Goal: Task Accomplishment & Management: Complete application form

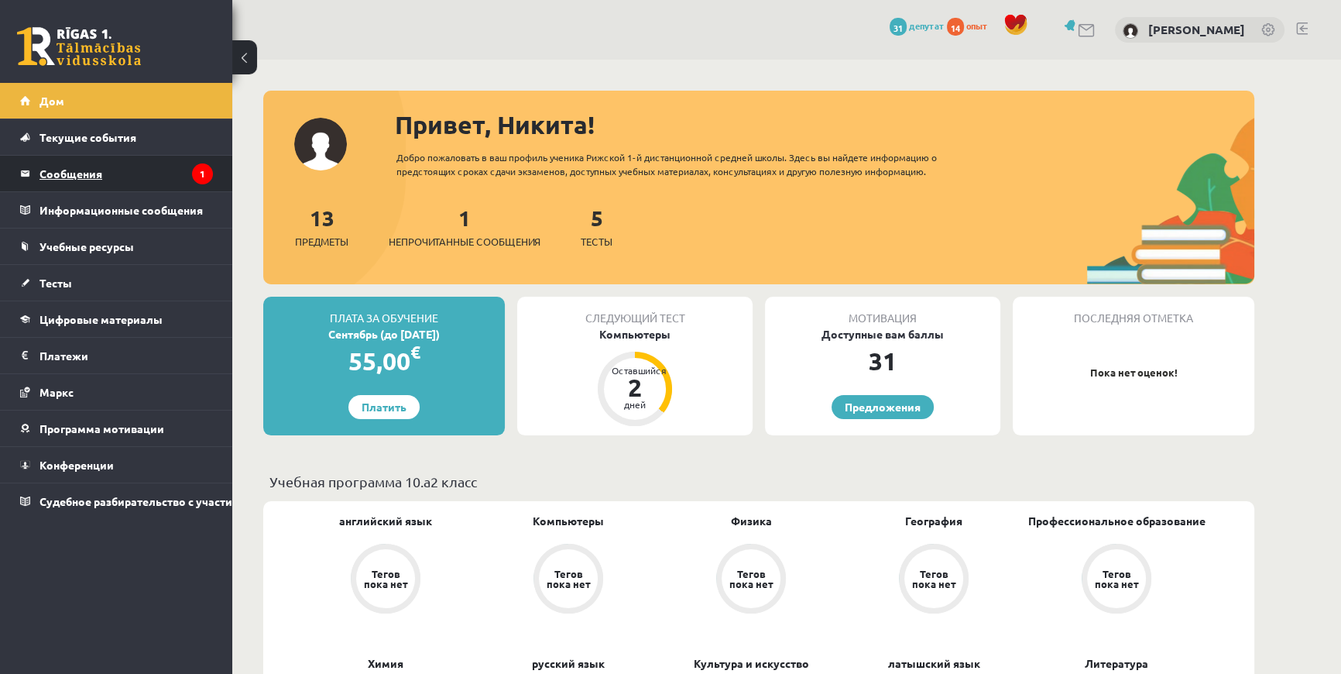
click at [54, 175] on font "Сообщения" at bounding box center [70, 174] width 63 height 14
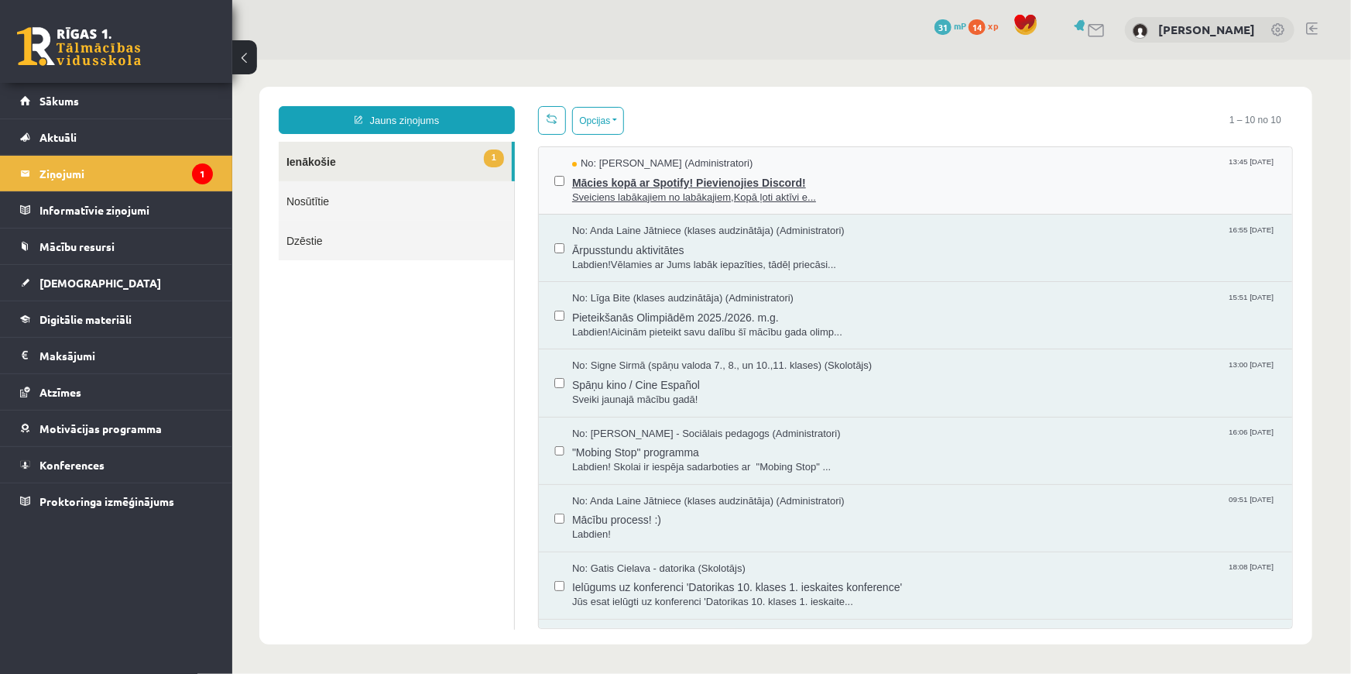
click at [658, 196] on span "Sveiciens labākajiem no labākajiem,Kopā ļoti aktīvi e..." at bounding box center [924, 197] width 705 height 15
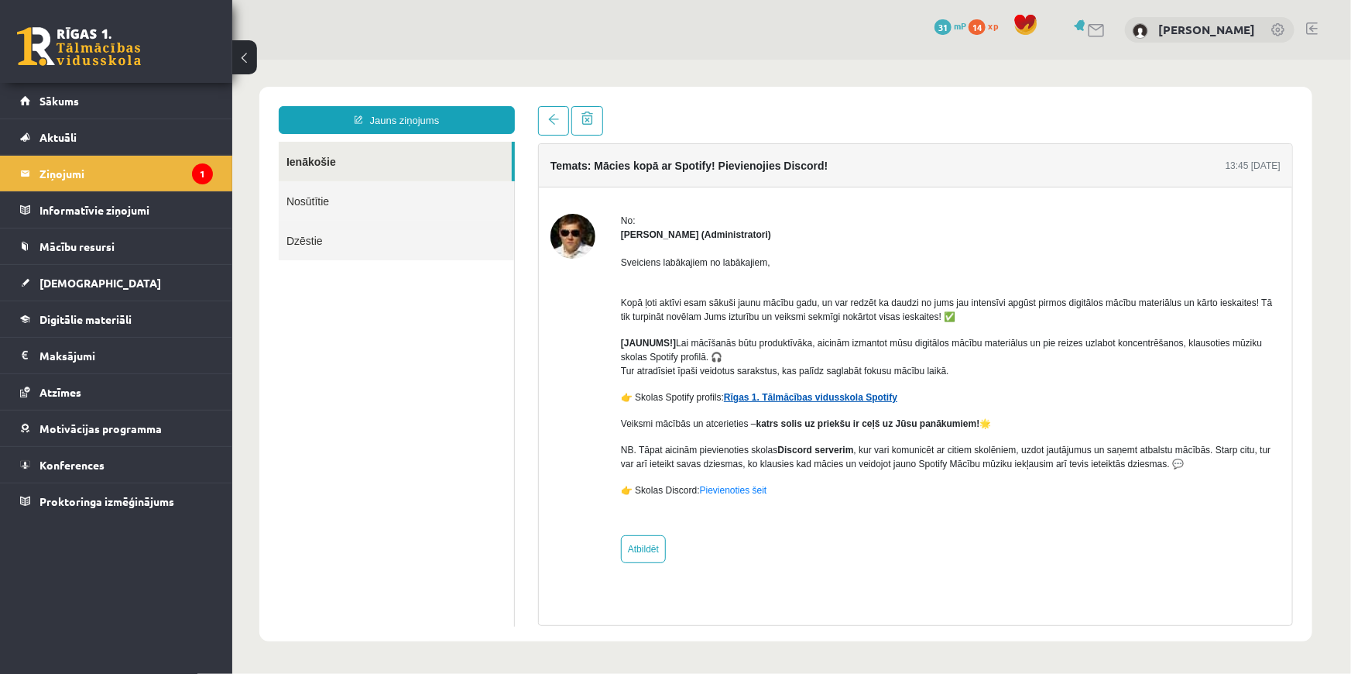
click at [764, 394] on link "Rīgas 1. Tālmācības vidusskola Spotify" at bounding box center [809, 396] width 173 height 11
click at [544, 120] on link at bounding box center [552, 119] width 31 height 29
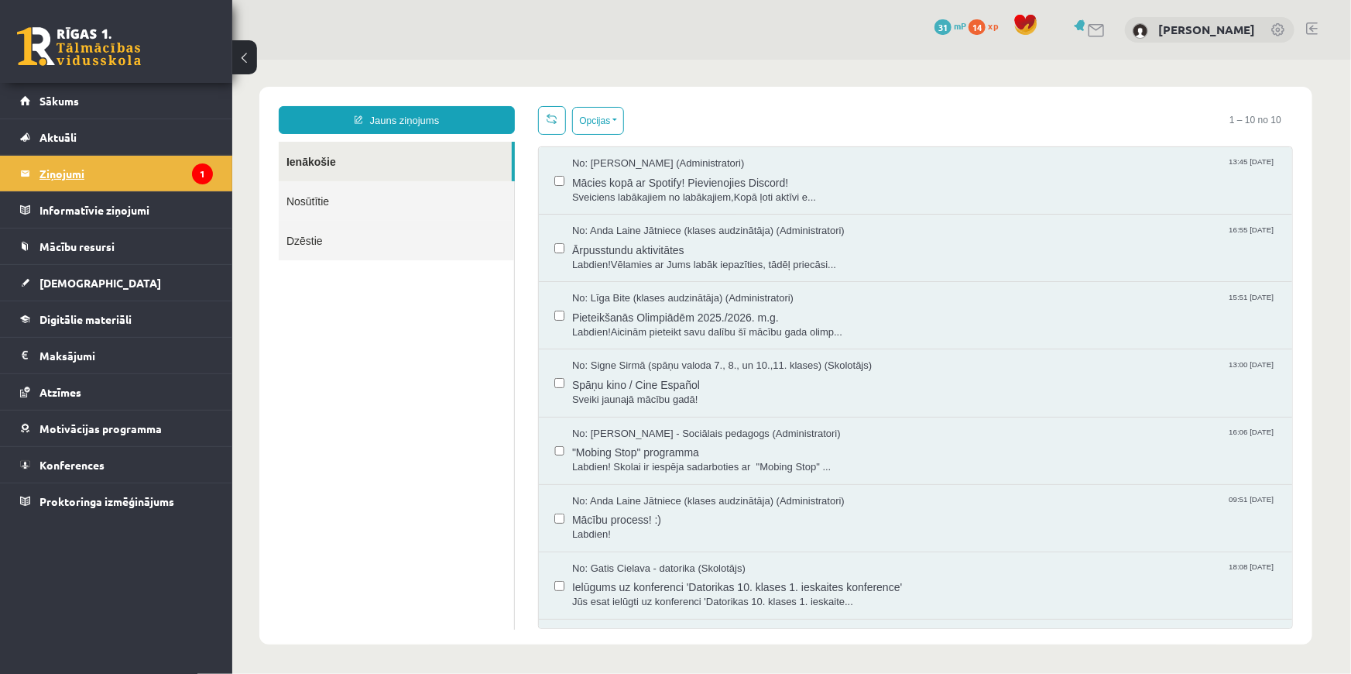
click at [163, 170] on legend "Ziņojumi 1" at bounding box center [125, 174] width 173 height 36
click at [562, 120] on link at bounding box center [551, 119] width 28 height 29
click at [57, 469] on link "Konferences" at bounding box center [116, 465] width 193 height 36
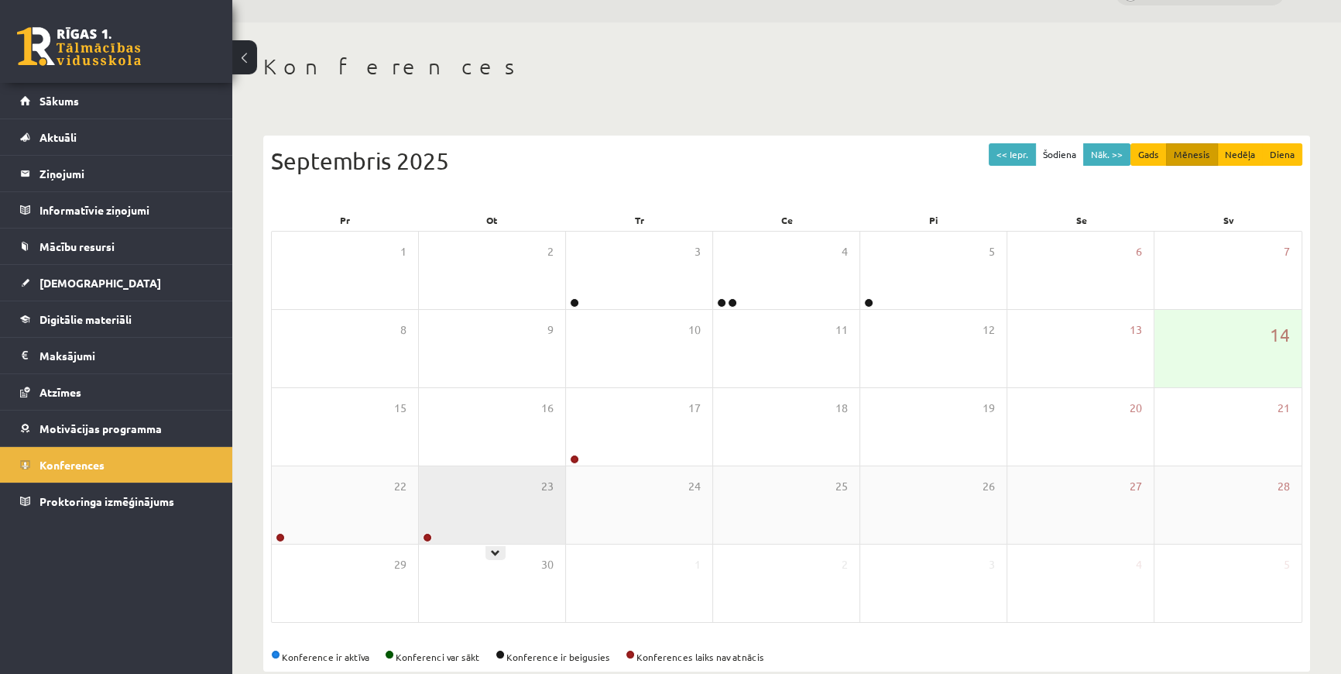
scroll to position [66, 0]
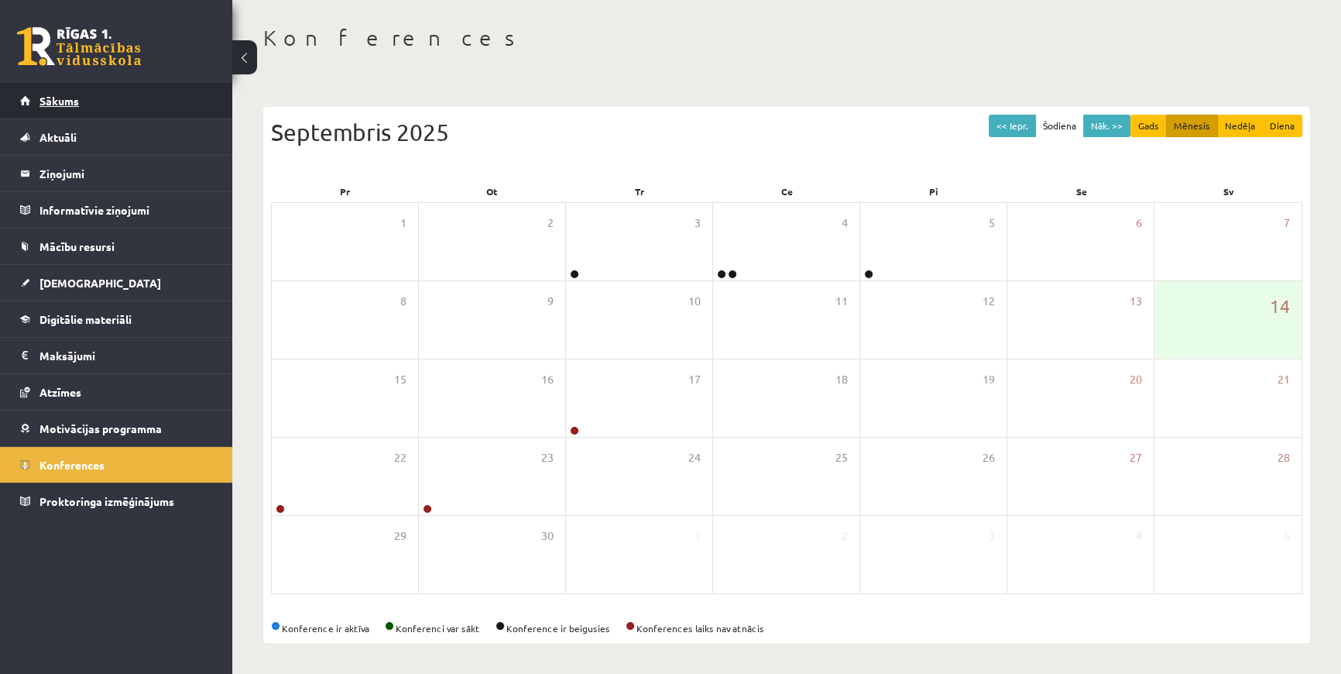
click at [53, 104] on span "Sākums" at bounding box center [58, 101] width 39 height 14
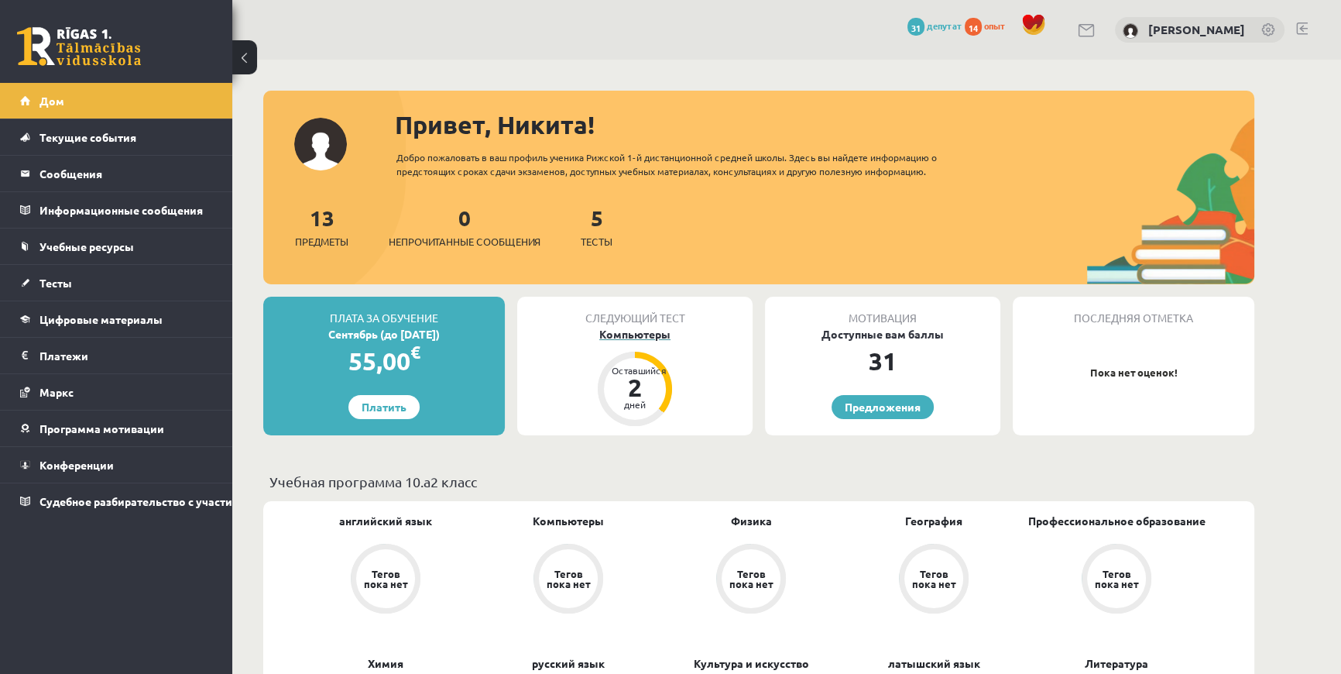
click at [614, 326] on div "Компьютеры" at bounding box center [634, 334] width 235 height 16
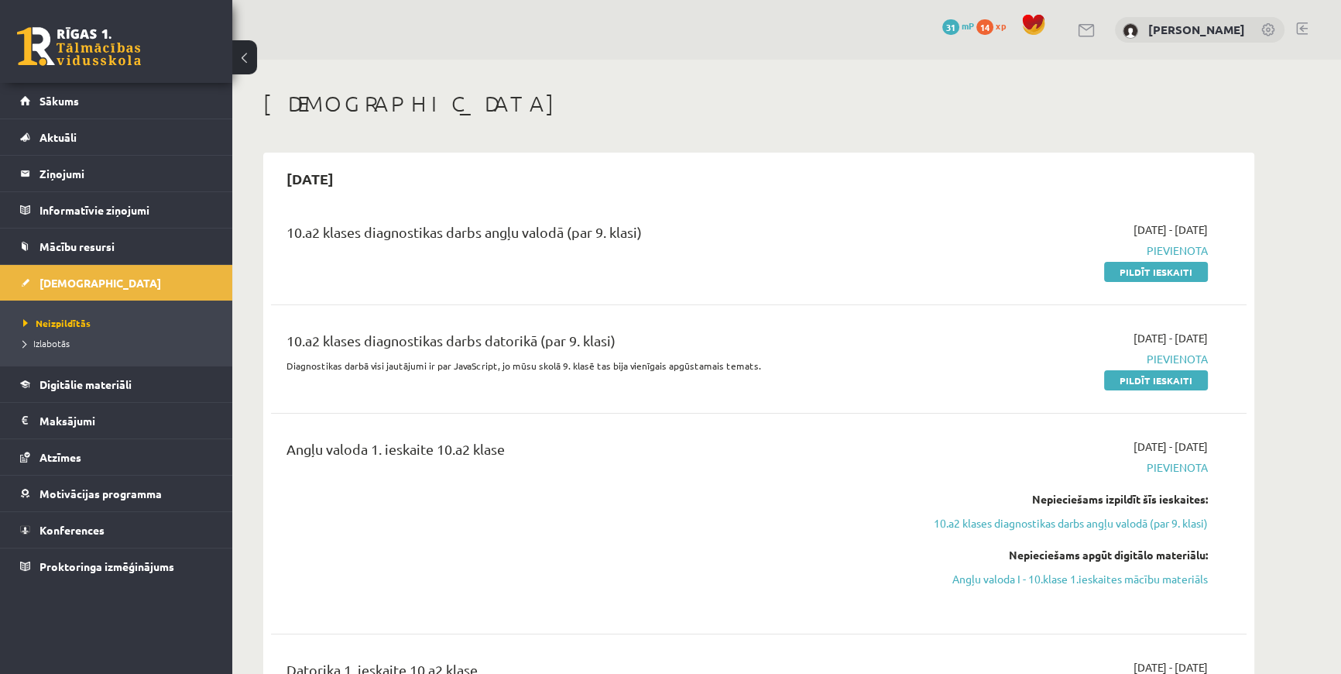
drag, startPoint x: 1128, startPoint y: 272, endPoint x: 726, endPoint y: 48, distance: 459.4
click at [1128, 272] on link "Pildīt ieskaiti" at bounding box center [1156, 272] width 104 height 20
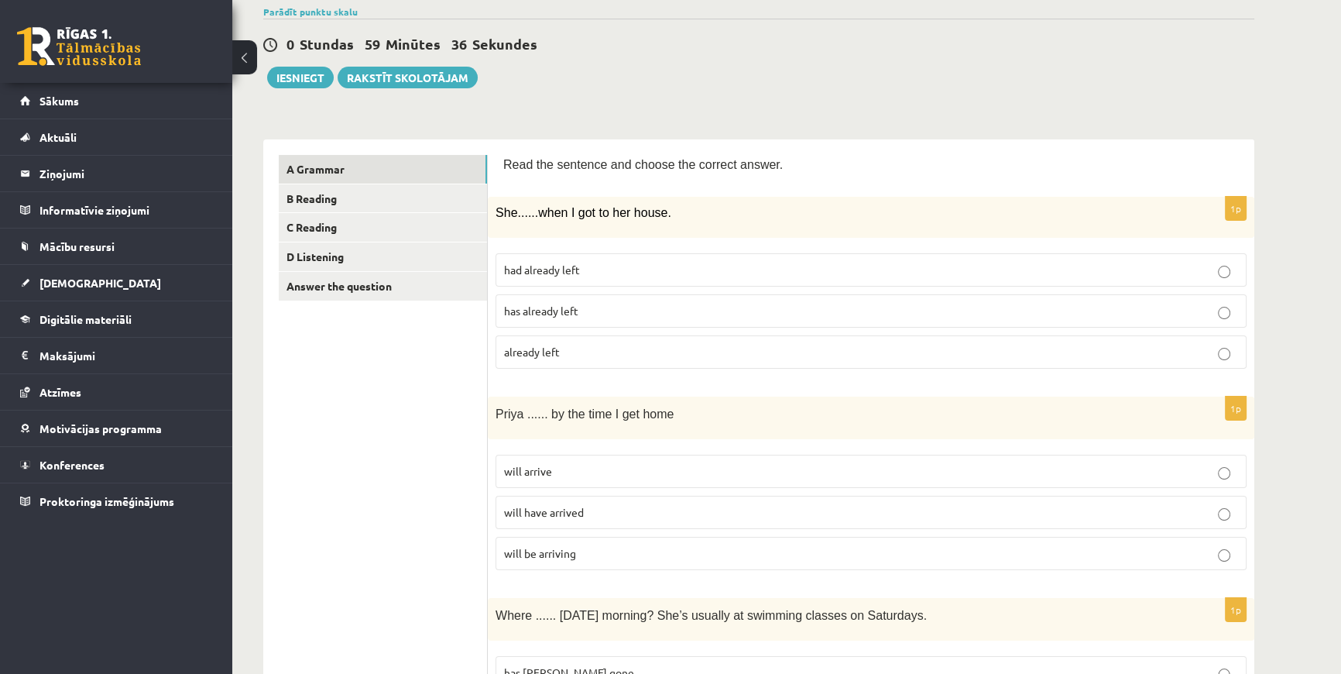
scroll to position [140, 0]
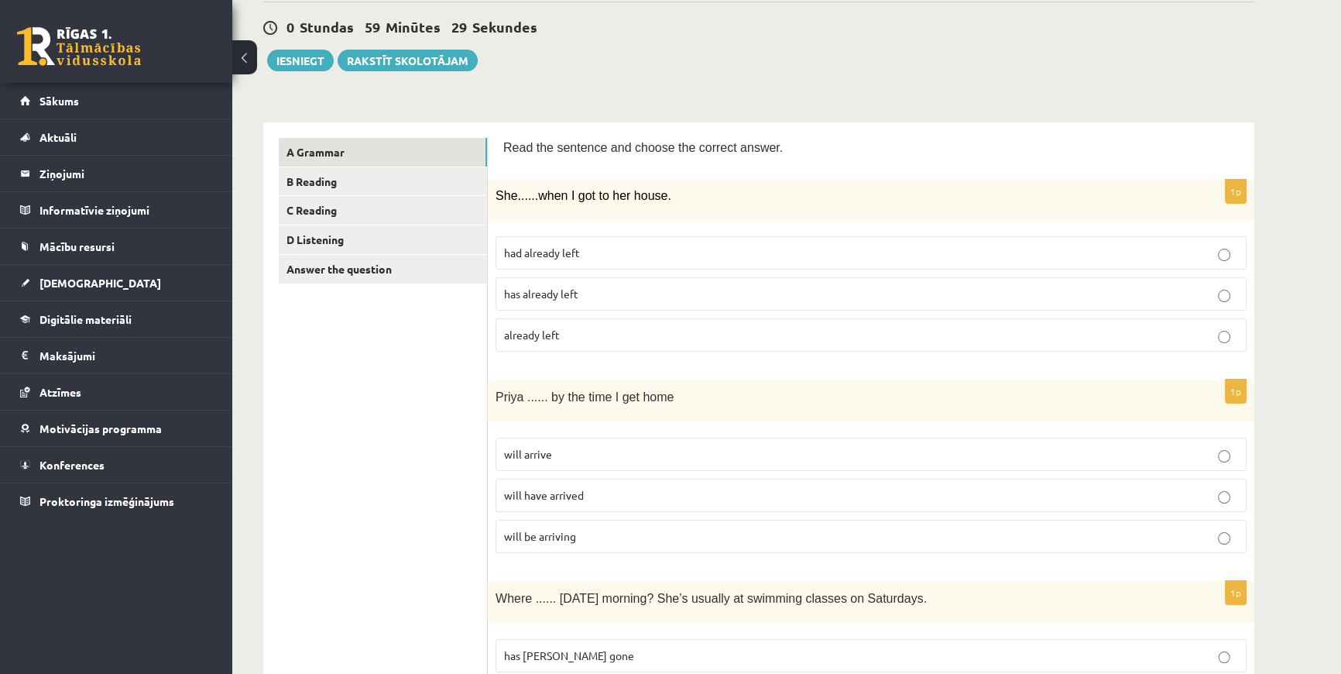
click at [550, 250] on span "had already left" at bounding box center [542, 253] width 76 height 14
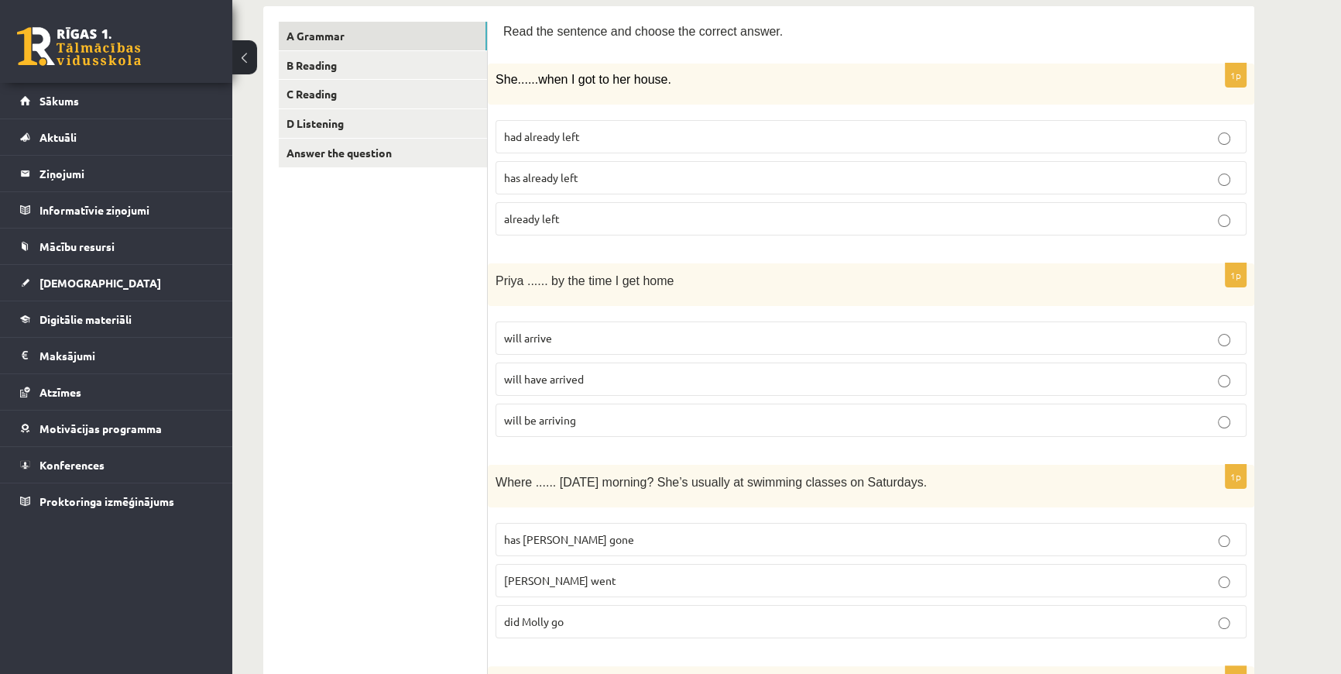
scroll to position [281, 0]
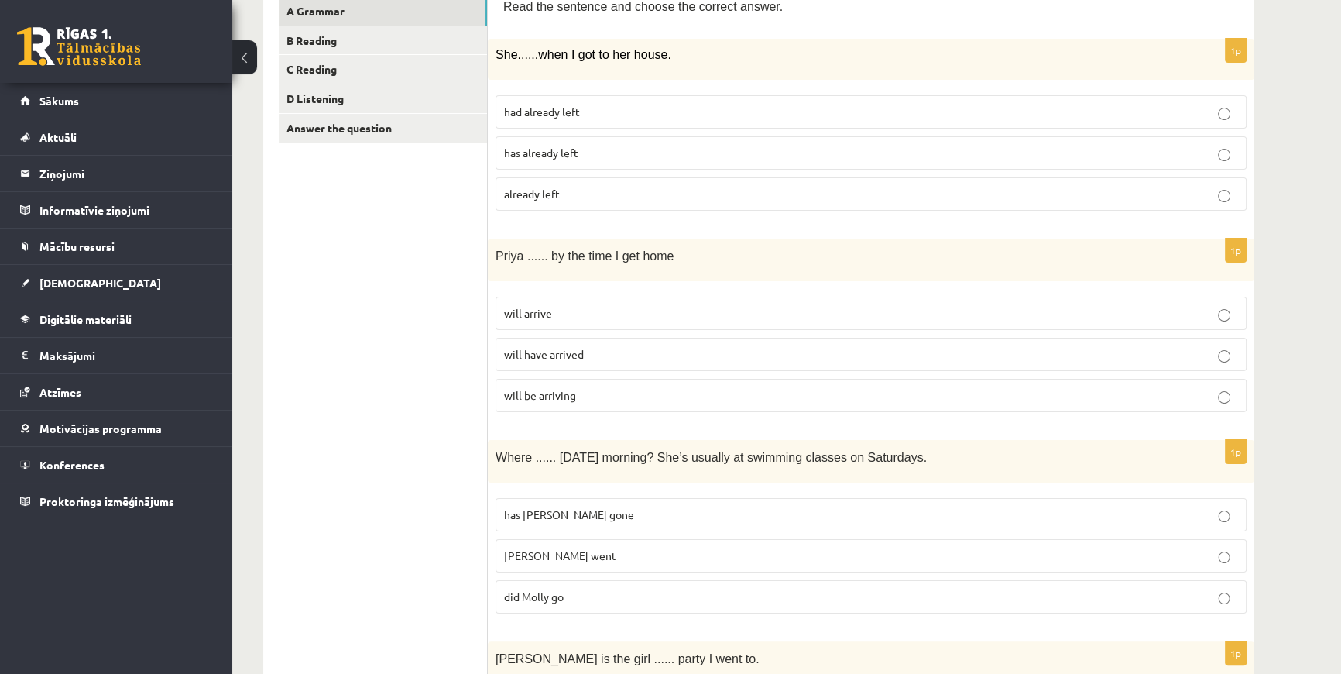
click at [530, 312] on span "will arrive" at bounding box center [528, 313] width 48 height 14
click at [569, 349] on span "will have arrived" at bounding box center [544, 354] width 80 height 14
drag, startPoint x: 488, startPoint y: 247, endPoint x: 599, endPoint y: 393, distance: 184.0
click at [599, 393] on div "1p Priya ...... by the time I get home will arrive will have arrived will be ar…" at bounding box center [871, 332] width 767 height 186
copy div "Priya ...... by the time I get home will arrive will have arrived will be arriv…"
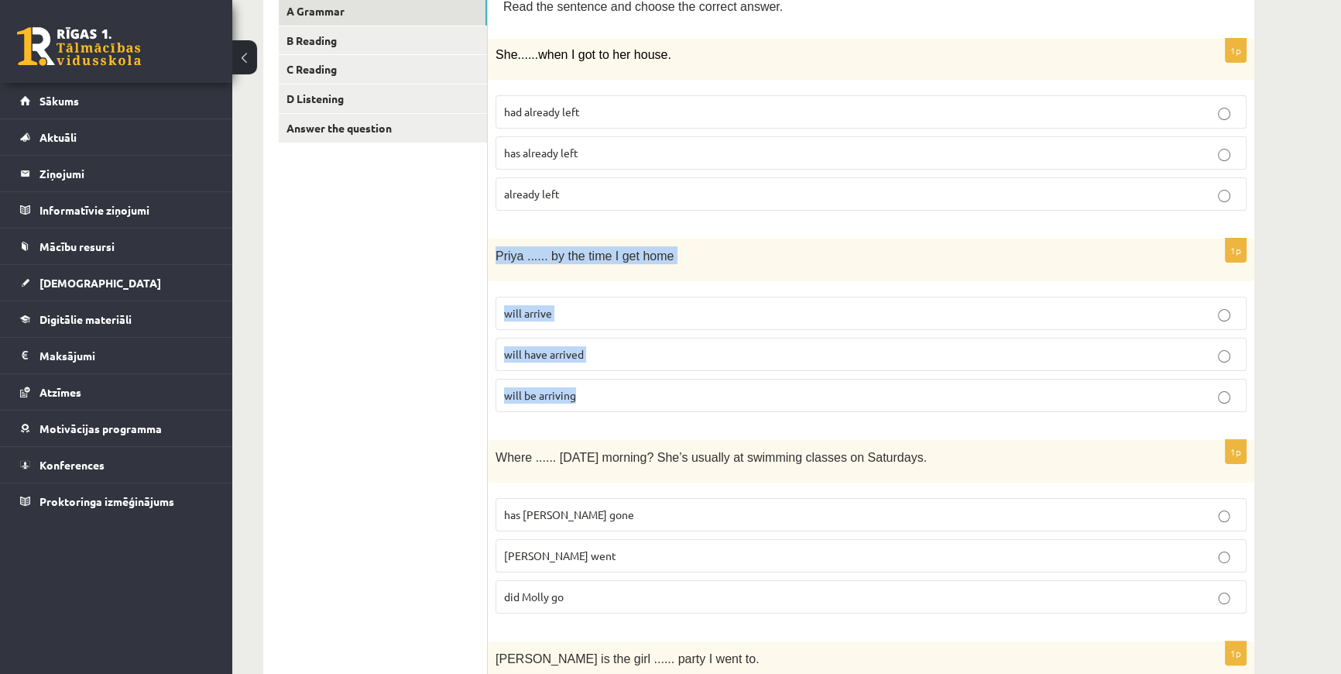
click at [805, 407] on label "will be arriving" at bounding box center [871, 395] width 751 height 33
click at [629, 346] on p "will have arrived" at bounding box center [871, 354] width 734 height 16
click at [565, 301] on label "will arrive" at bounding box center [871, 313] width 751 height 33
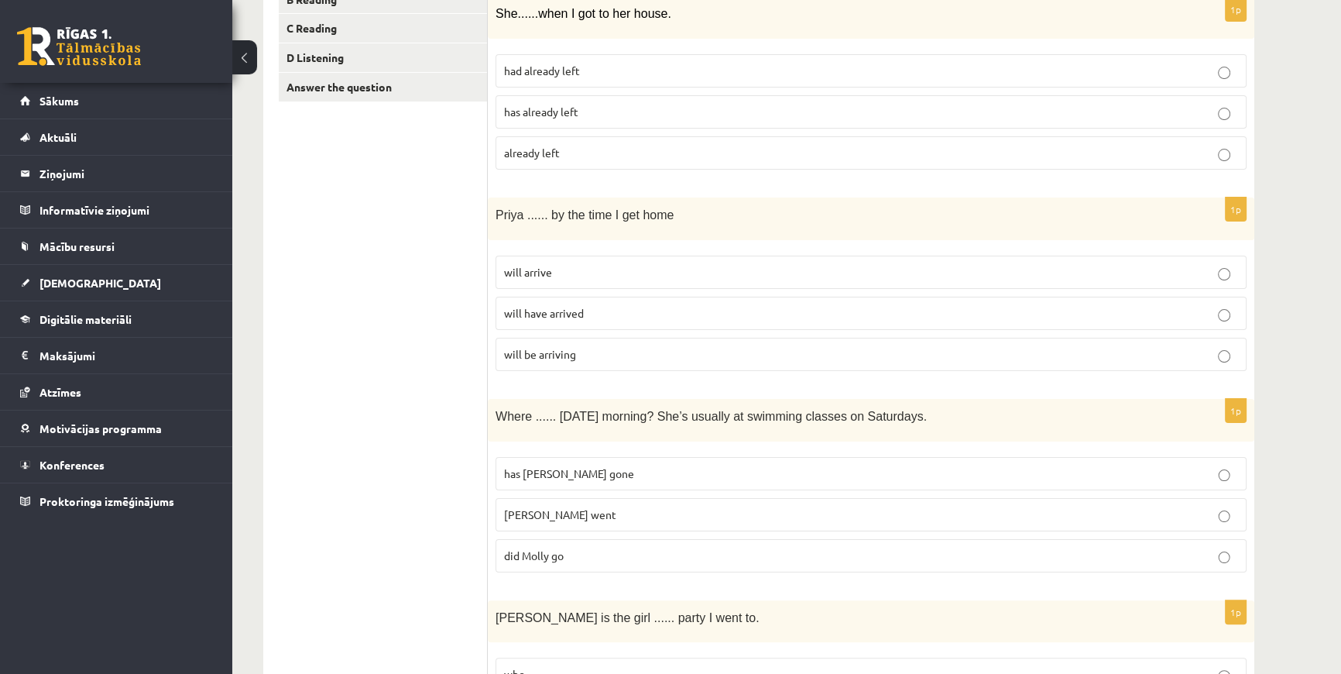
scroll to position [422, 0]
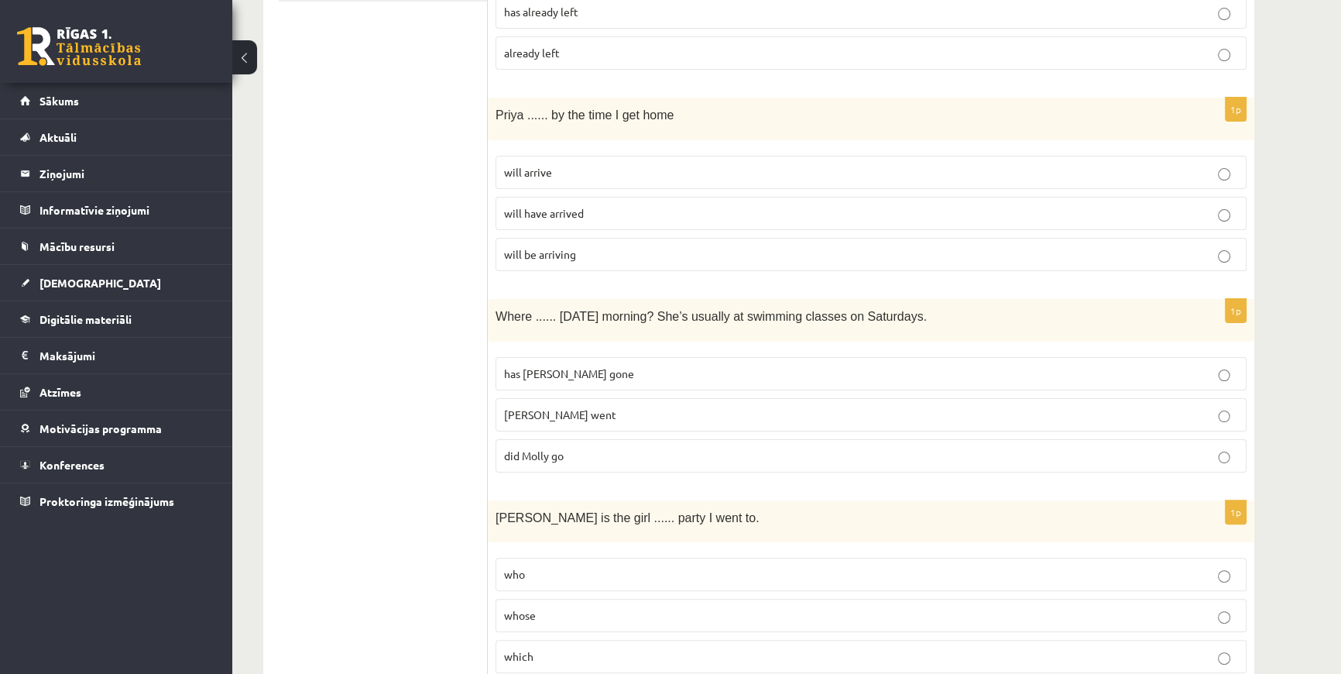
click at [550, 455] on span "did Molly go" at bounding box center [534, 455] width 60 height 14
click at [551, 407] on span "Molly went" at bounding box center [560, 414] width 112 height 14
click at [579, 448] on p "did Molly go" at bounding box center [871, 456] width 734 height 16
click at [572, 410] on p "Molly went" at bounding box center [871, 415] width 734 height 16
click at [565, 456] on p "did Molly go" at bounding box center [871, 456] width 734 height 16
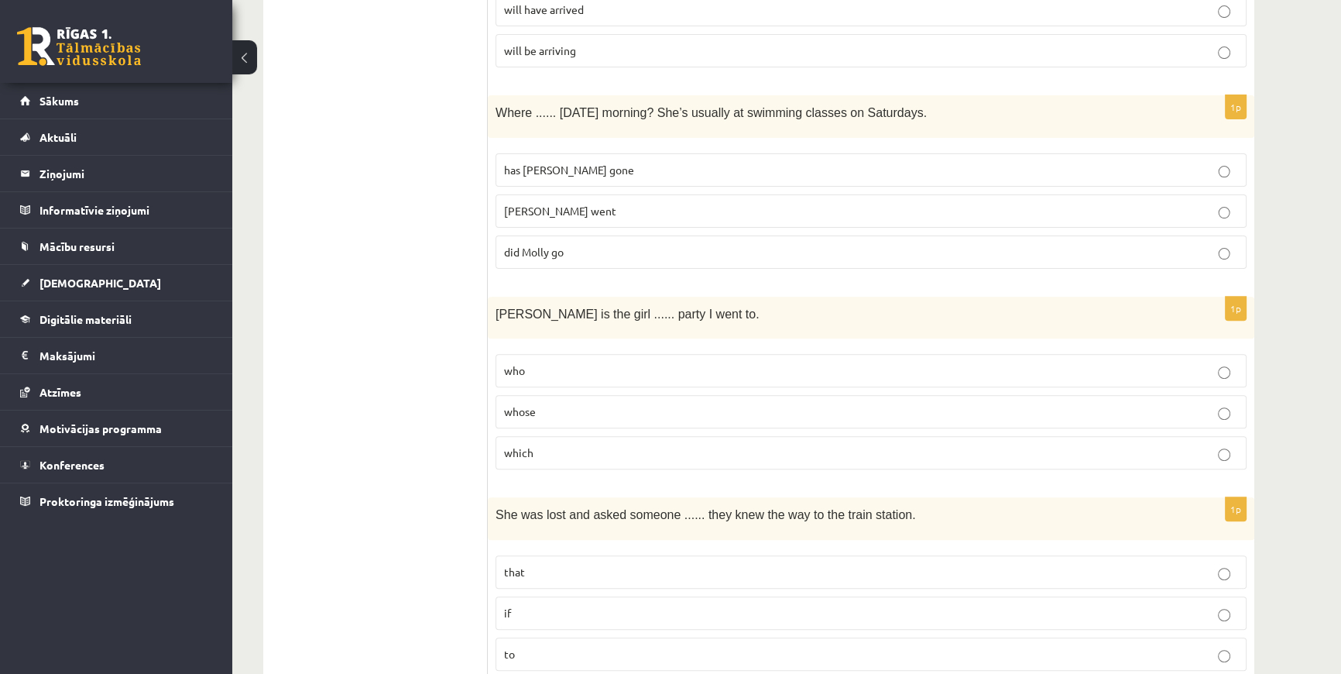
scroll to position [634, 0]
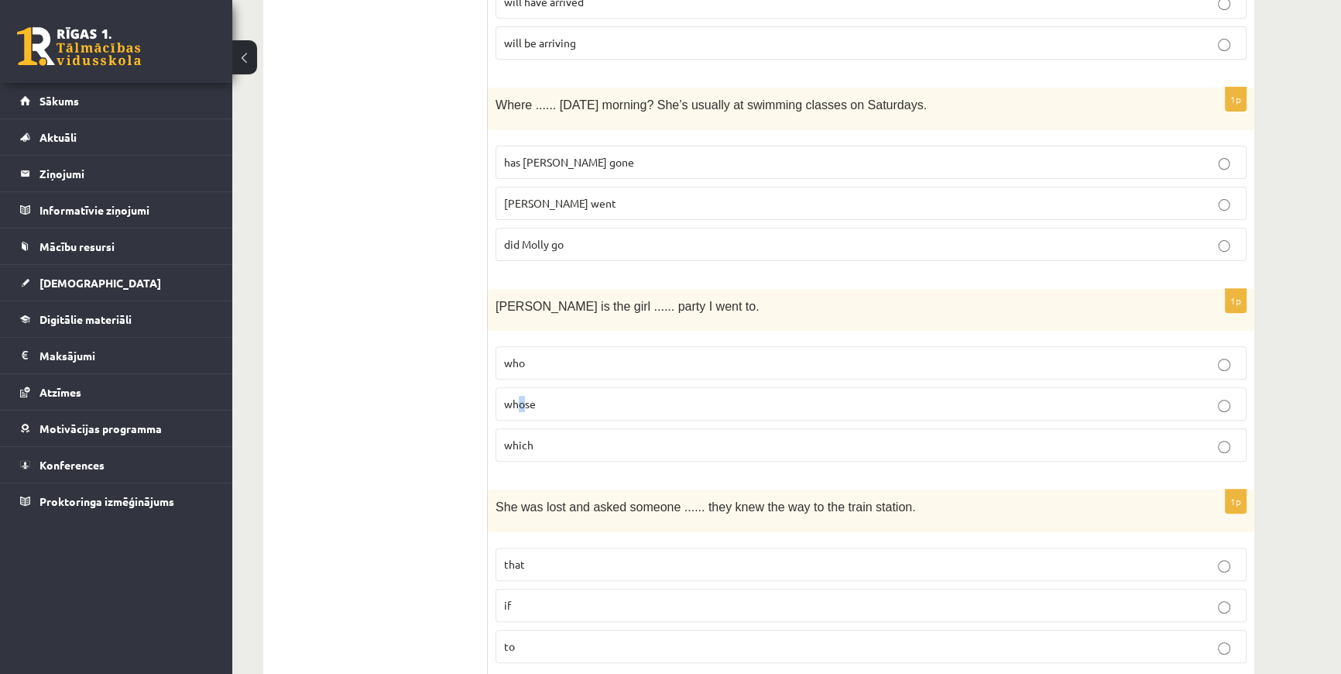
click at [520, 406] on span "whose" at bounding box center [520, 404] width 32 height 14
click at [609, 338] on fieldset "who whose which" at bounding box center [871, 402] width 751 height 128
click at [568, 403] on p "whose" at bounding box center [871, 404] width 734 height 16
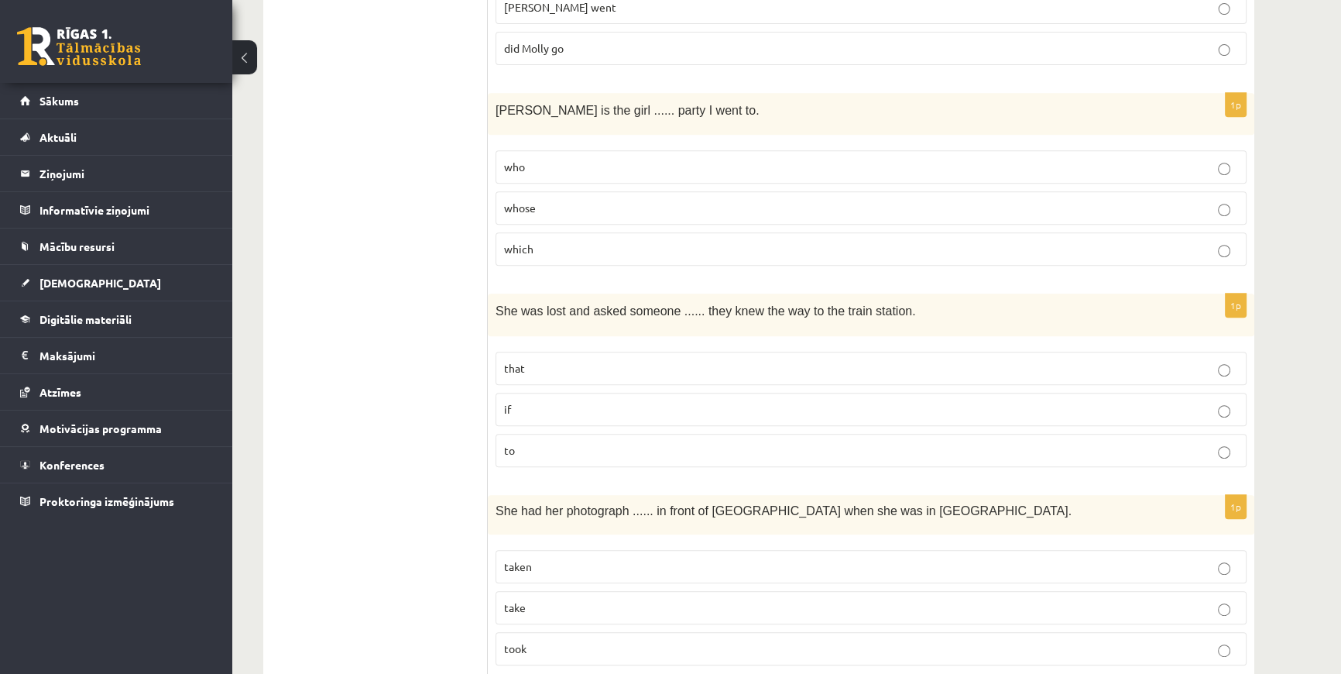
scroll to position [844, 0]
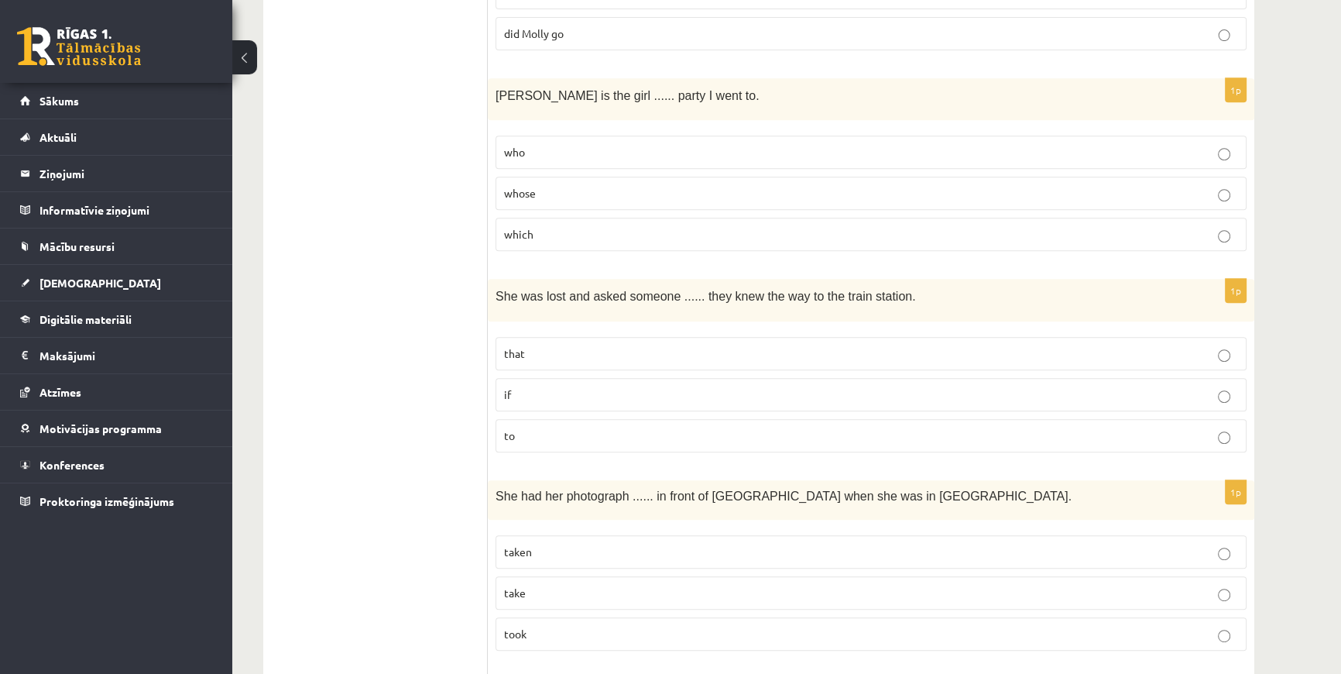
click at [527, 380] on label "if" at bounding box center [871, 394] width 751 height 33
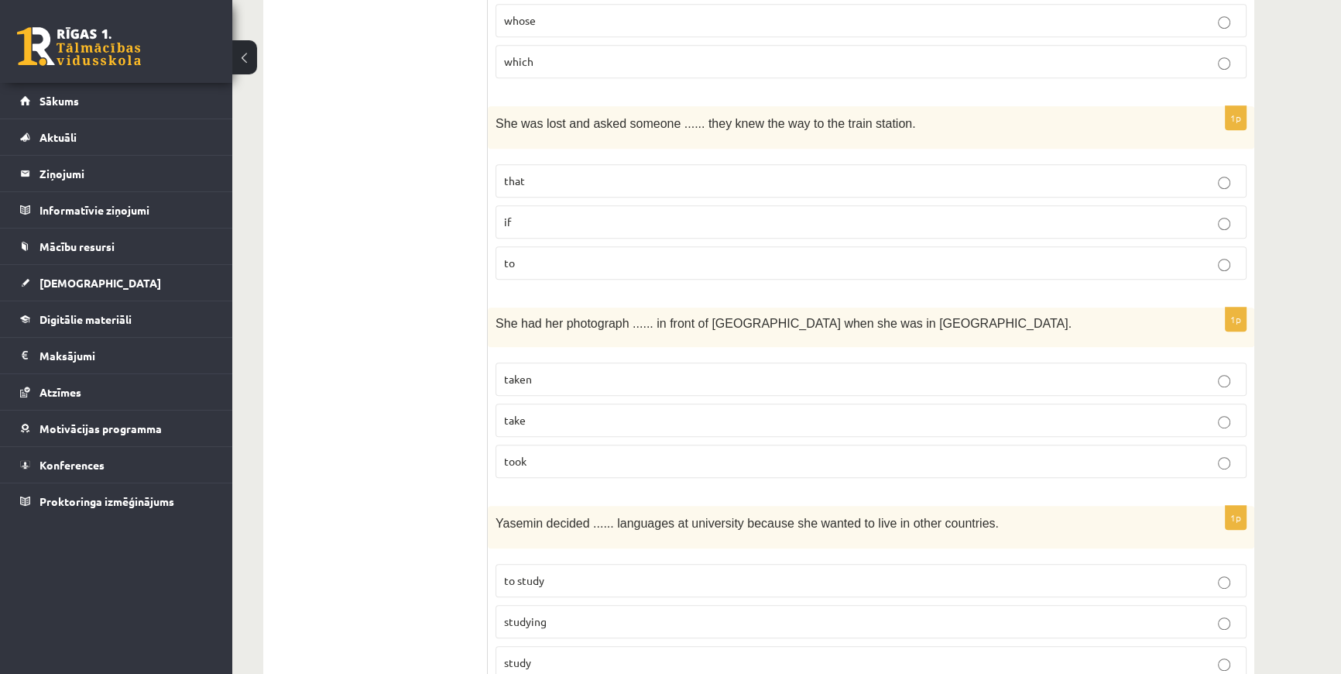
scroll to position [1056, 0]
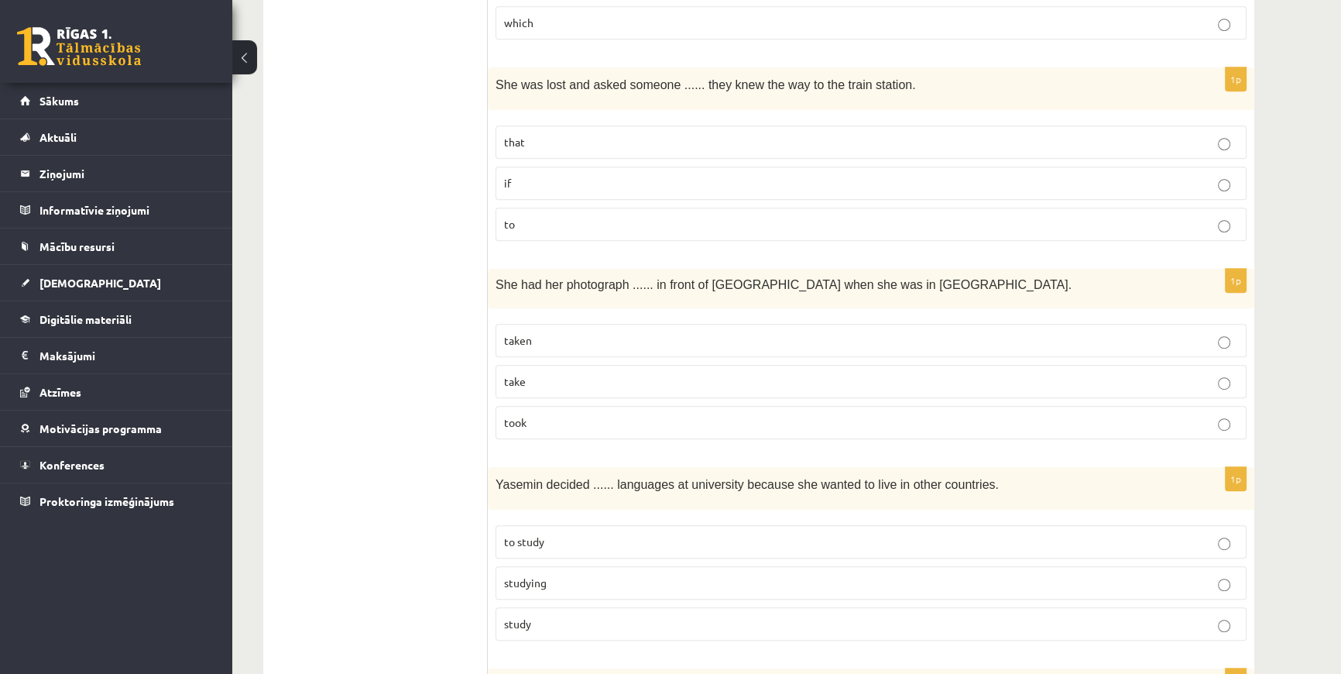
click at [539, 326] on label "taken" at bounding box center [871, 340] width 751 height 33
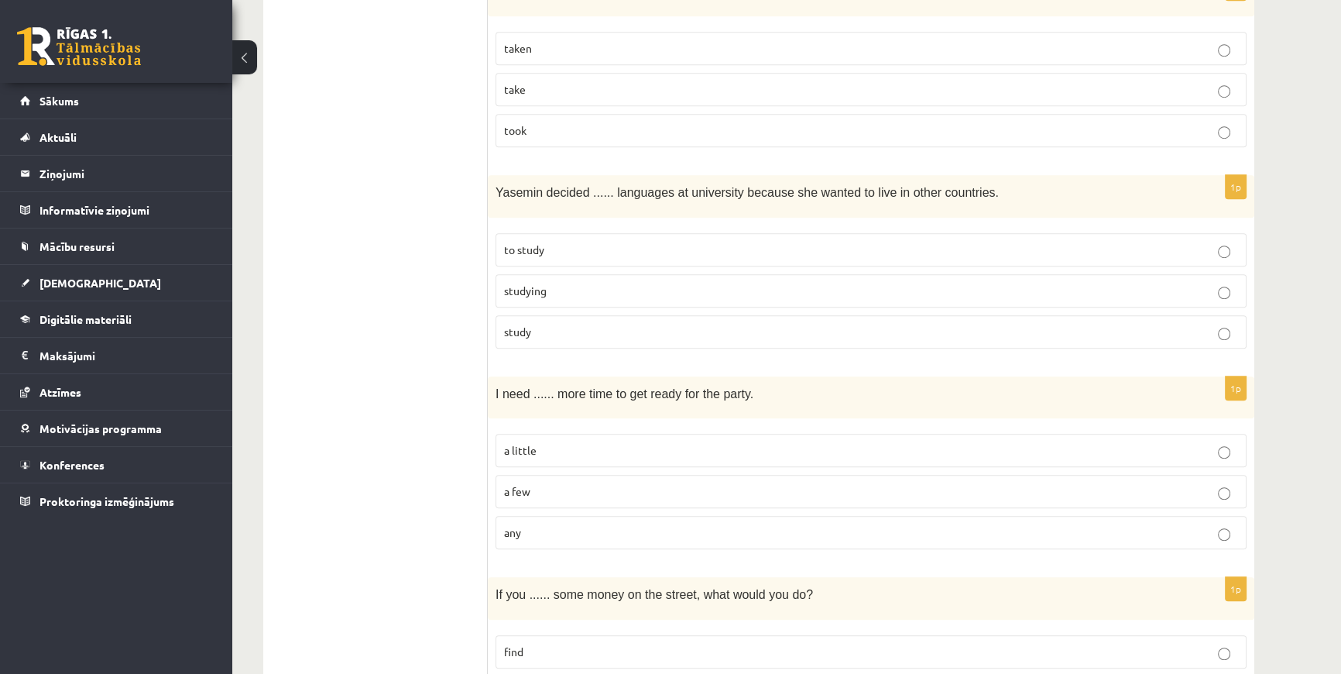
scroll to position [1338, 0]
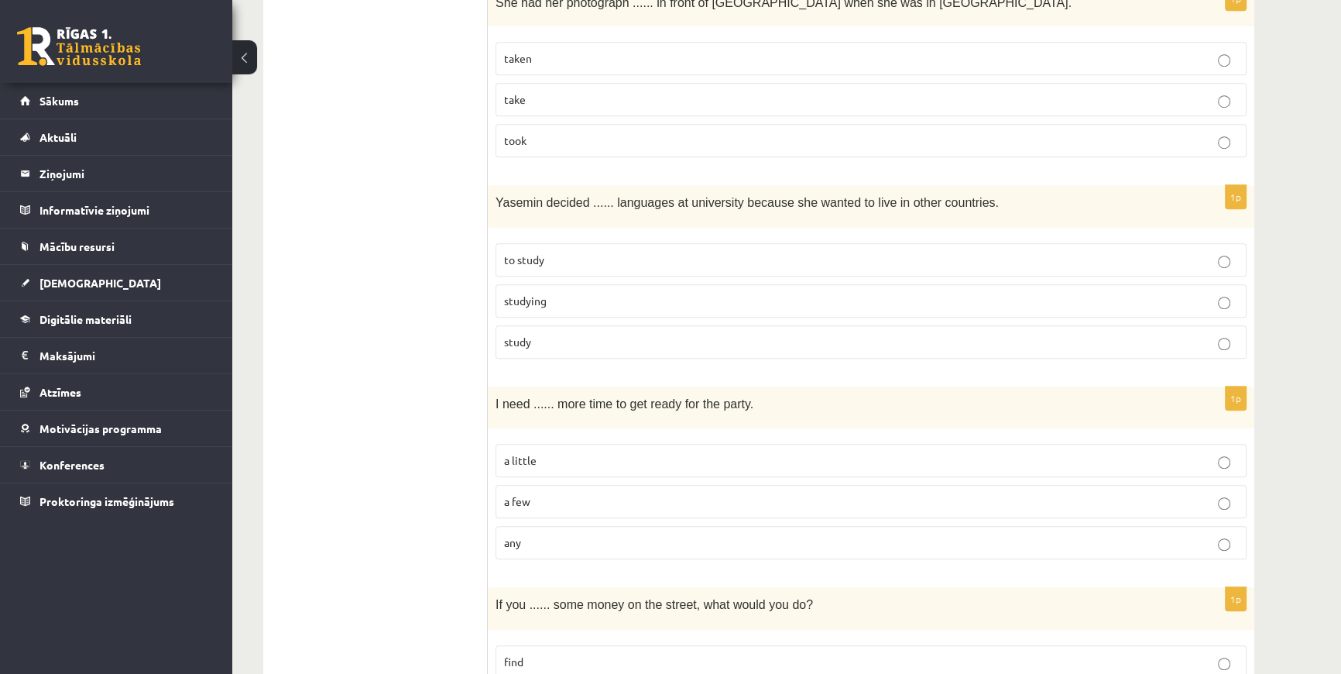
click at [551, 252] on p "to study" at bounding box center [871, 260] width 734 height 16
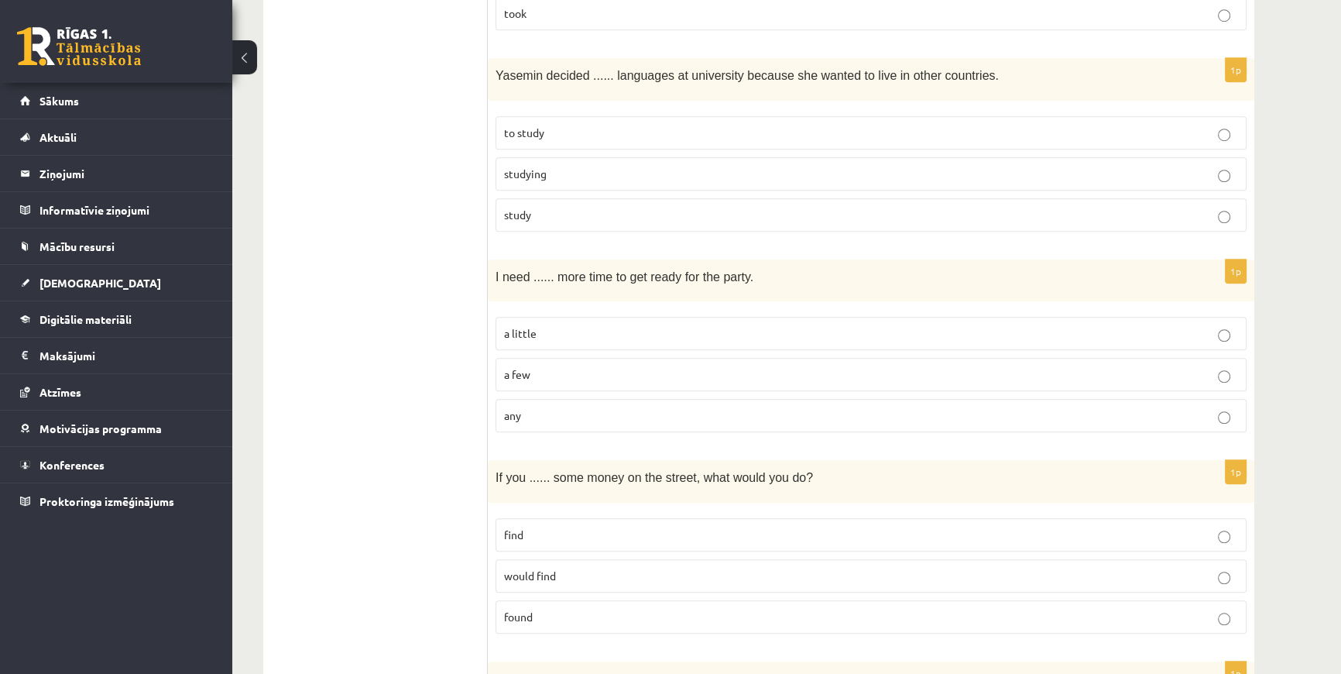
scroll to position [1478, 0]
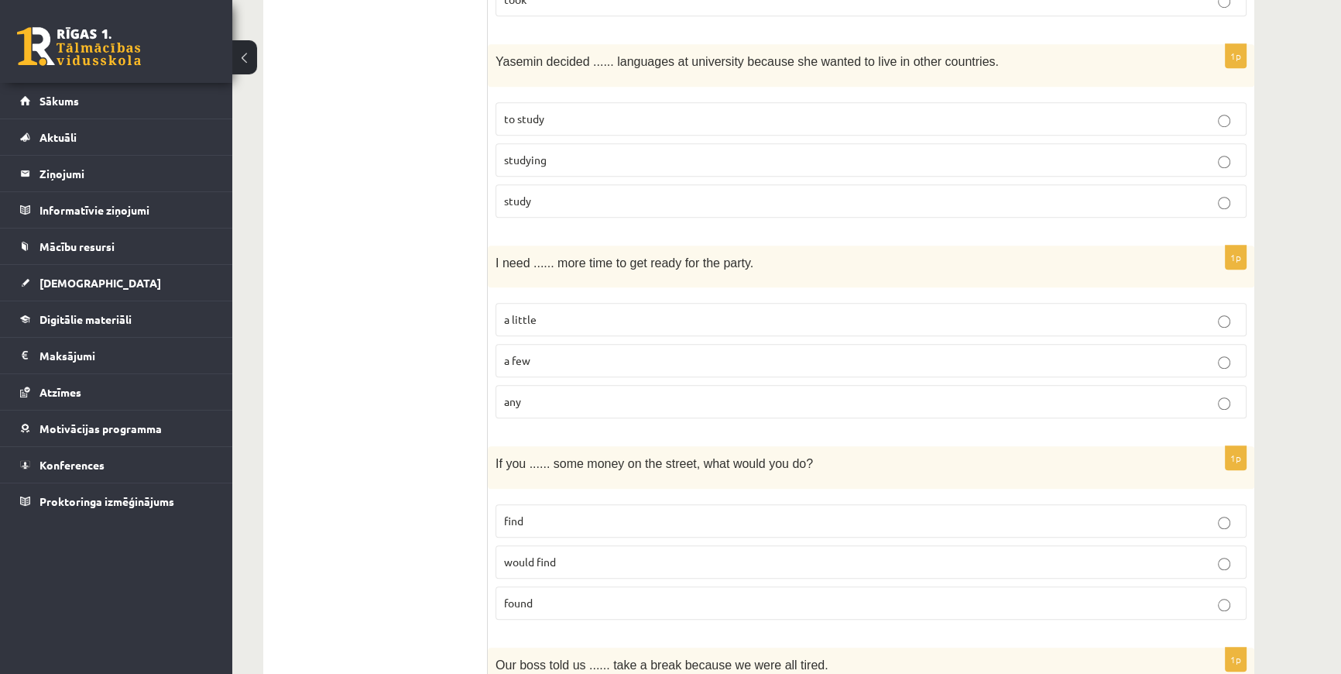
click at [534, 312] on span "a little" at bounding box center [520, 319] width 33 height 14
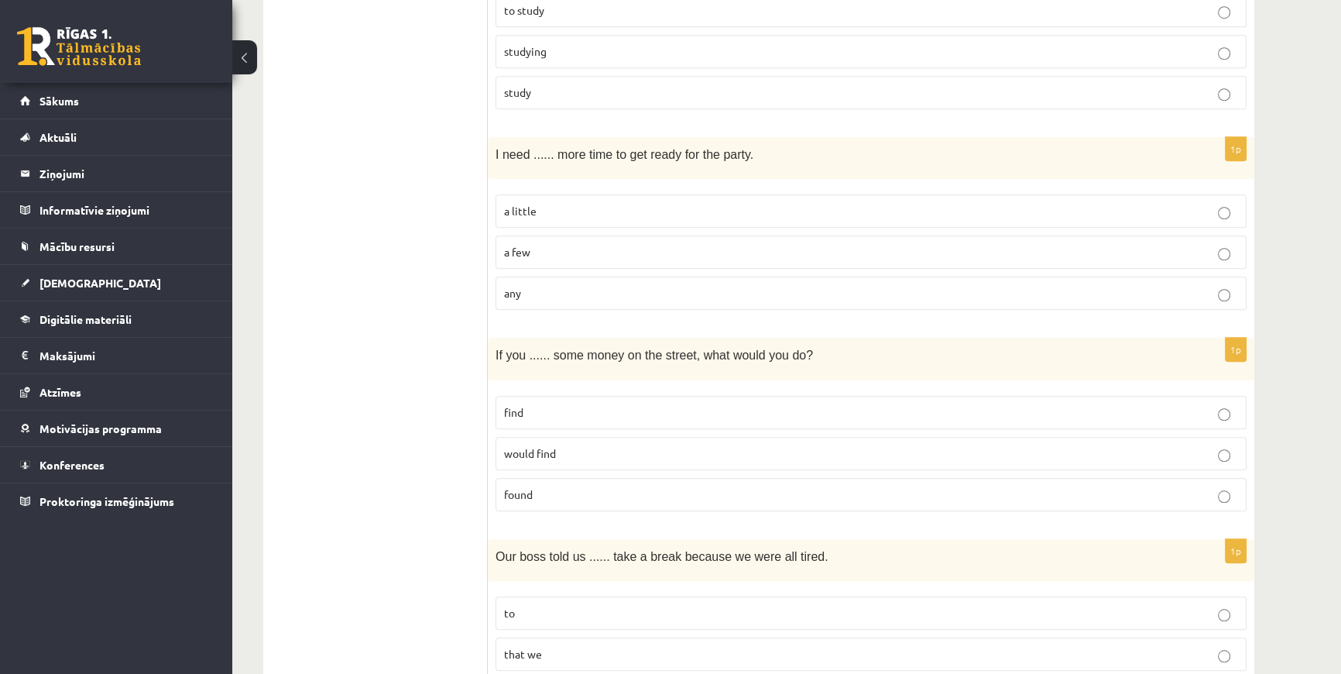
scroll to position [1619, 0]
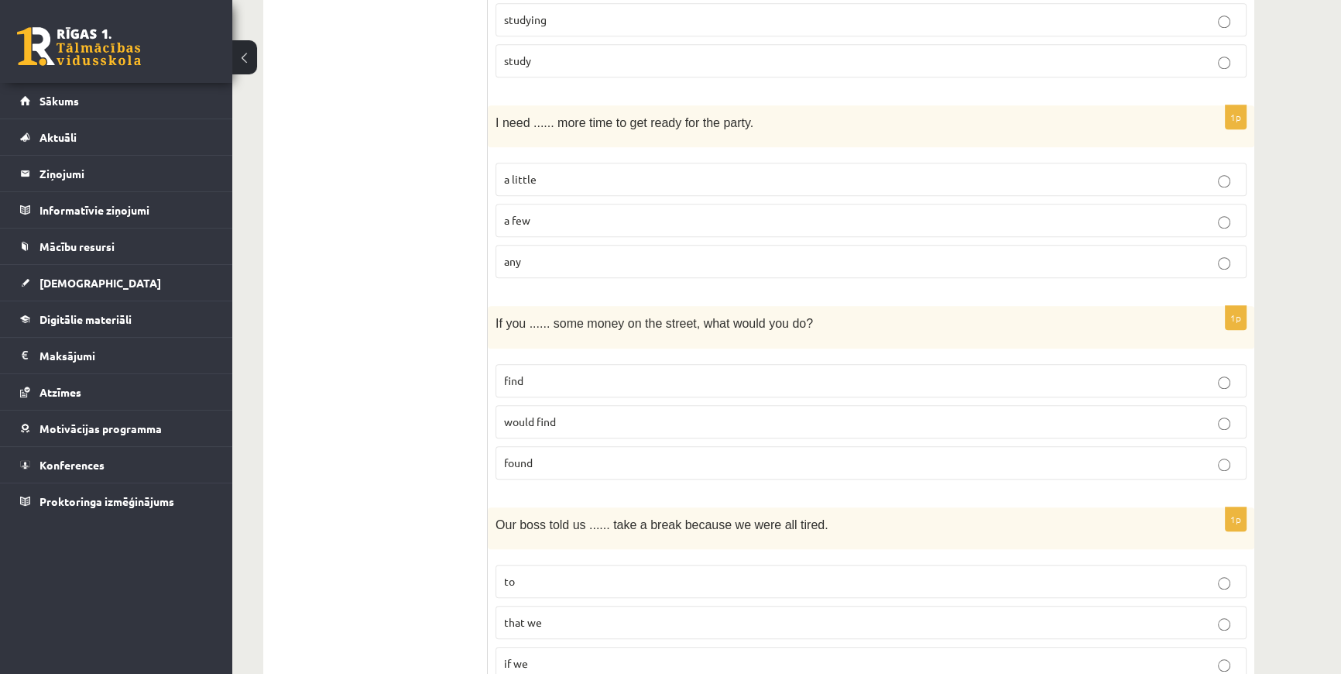
click at [525, 464] on p "found" at bounding box center [871, 463] width 734 height 16
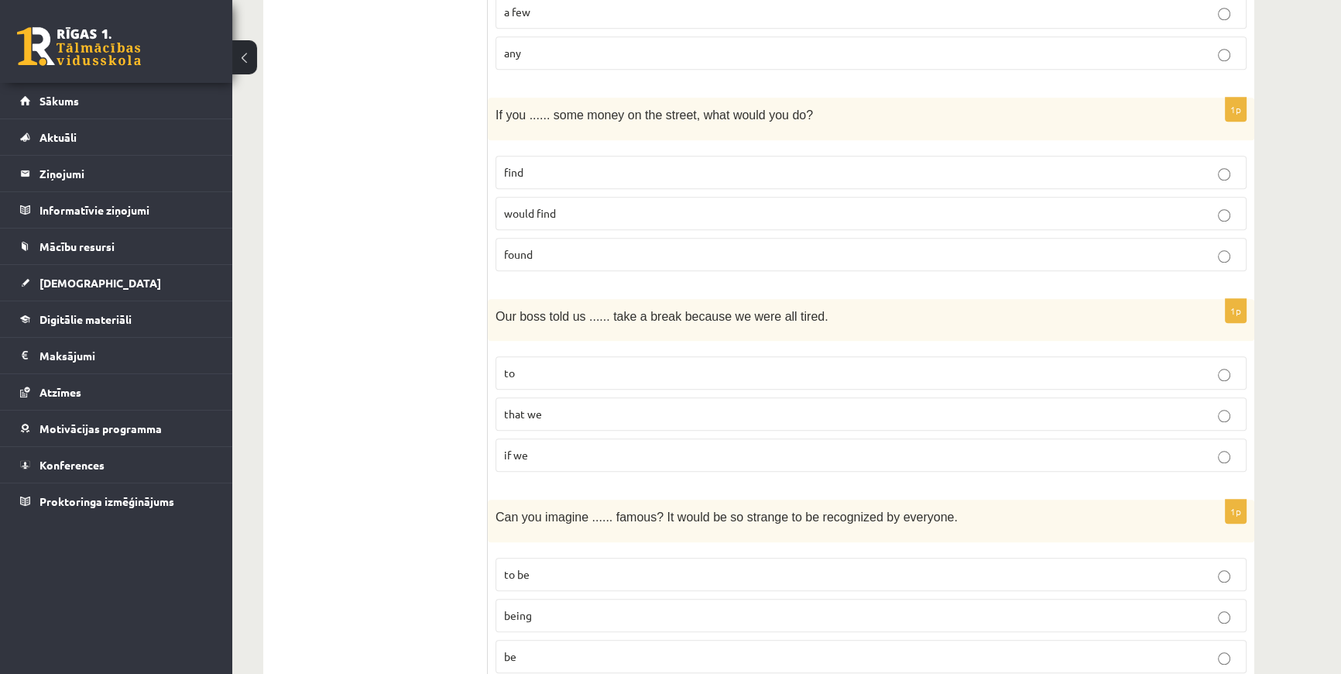
scroll to position [1830, 0]
click at [524, 362] on p "to" at bounding box center [871, 370] width 734 height 16
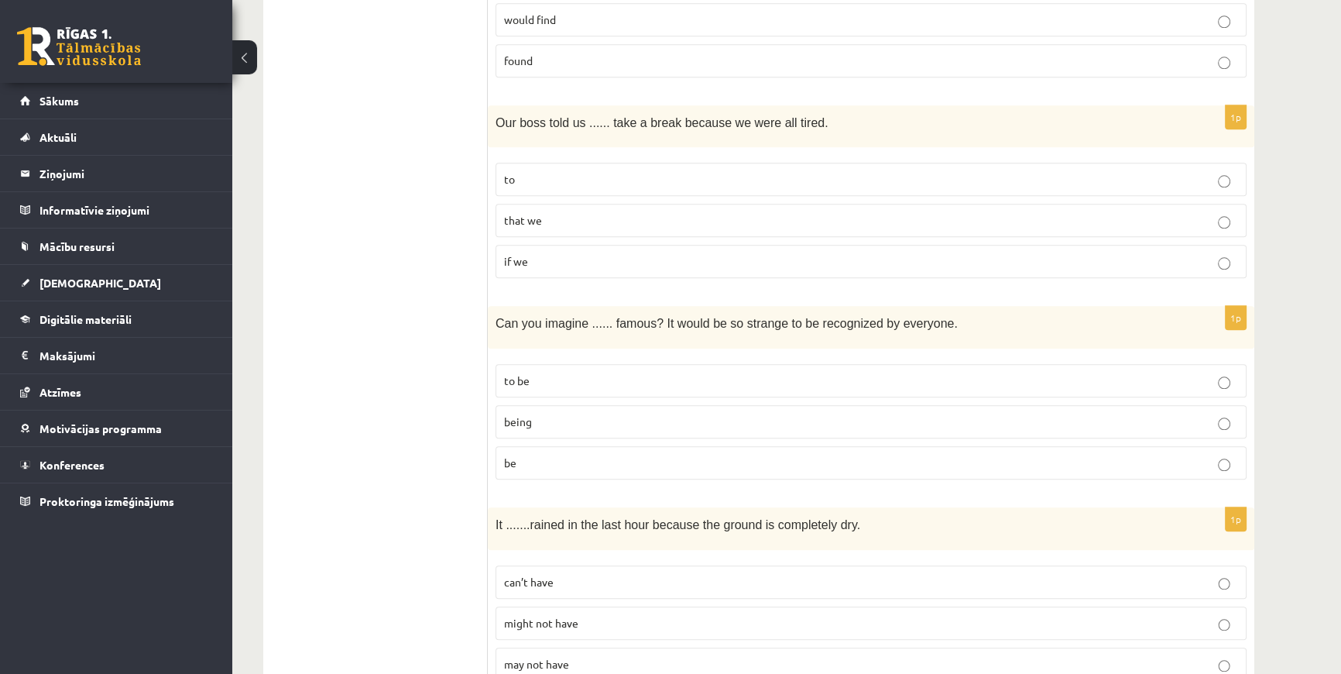
scroll to position [2182, 0]
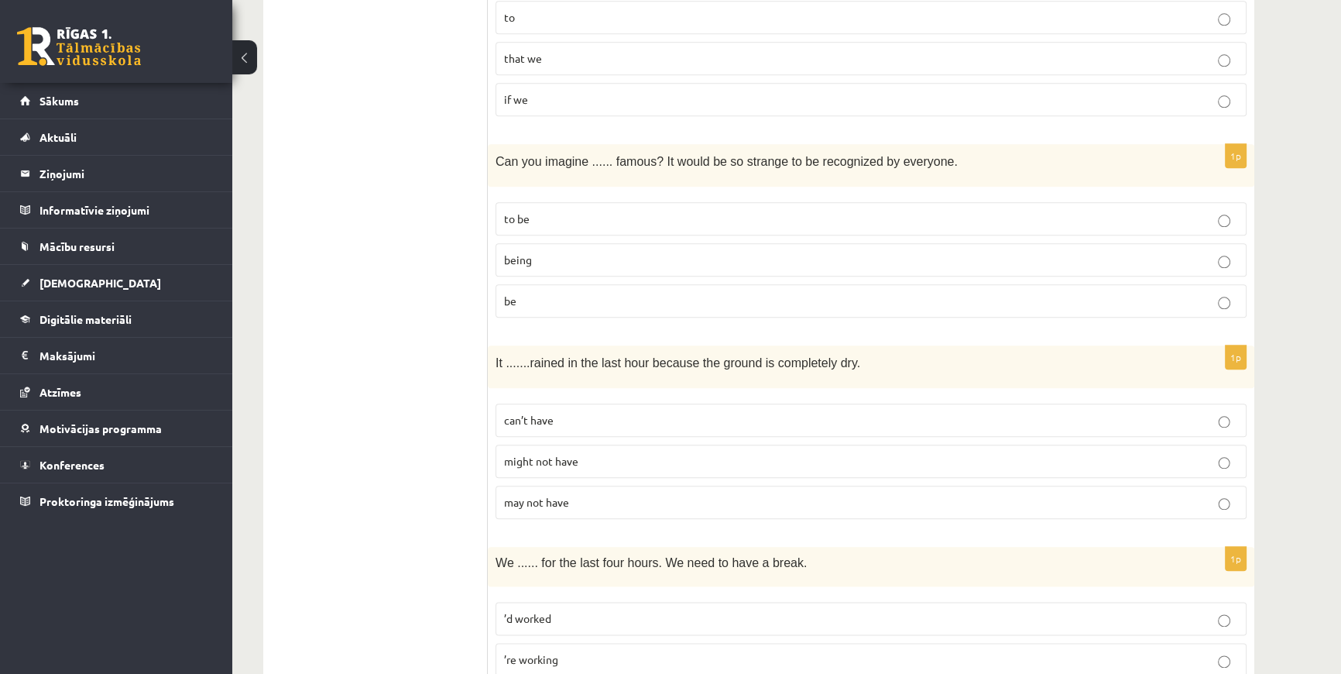
click at [527, 211] on span "to be" at bounding box center [517, 218] width 26 height 14
click at [531, 252] on span "being" at bounding box center [518, 259] width 28 height 14
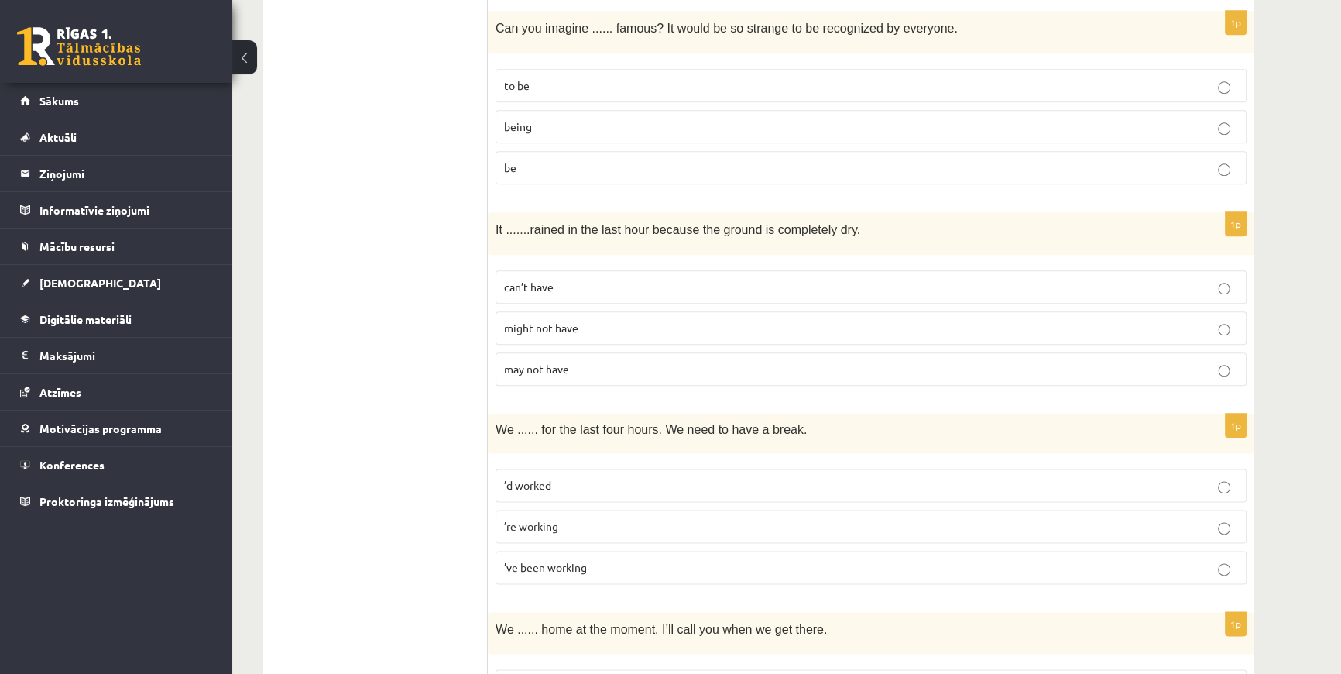
scroll to position [2323, 0]
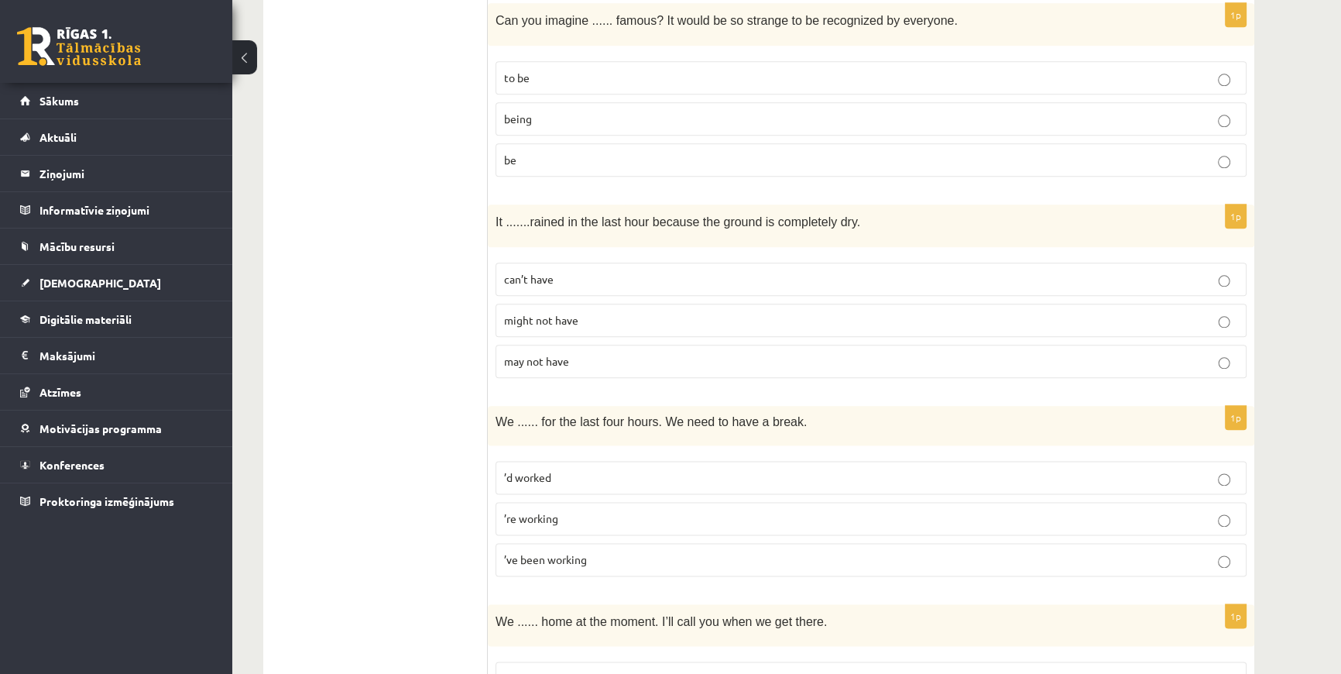
click at [537, 314] on span "might not have" at bounding box center [541, 320] width 74 height 14
click at [543, 272] on span "can’t have" at bounding box center [529, 279] width 50 height 14
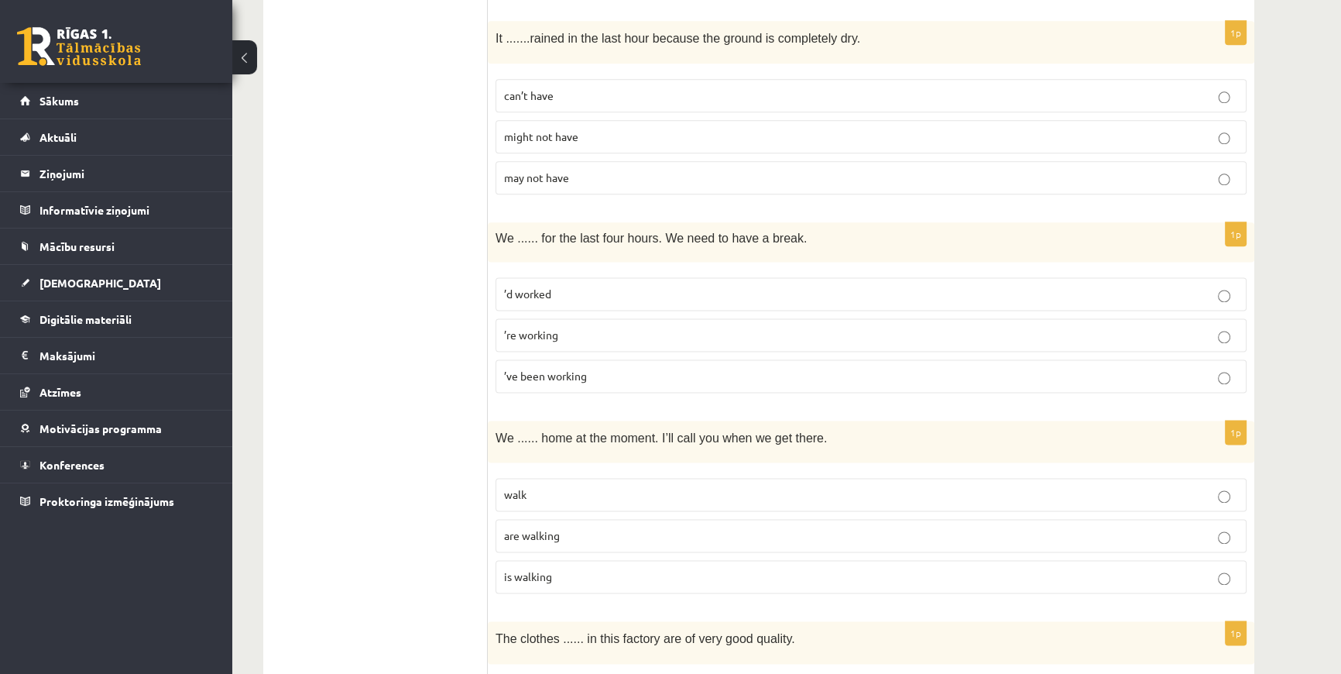
scroll to position [2534, 0]
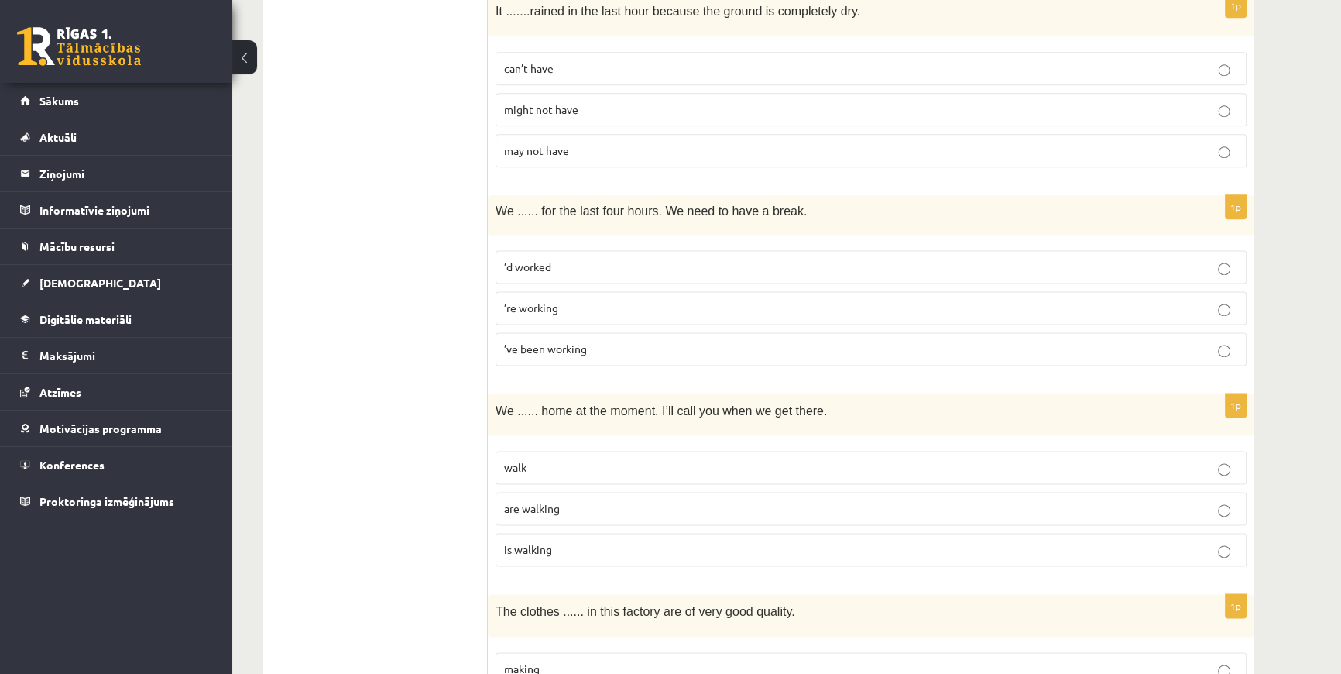
click at [548, 313] on label "’re working" at bounding box center [871, 307] width 751 height 33
click at [524, 345] on span "’ve been working" at bounding box center [545, 349] width 83 height 14
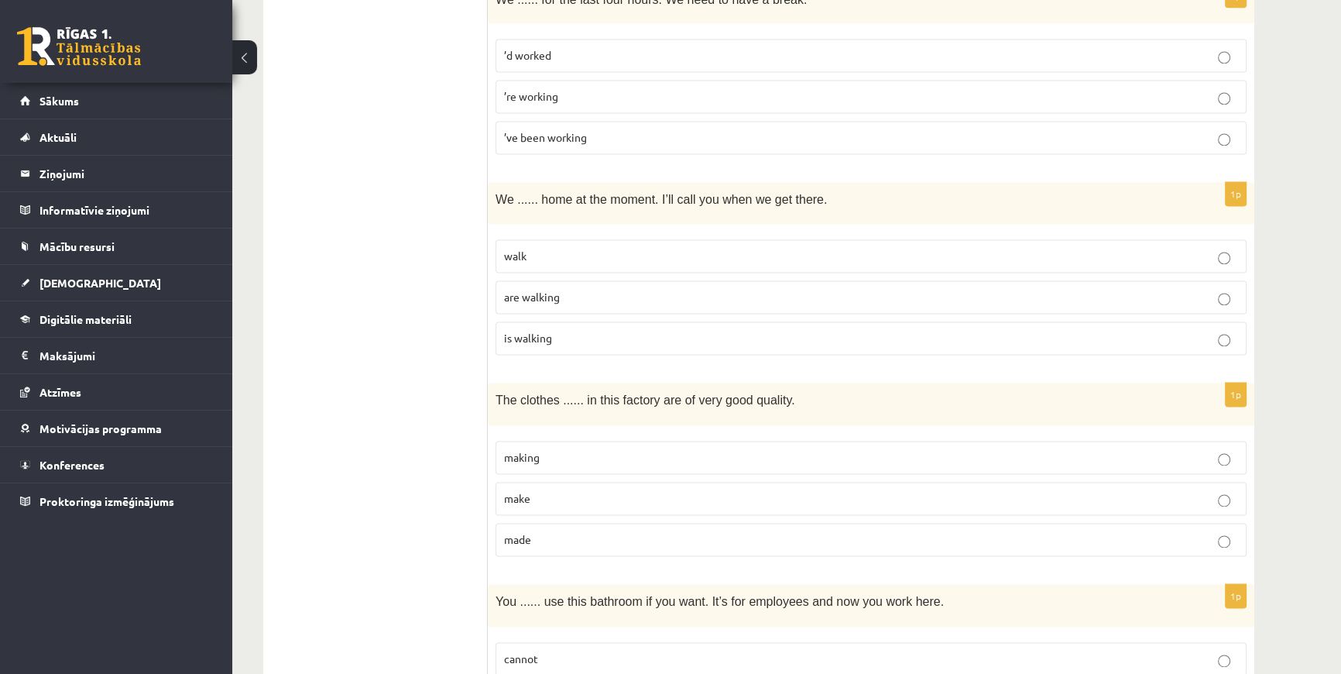
click at [518, 249] on span "walk" at bounding box center [515, 256] width 22 height 14
click at [572, 280] on label "are walking" at bounding box center [871, 296] width 751 height 33
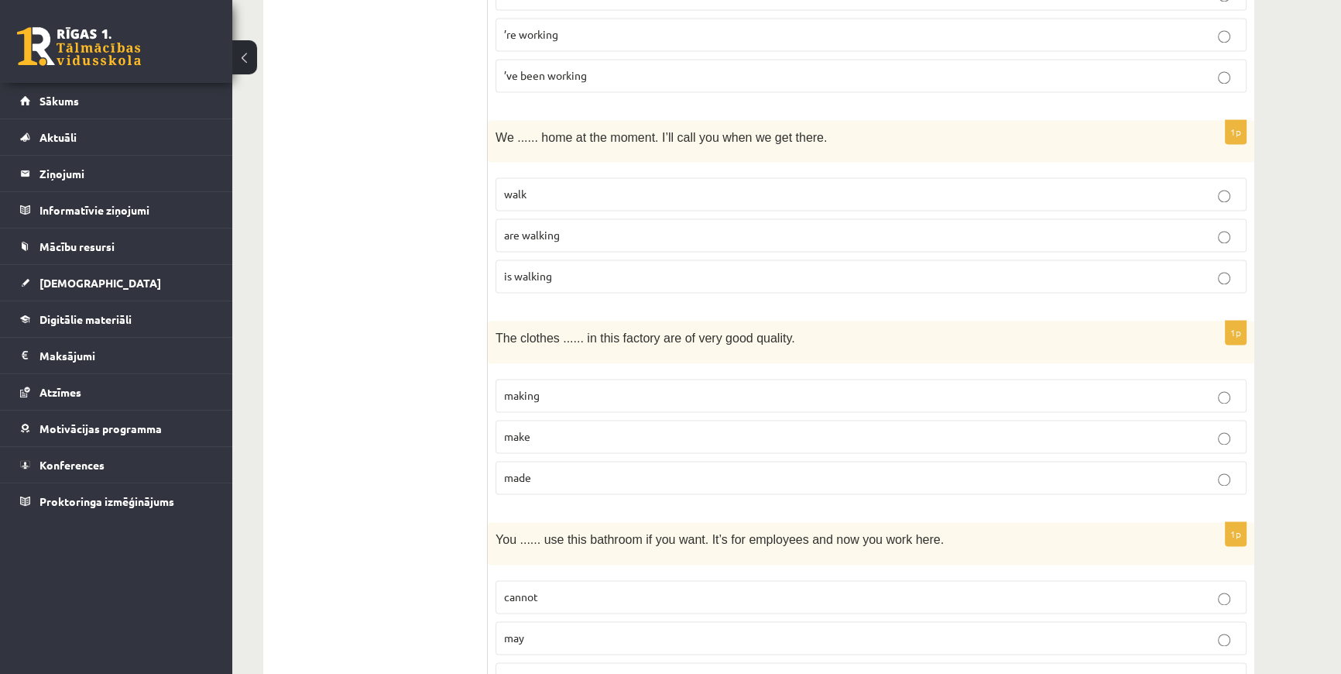
scroll to position [2816, 0]
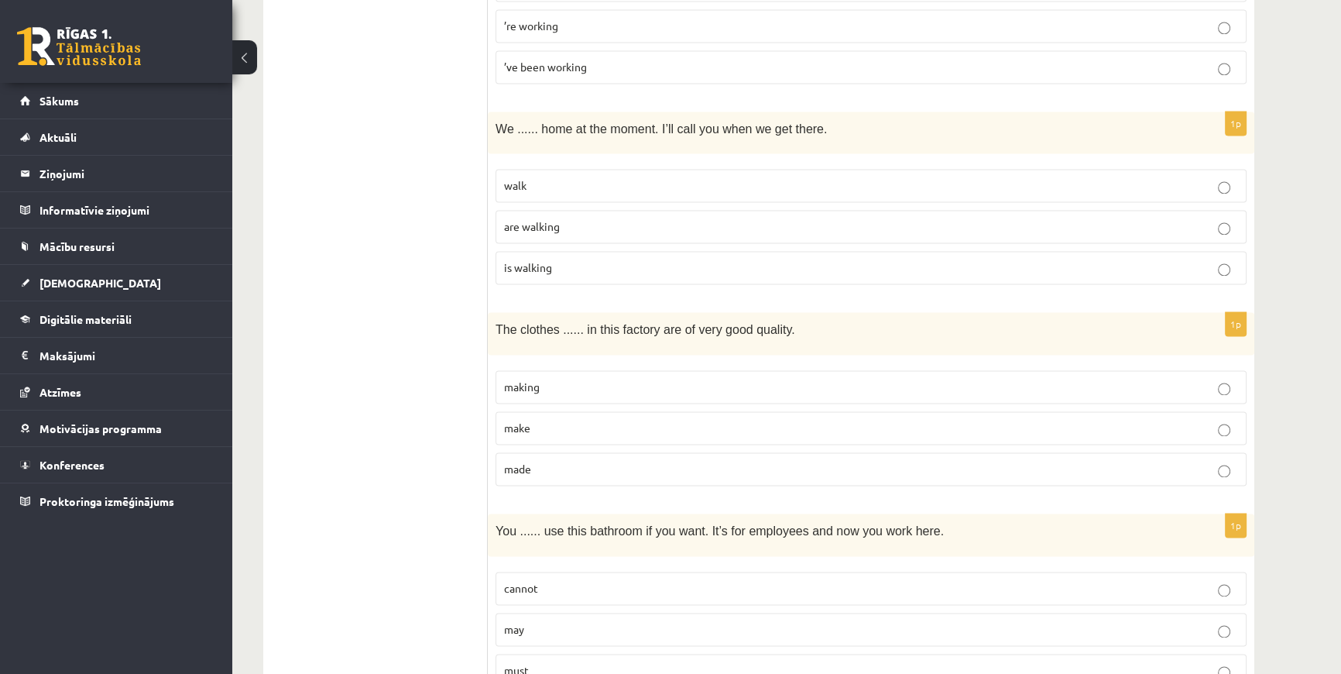
click at [545, 461] on p "made" at bounding box center [871, 469] width 734 height 16
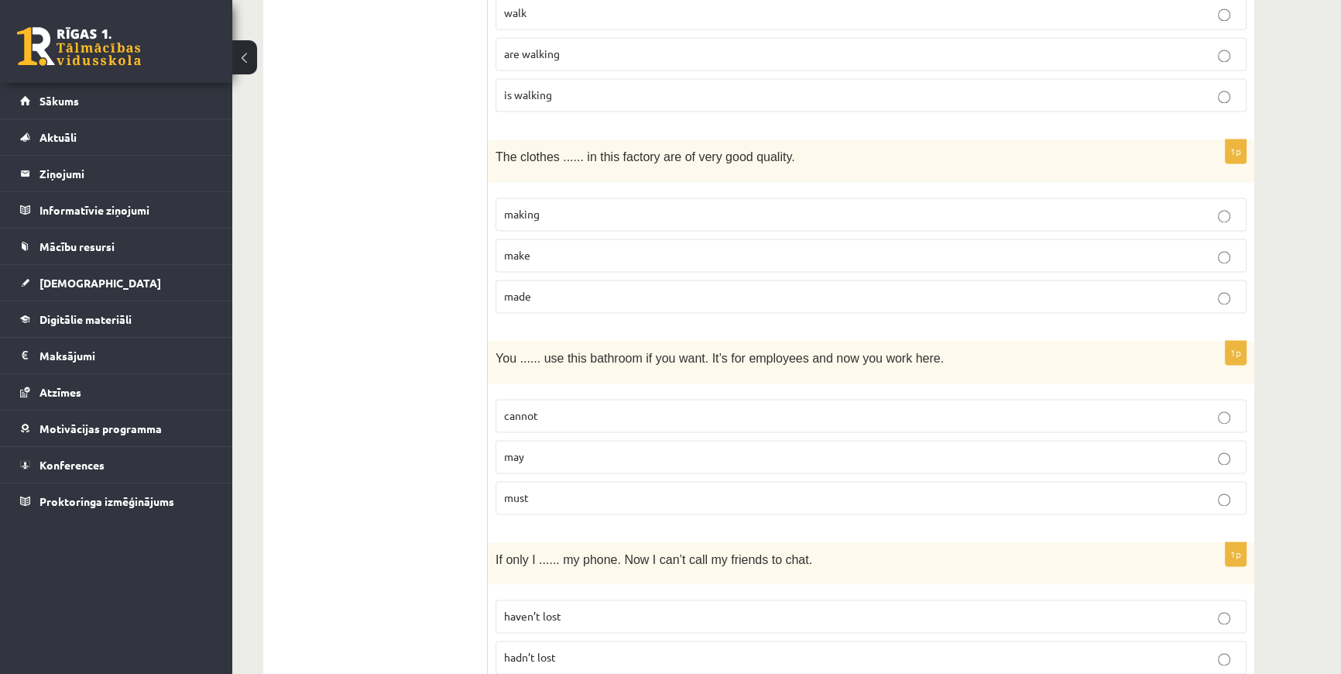
scroll to position [3027, 0]
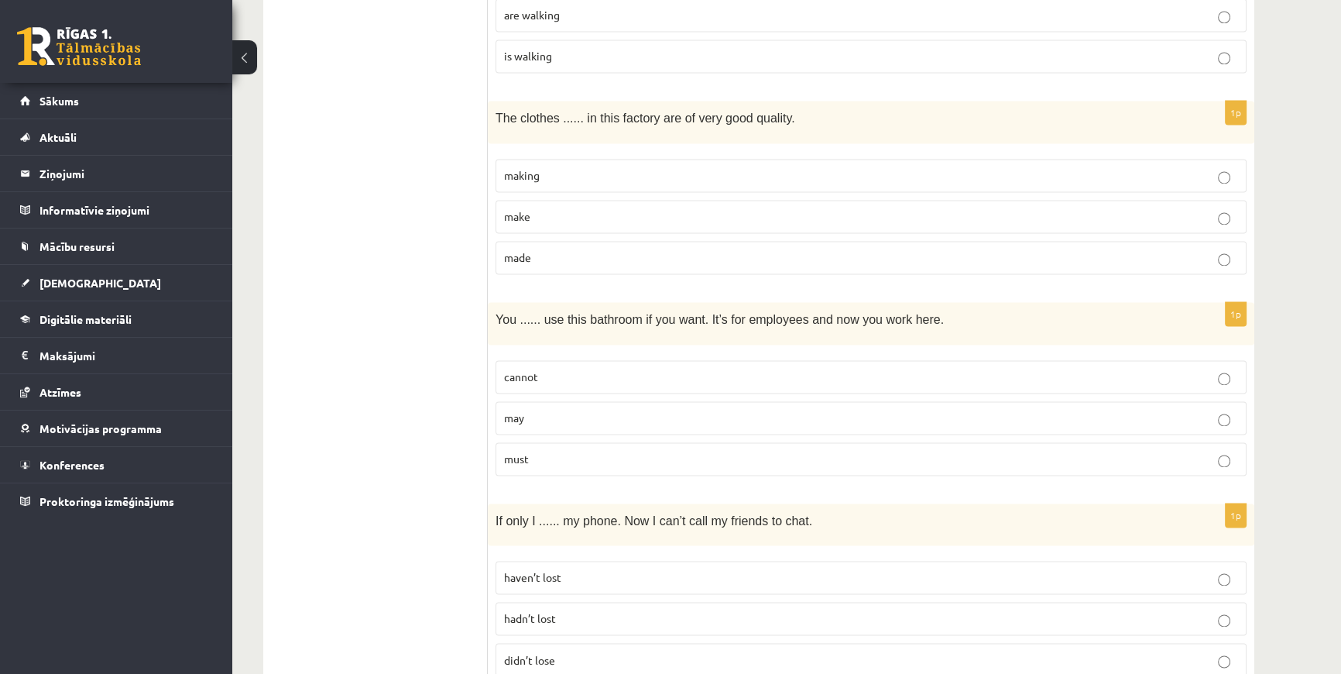
click at [537, 410] on p "may" at bounding box center [871, 418] width 734 height 16
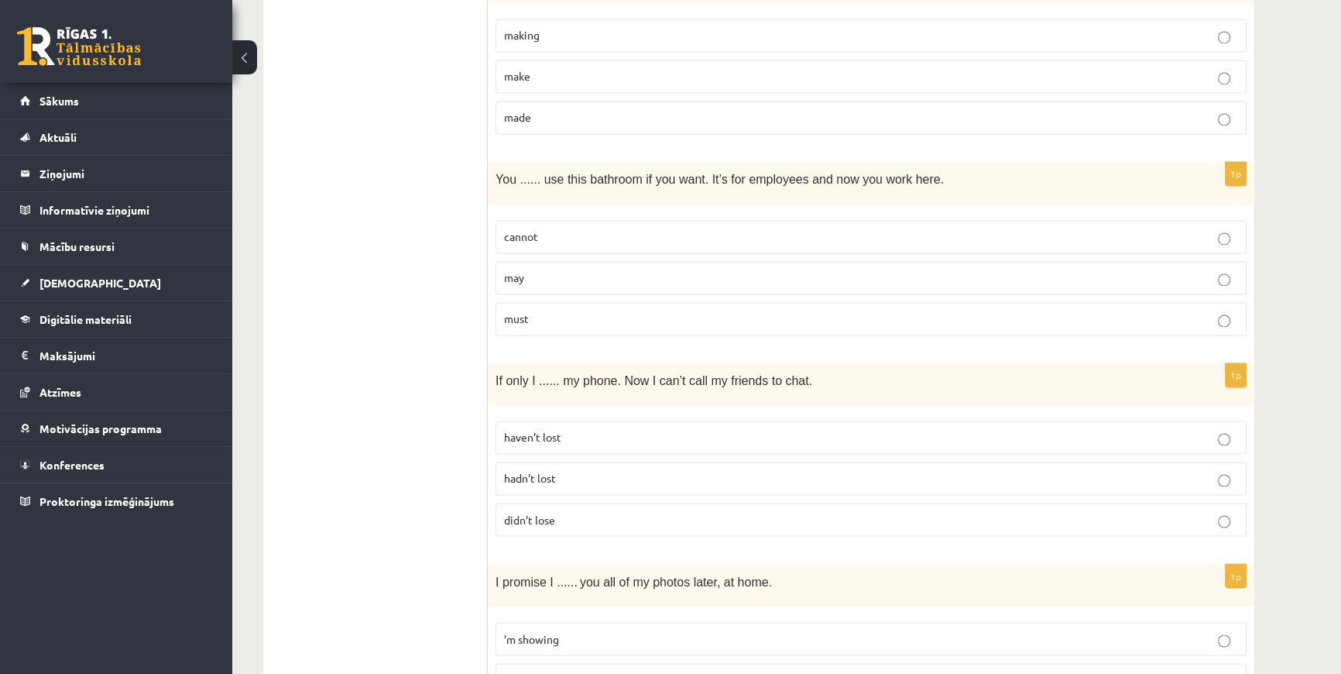
scroll to position [3168, 0]
click at [500, 469] on label "hadn’t lost" at bounding box center [871, 478] width 751 height 33
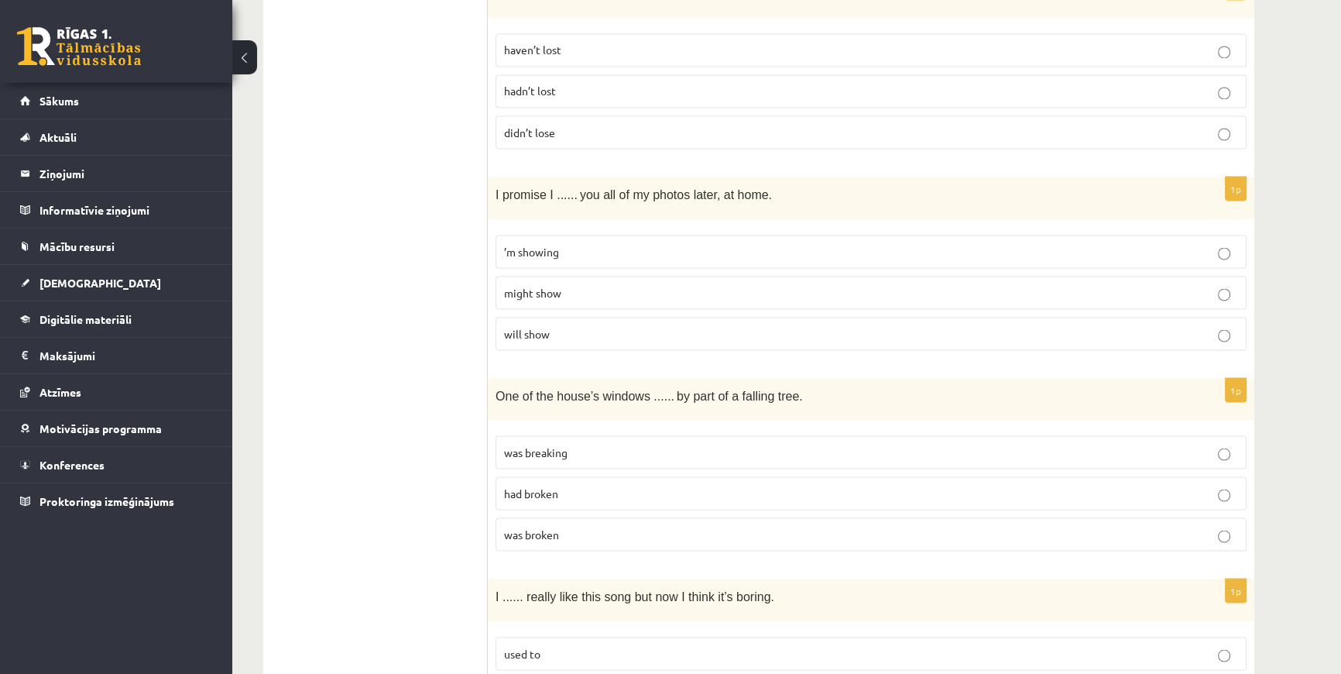
scroll to position [3590, 0]
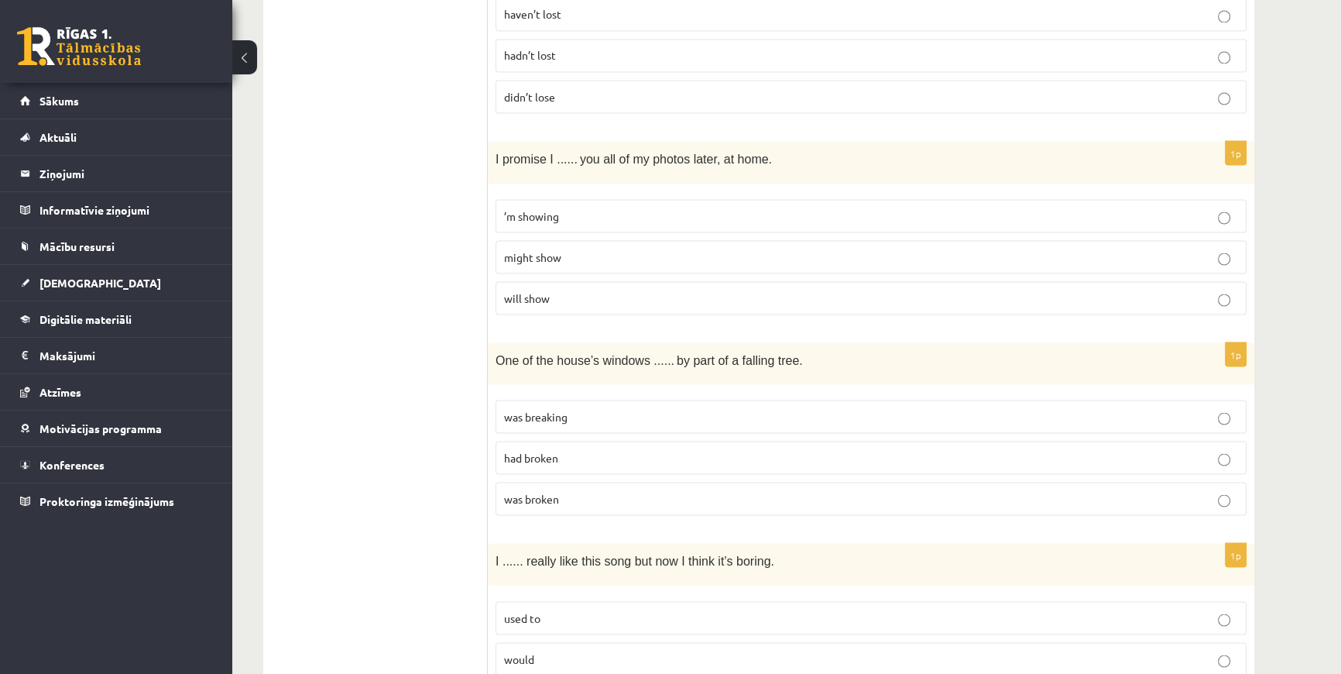
click at [527, 290] on p "will show" at bounding box center [871, 298] width 734 height 16
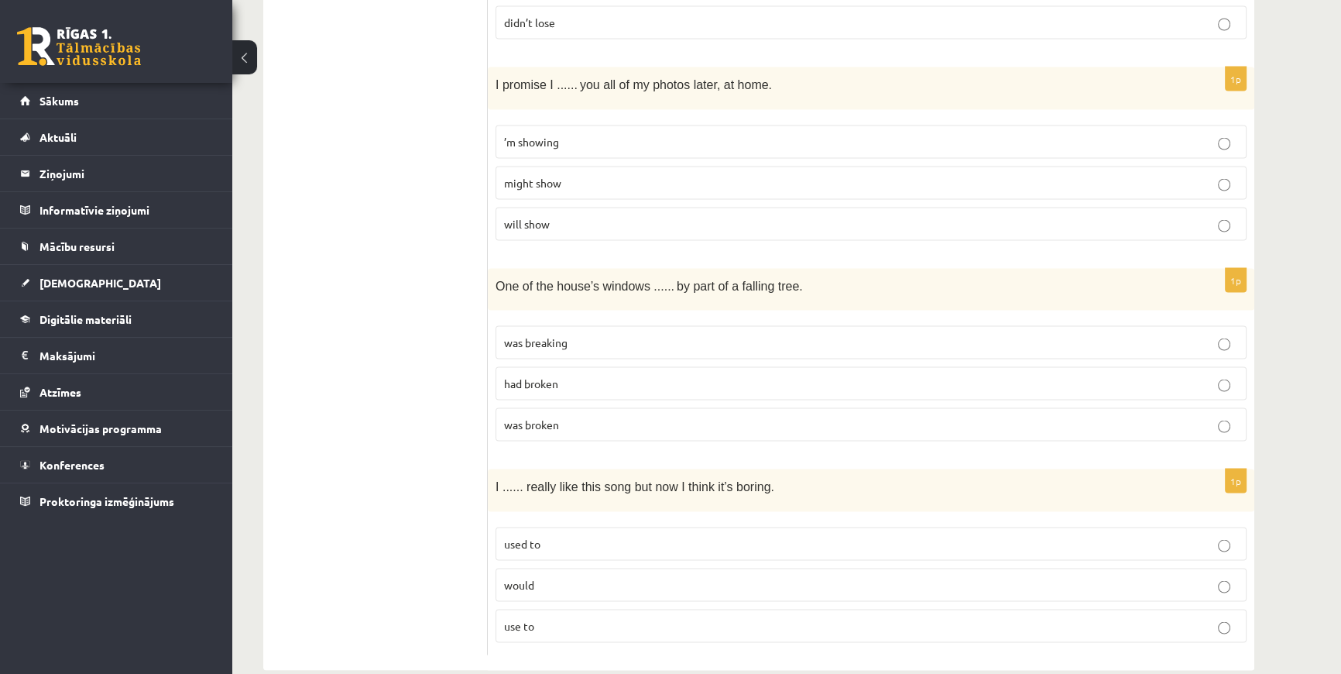
scroll to position [3680, 0]
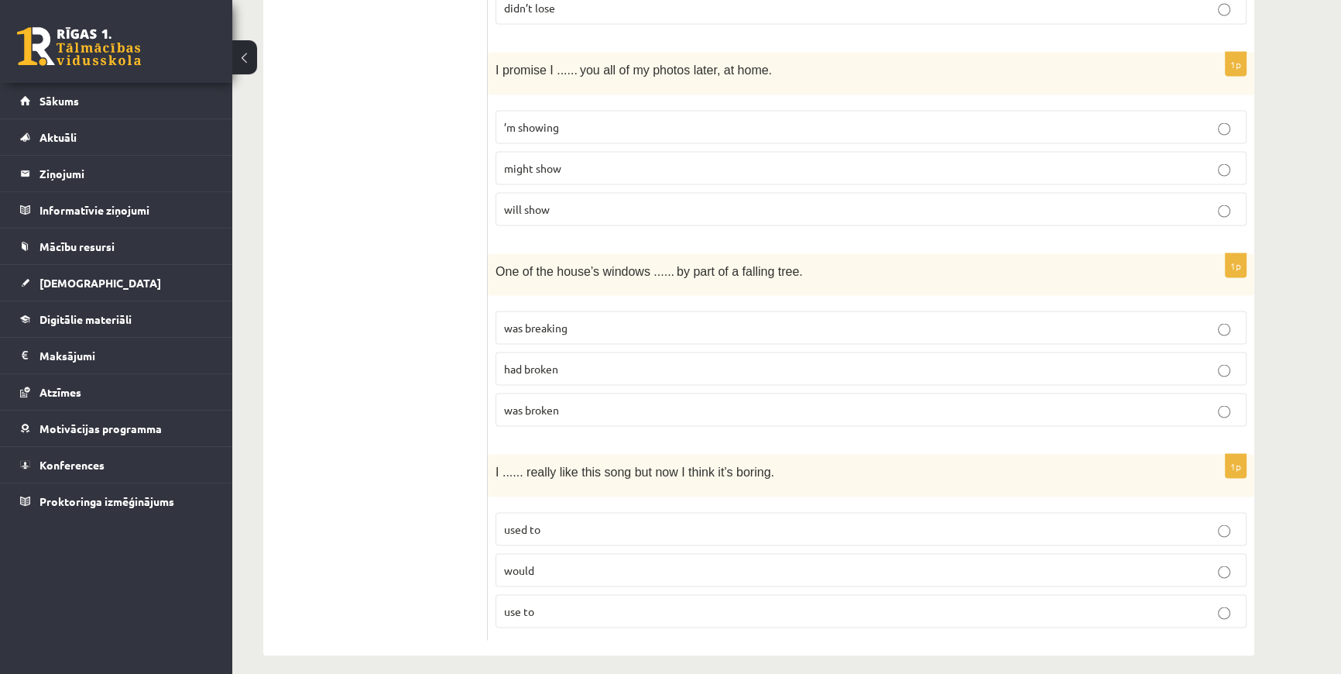
click at [532, 402] on span "was broken" at bounding box center [531, 409] width 55 height 14
click at [603, 520] on p "used to" at bounding box center [871, 528] width 734 height 16
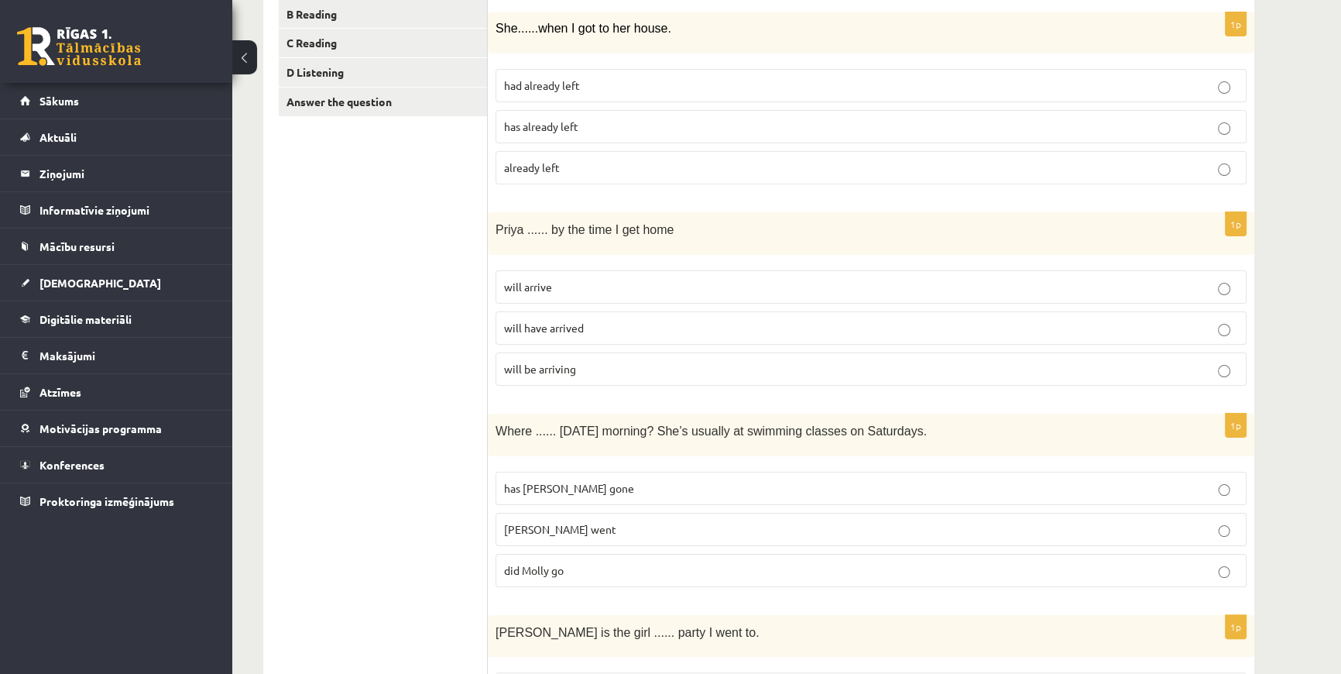
scroll to position [0, 0]
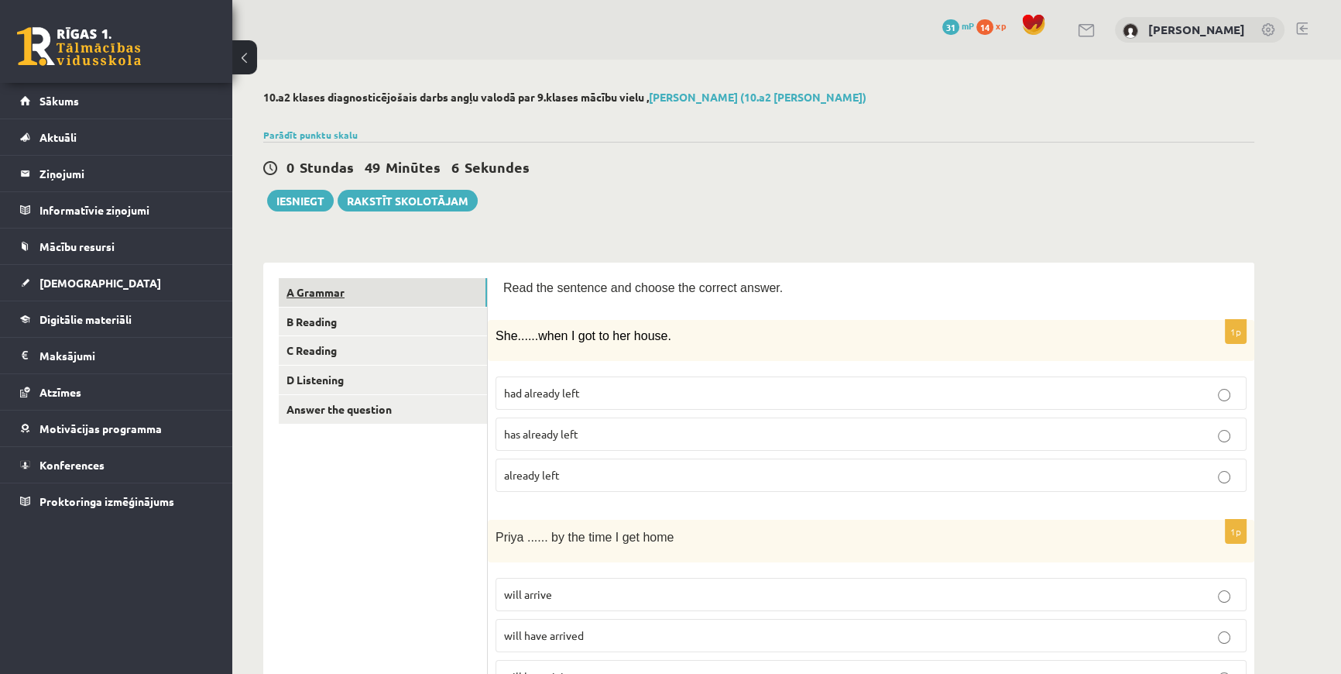
click at [328, 293] on link "A Grammar" at bounding box center [383, 292] width 208 height 29
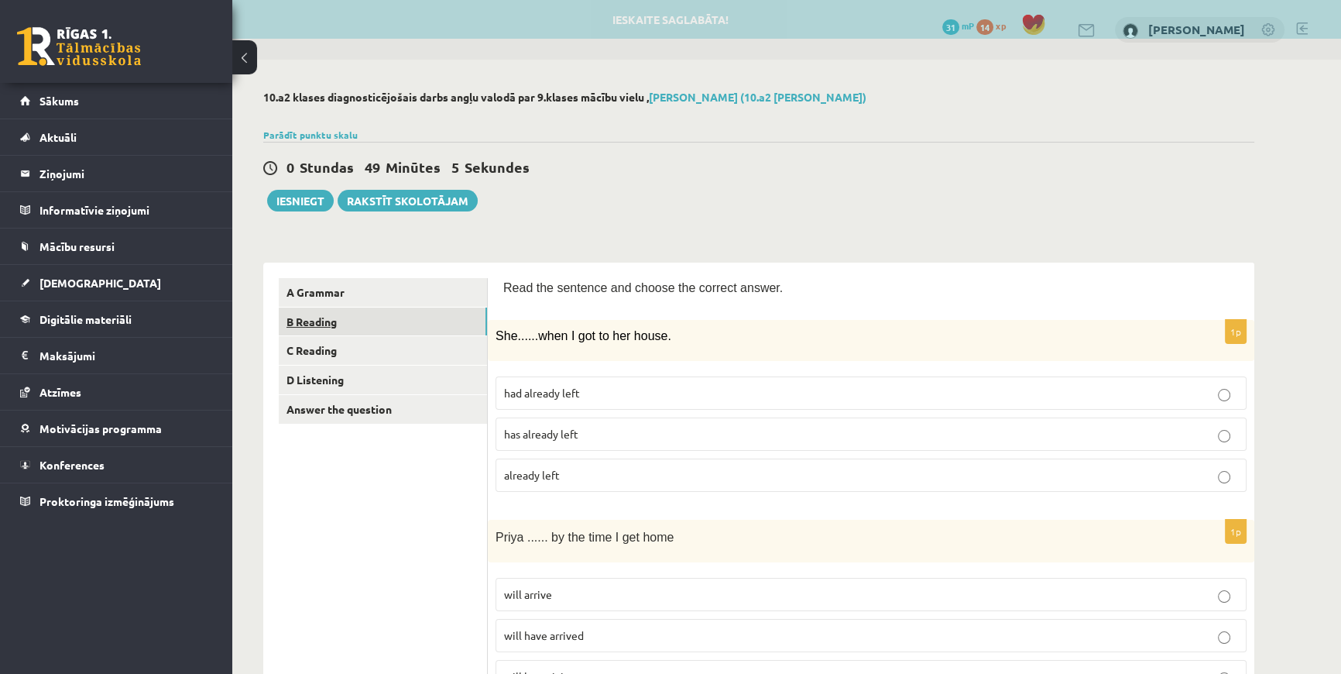
click at [313, 333] on link "B Reading" at bounding box center [383, 321] width 208 height 29
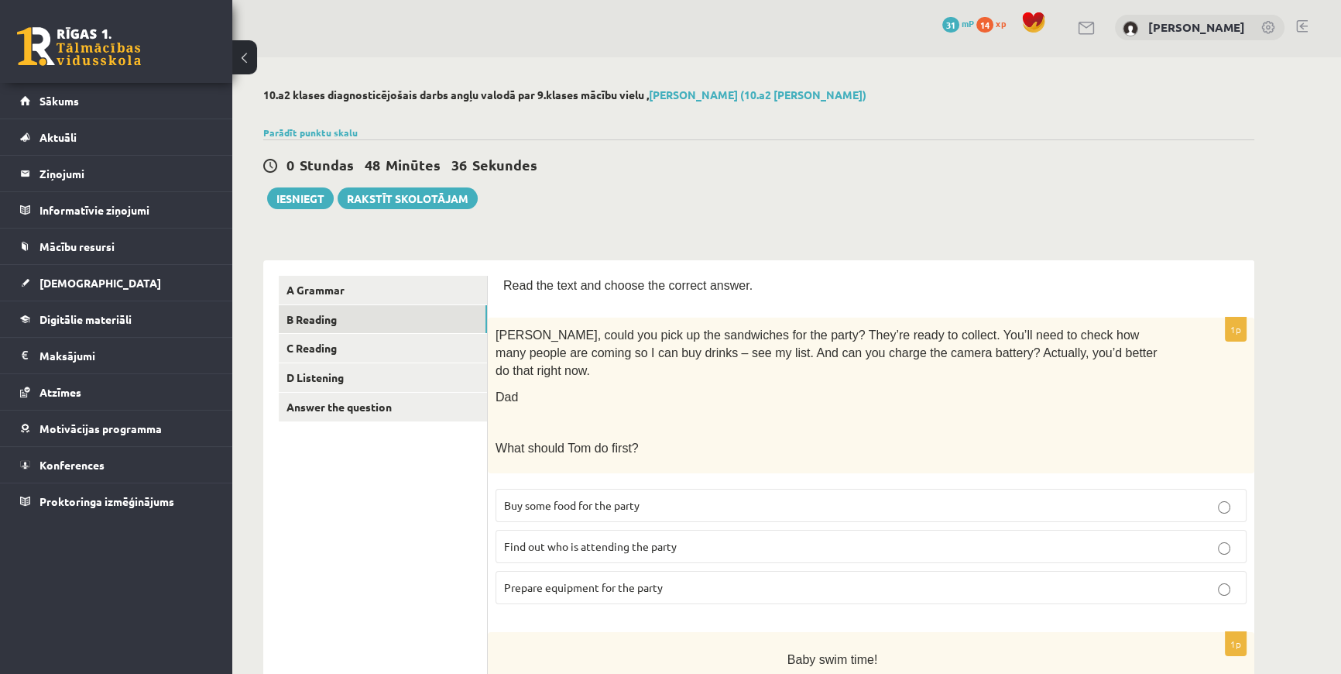
scroll to position [70, 0]
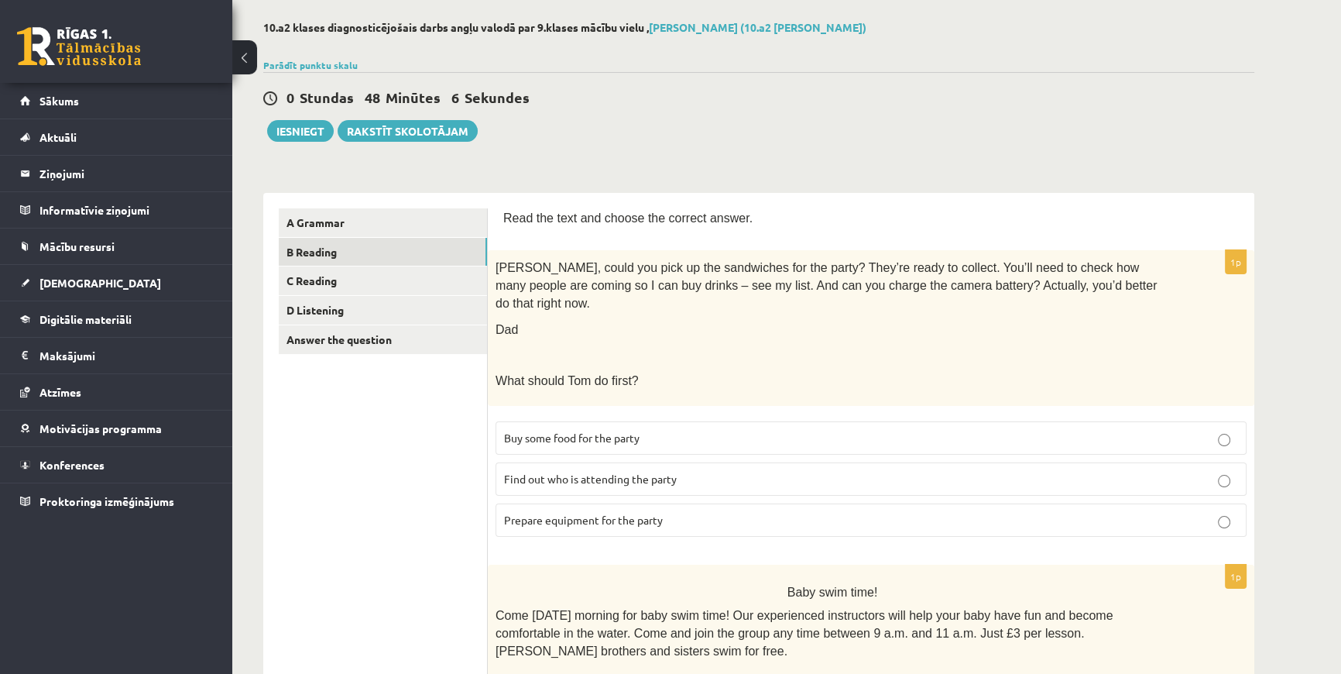
click at [569, 513] on span "Prepare equipment for the party" at bounding box center [583, 520] width 159 height 14
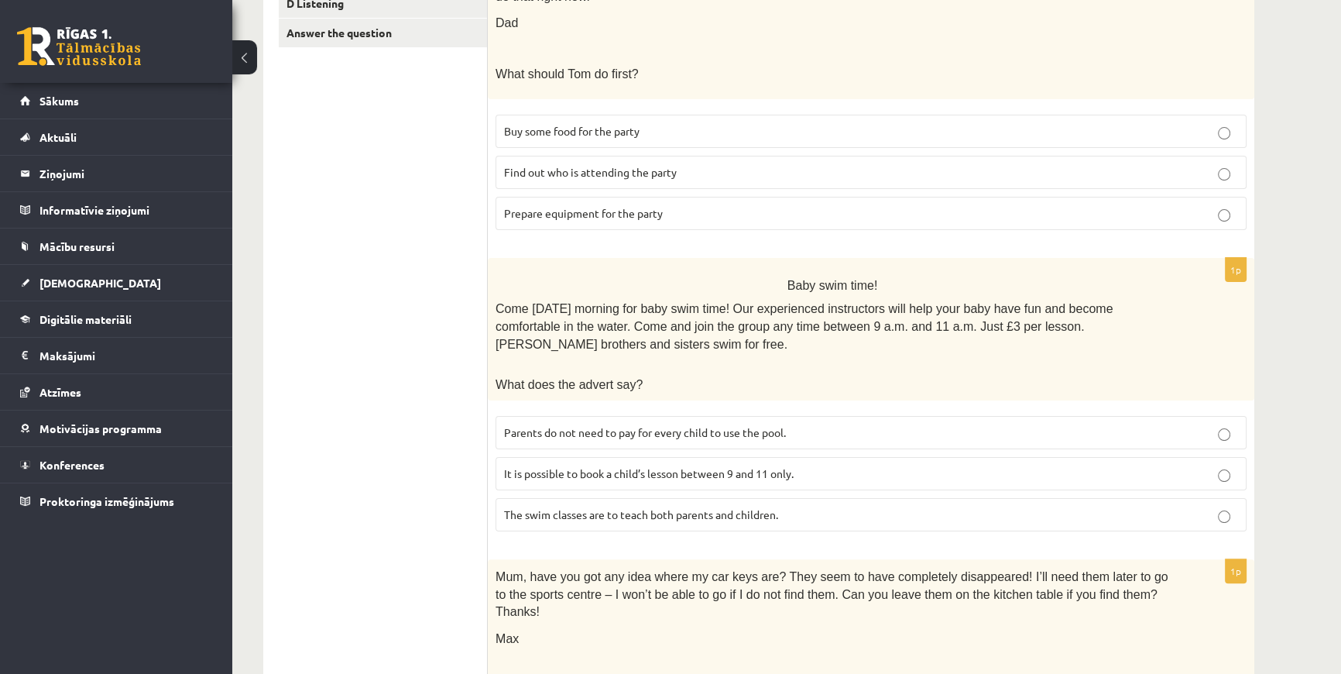
scroll to position [422, 0]
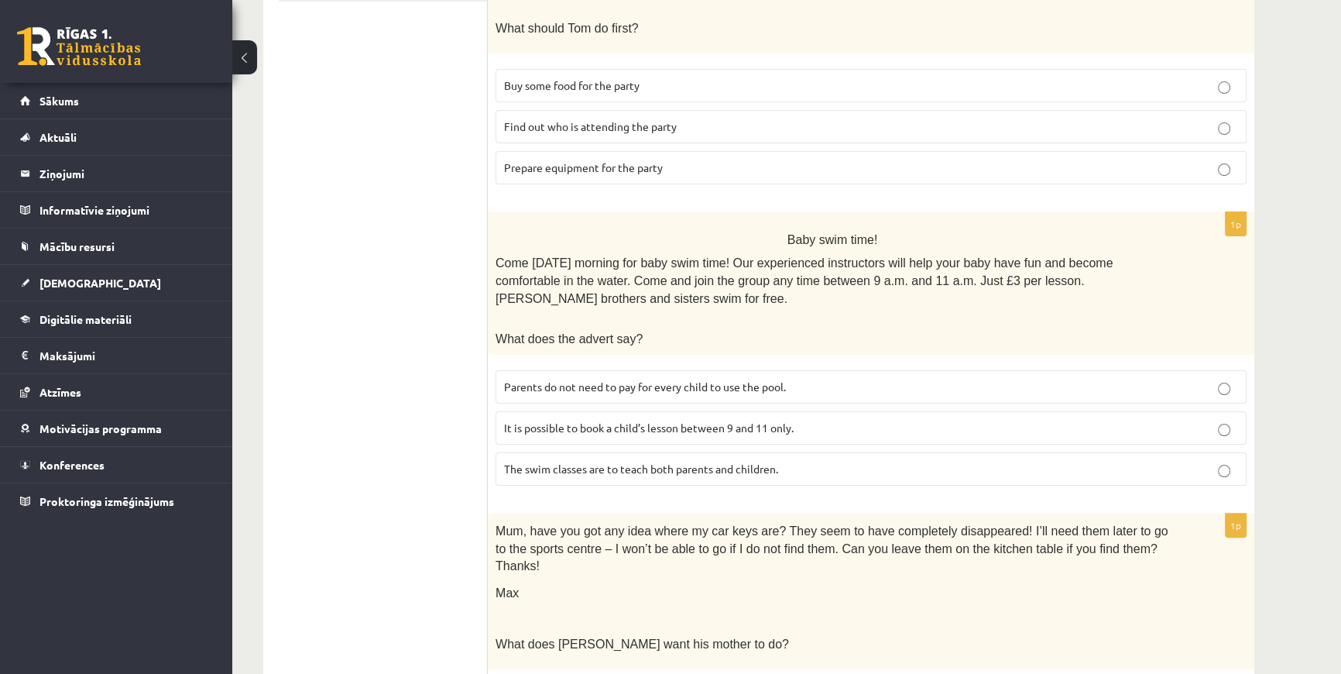
click at [563, 379] on span "Parents do not need to pay for every child to use the pool." at bounding box center [645, 386] width 282 height 14
click at [589, 411] on label "It is possible to book a child’s lesson between 9 and 11 only." at bounding box center [871, 427] width 751 height 33
click at [613, 370] on label "Parents do not need to pay for every child to use the pool." at bounding box center [871, 386] width 751 height 33
click at [613, 421] on span "It is possible to book a child’s lesson between 9 and 11 only." at bounding box center [649, 428] width 290 height 14
drag, startPoint x: 594, startPoint y: 352, endPoint x: 587, endPoint y: 365, distance: 14.2
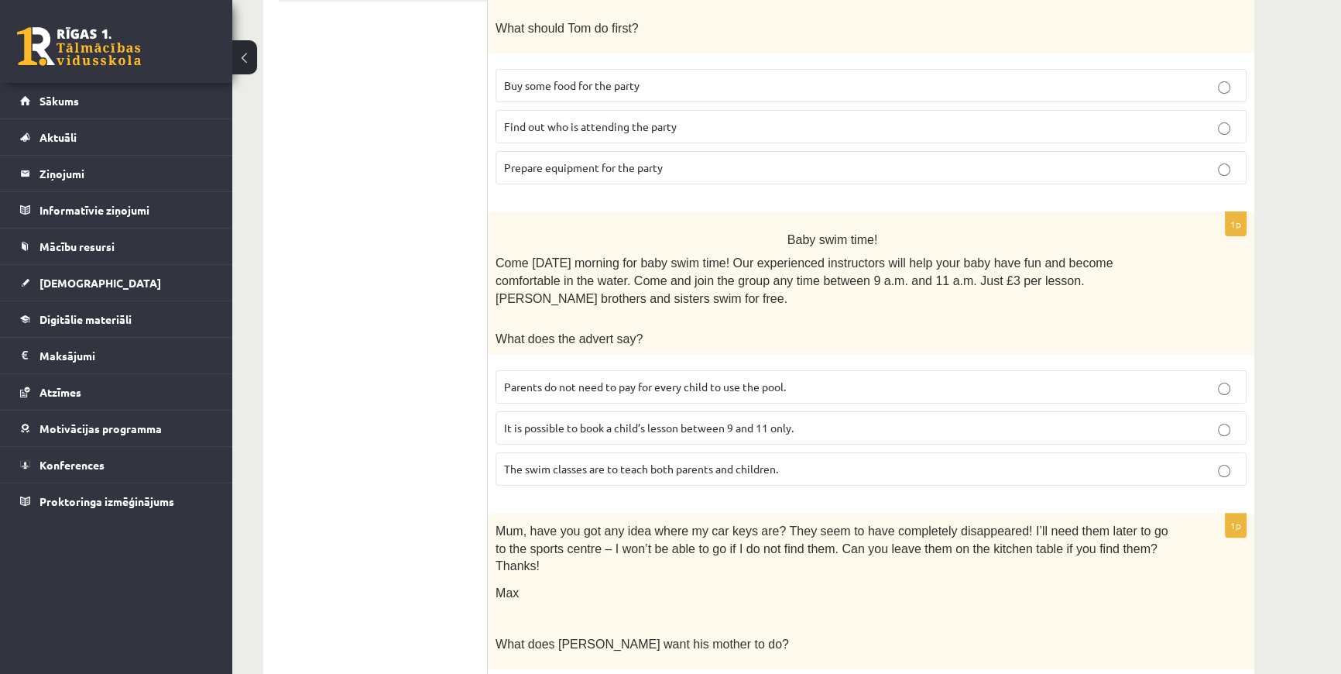
click at [589, 362] on fieldset "Parents do not need to pay for every child to use the pool. It is possible to b…" at bounding box center [871, 426] width 751 height 128
click at [525, 362] on fieldset "Parents do not need to pay for every child to use the pool. It is possible to b…" at bounding box center [871, 426] width 751 height 128
click at [543, 316] on div "1p Baby swim time! Come on Sunday morning for baby swim time! Our experienced i…" at bounding box center [871, 355] width 767 height 286
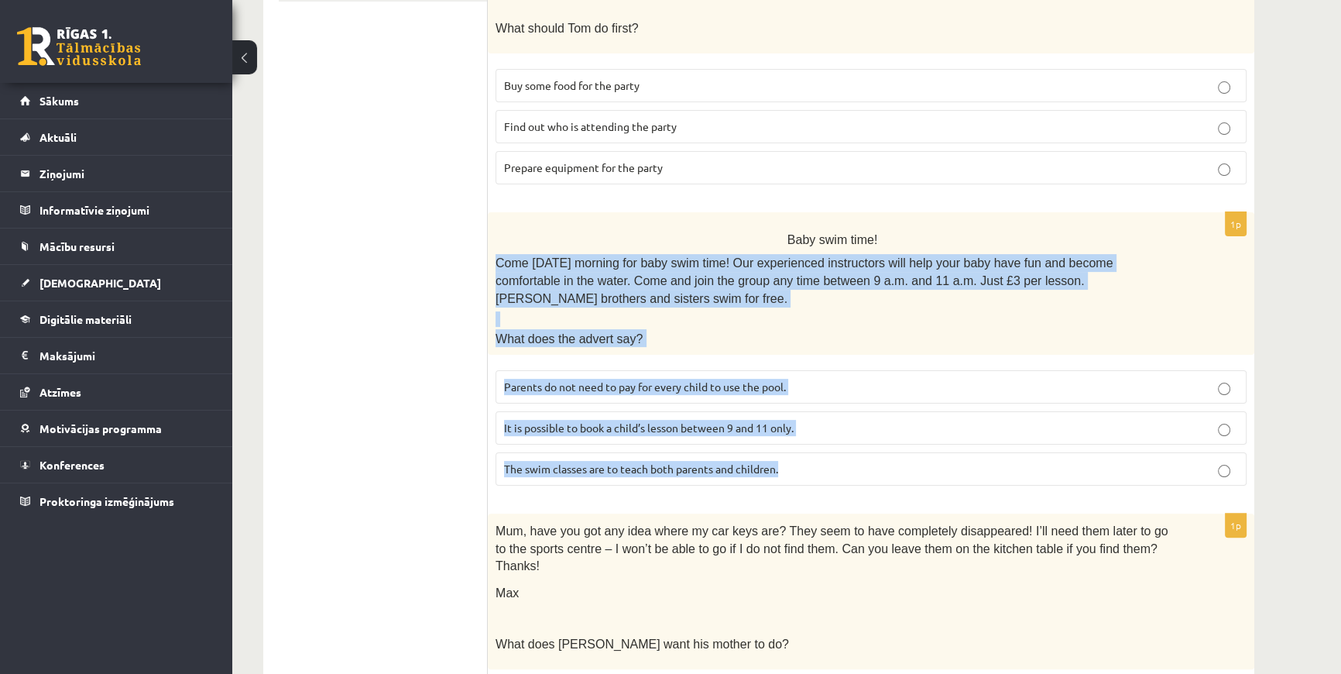
drag, startPoint x: 495, startPoint y: 235, endPoint x: 812, endPoint y: 428, distance: 371.1
click at [812, 428] on div "1p Baby swim time! Come on Sunday morning for baby swim time! Our experienced i…" at bounding box center [871, 355] width 767 height 286
copy div "Come on Sunday morning for baby swim time! Our experienced instructors will hel…"
click at [1042, 452] on label "The swim classes are to teach both parents and children." at bounding box center [871, 468] width 751 height 33
click at [979, 420] on p "It is possible to book a child’s lesson between 9 and 11 only." at bounding box center [871, 428] width 734 height 16
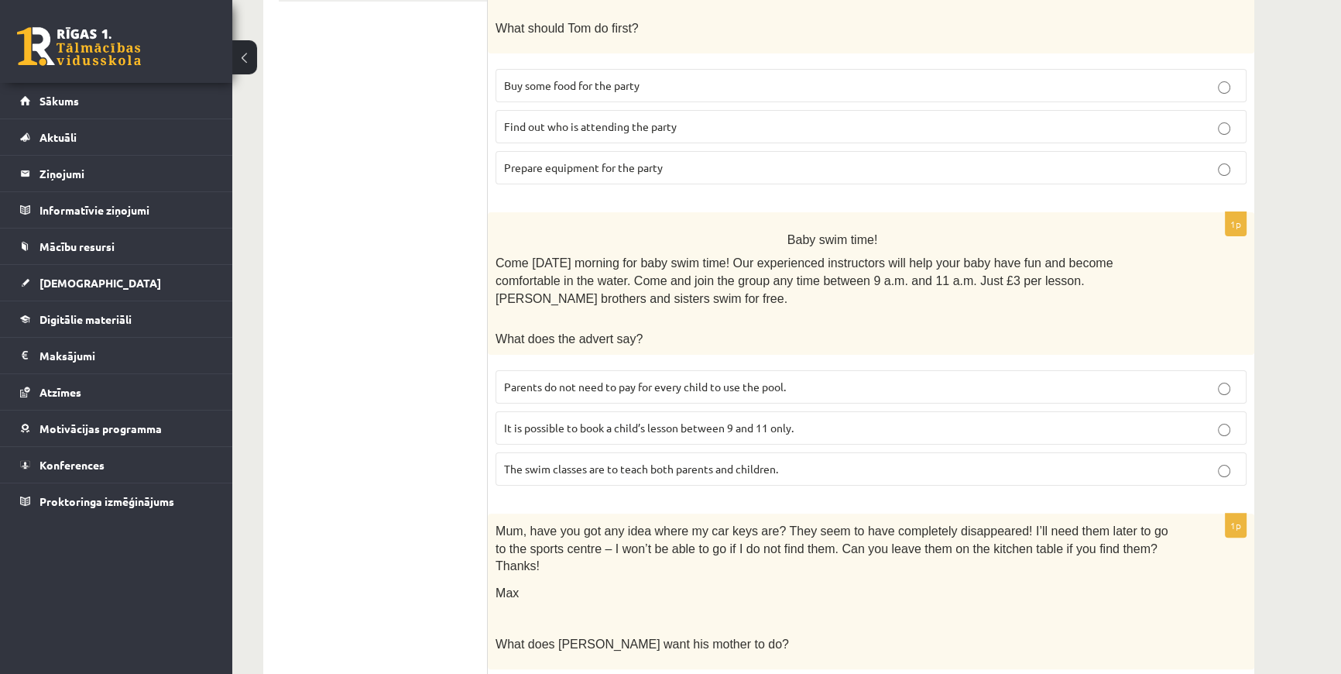
click at [690, 421] on span "It is possible to book a child’s lesson between 9 and 11 only." at bounding box center [649, 428] width 290 height 14
click at [699, 420] on p "It is possible to book a child’s lesson between 9 and 11 only." at bounding box center [871, 428] width 734 height 16
click at [689, 379] on span "Parents do not need to pay for every child to use the pool." at bounding box center [645, 386] width 282 height 14
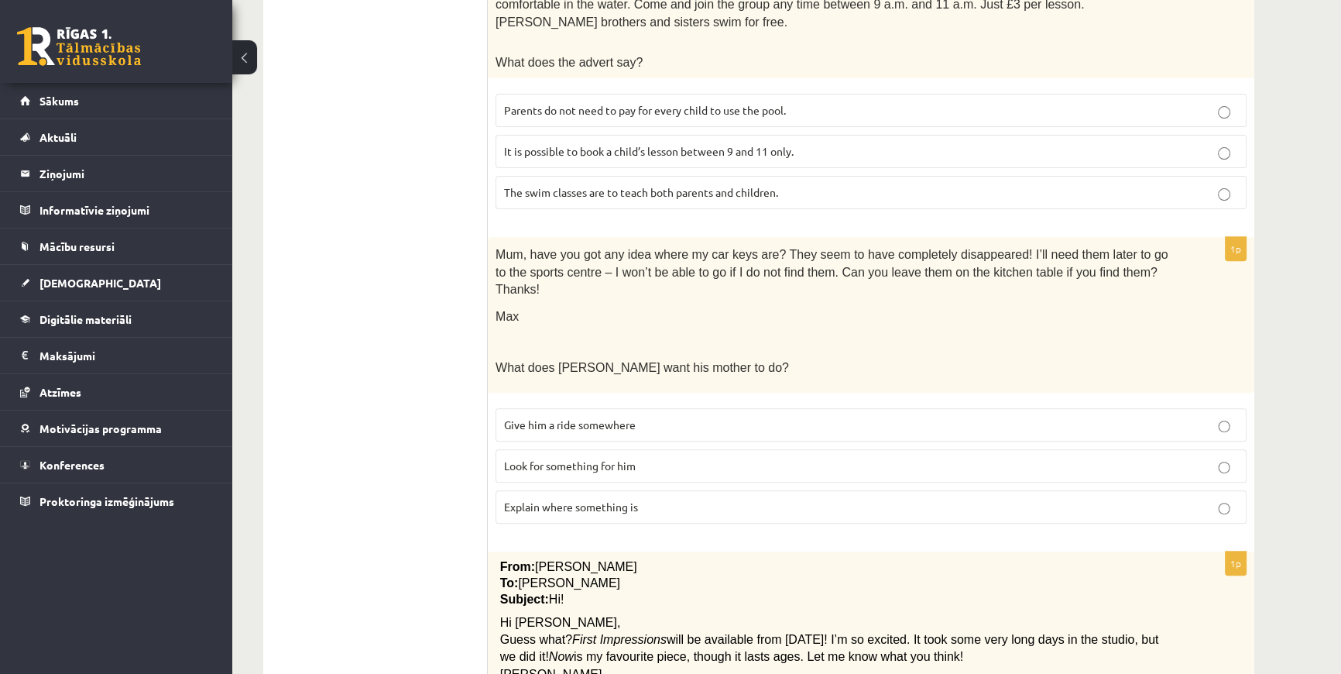
scroll to position [704, 0]
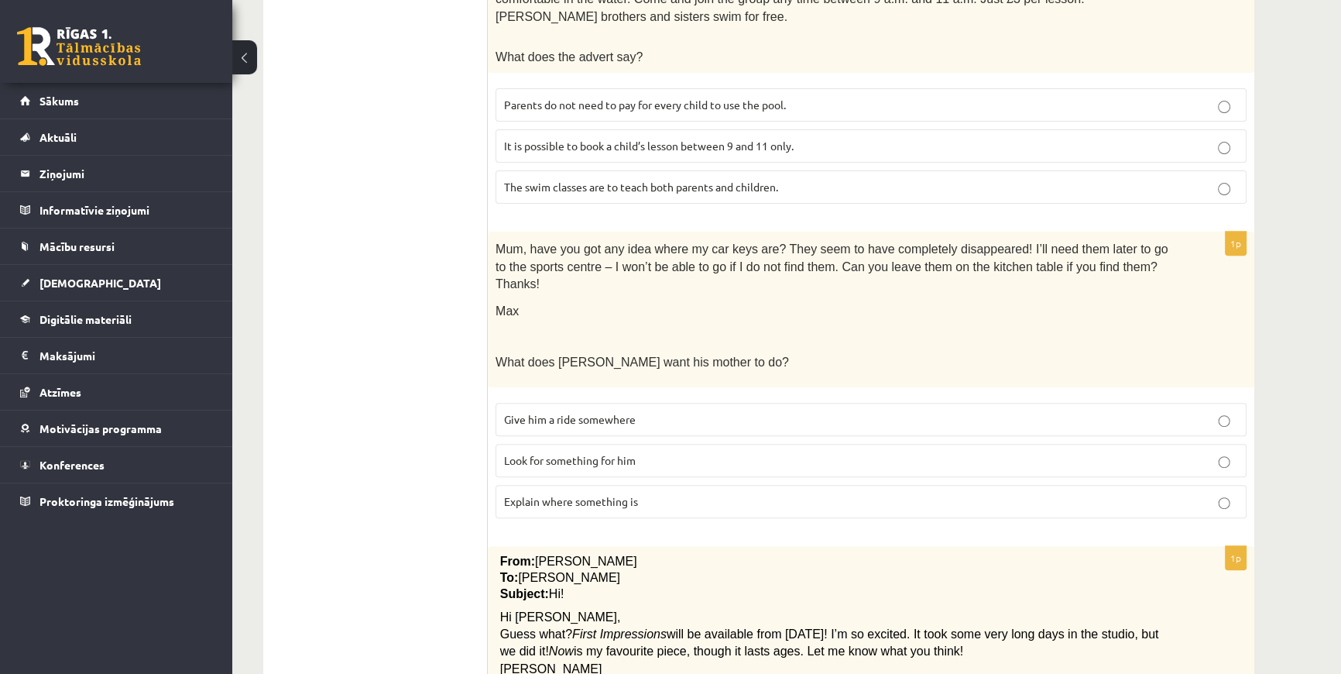
click at [535, 444] on label "Look for something for him" at bounding box center [871, 460] width 751 height 33
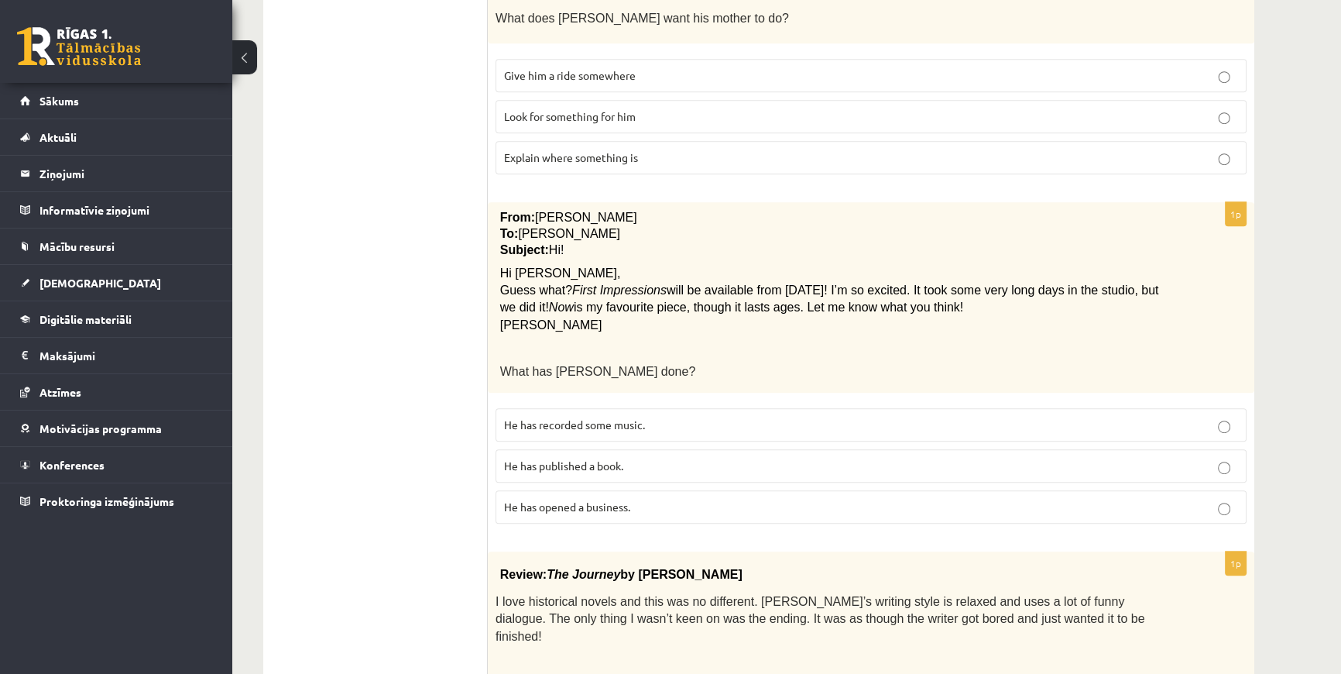
scroll to position [1056, 0]
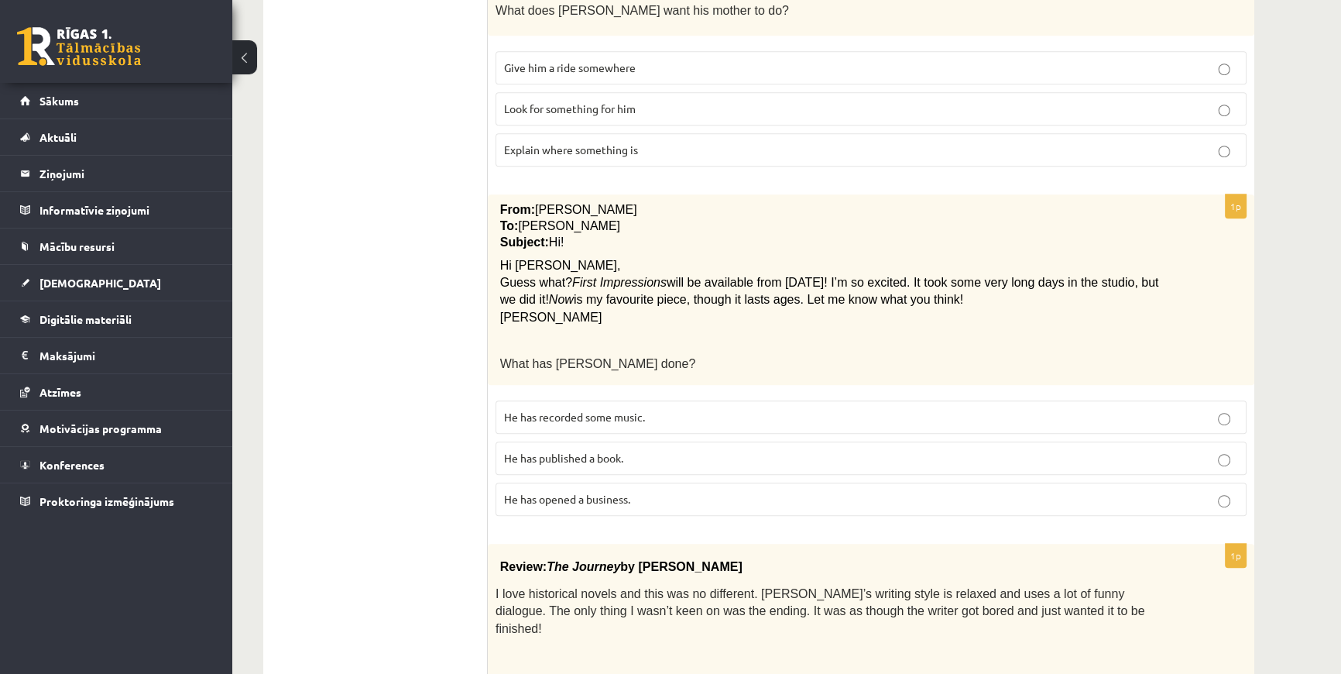
click at [627, 410] on span "He has recorded some music." at bounding box center [574, 417] width 141 height 14
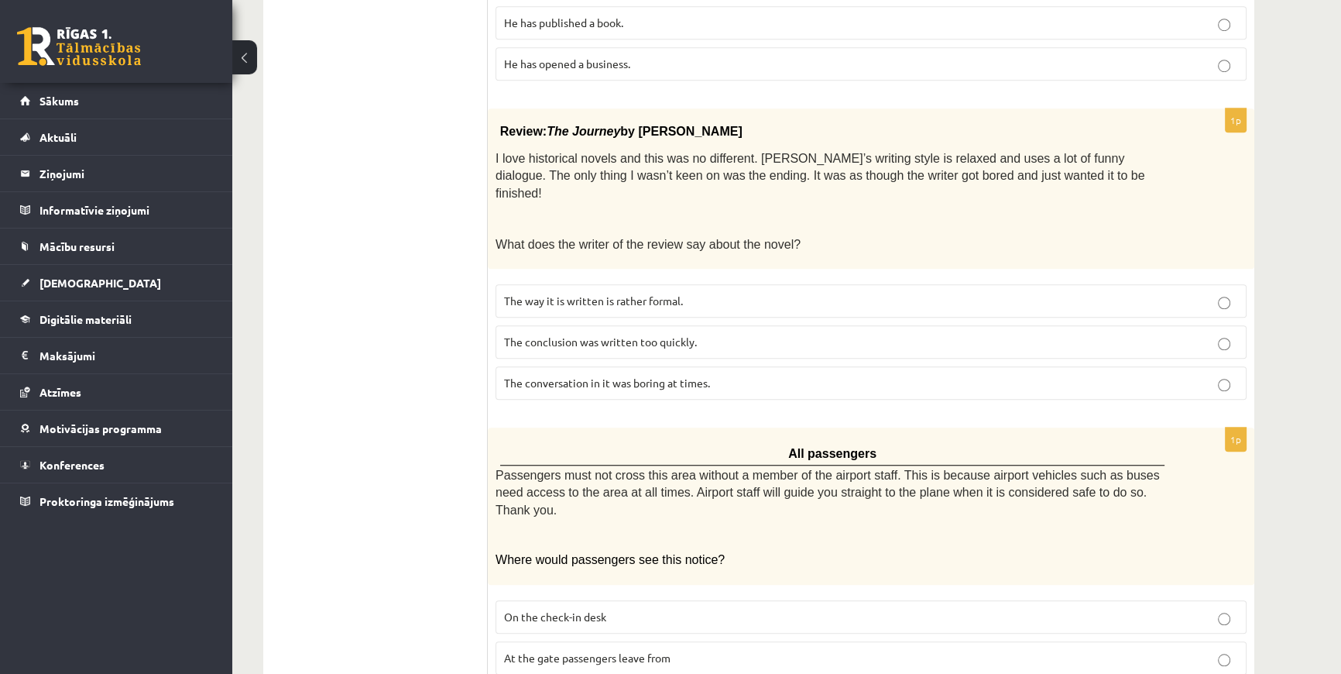
scroll to position [1492, 0]
click at [684, 283] on label "The way it is written is rather formal." at bounding box center [871, 299] width 751 height 33
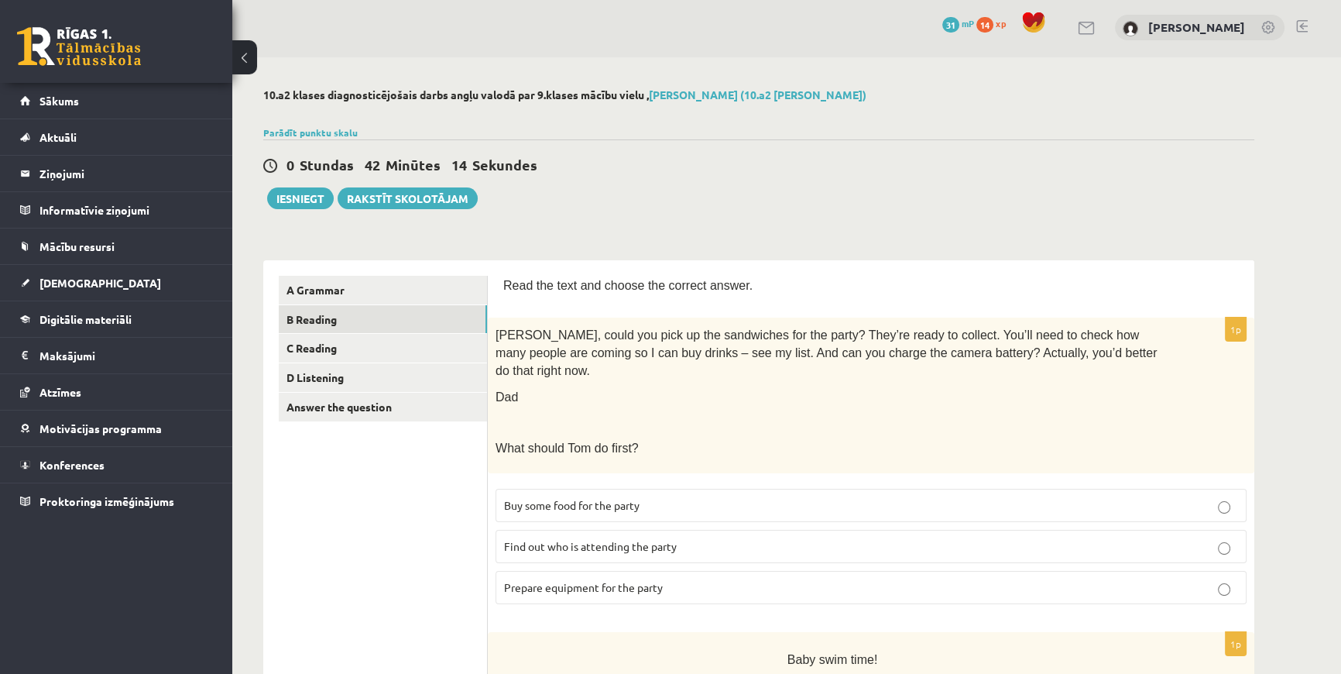
scroll to position [0, 0]
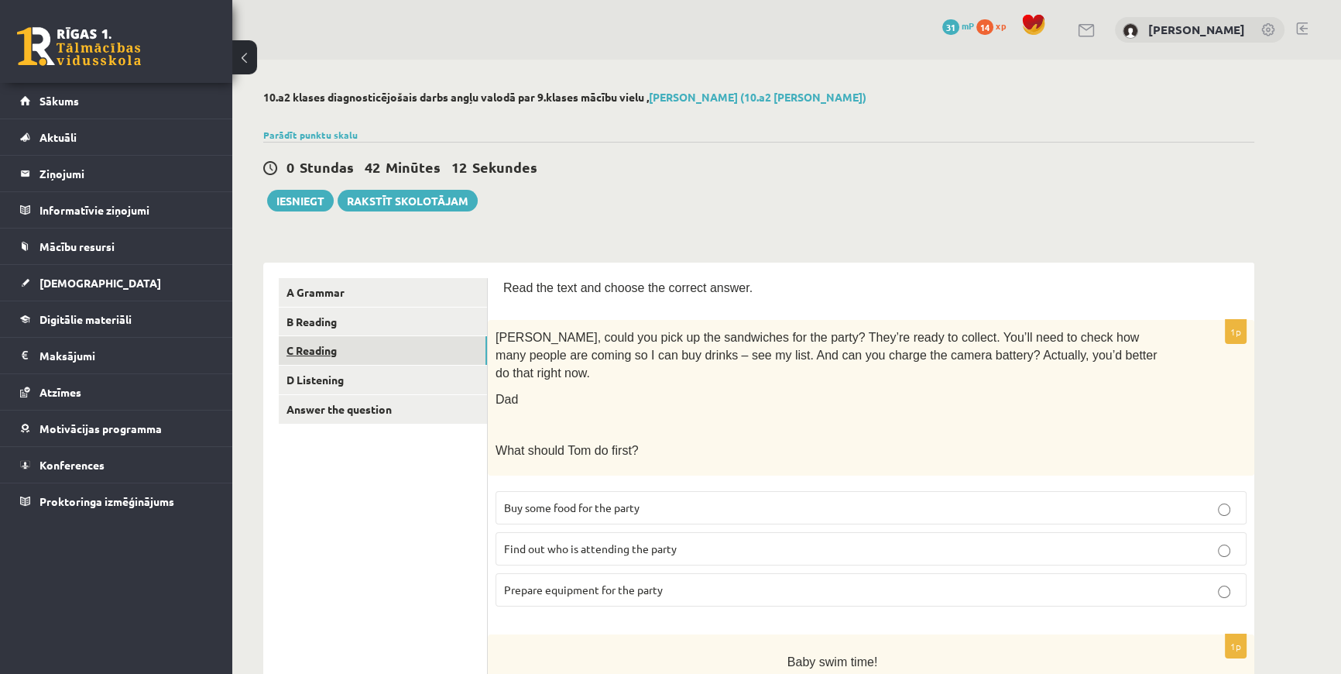
click at [320, 352] on link "C Reading" at bounding box center [383, 350] width 208 height 29
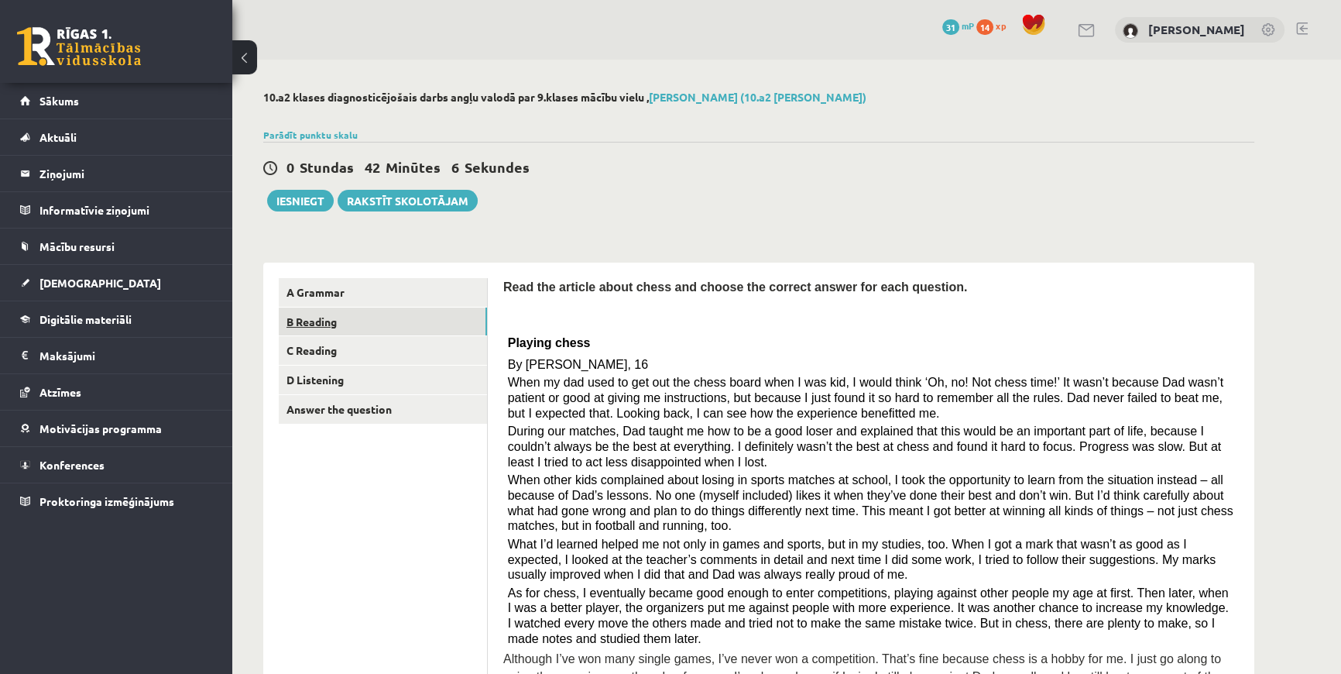
click at [324, 329] on link "B Reading" at bounding box center [383, 321] width 208 height 29
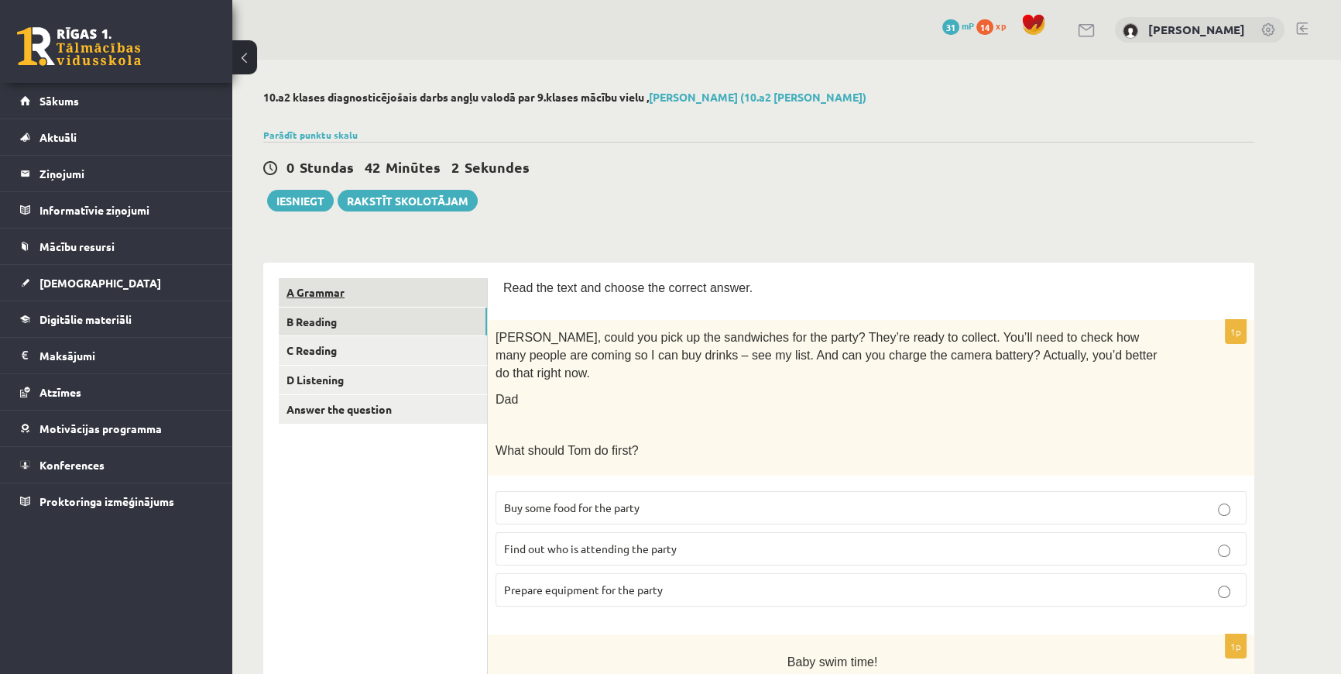
click at [331, 292] on link "A Grammar" at bounding box center [383, 292] width 208 height 29
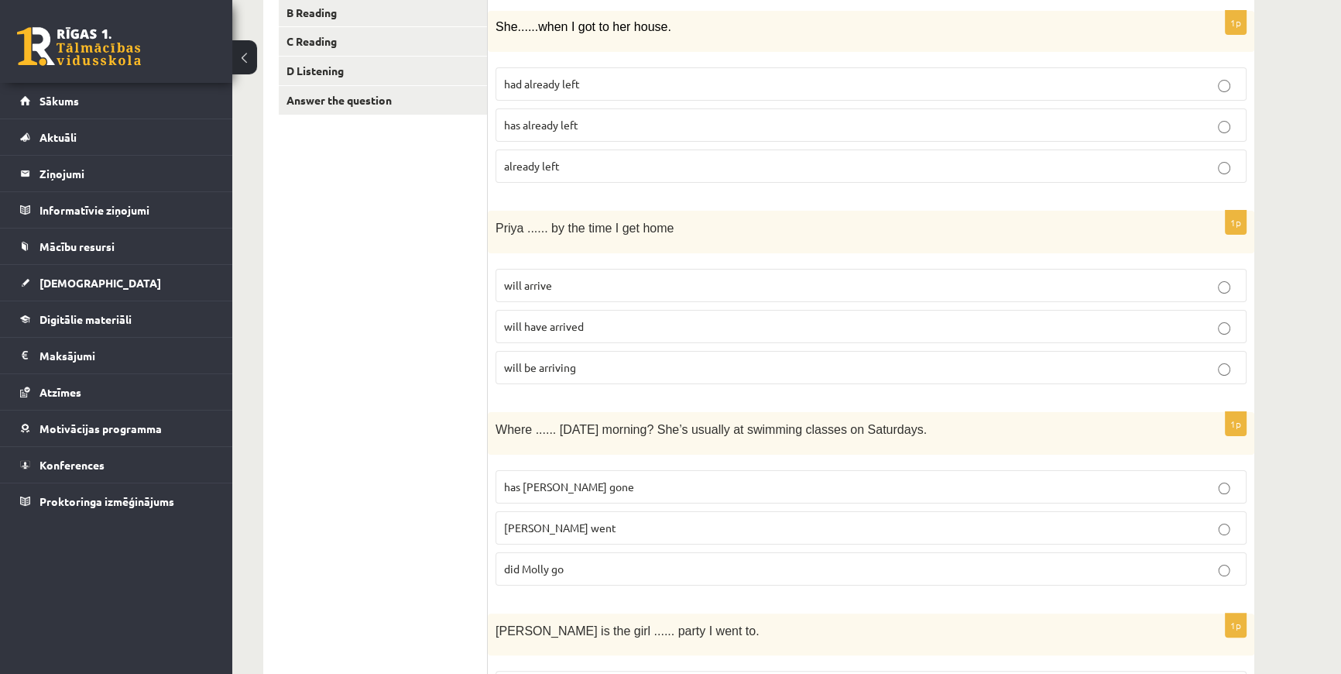
scroll to position [191, 0]
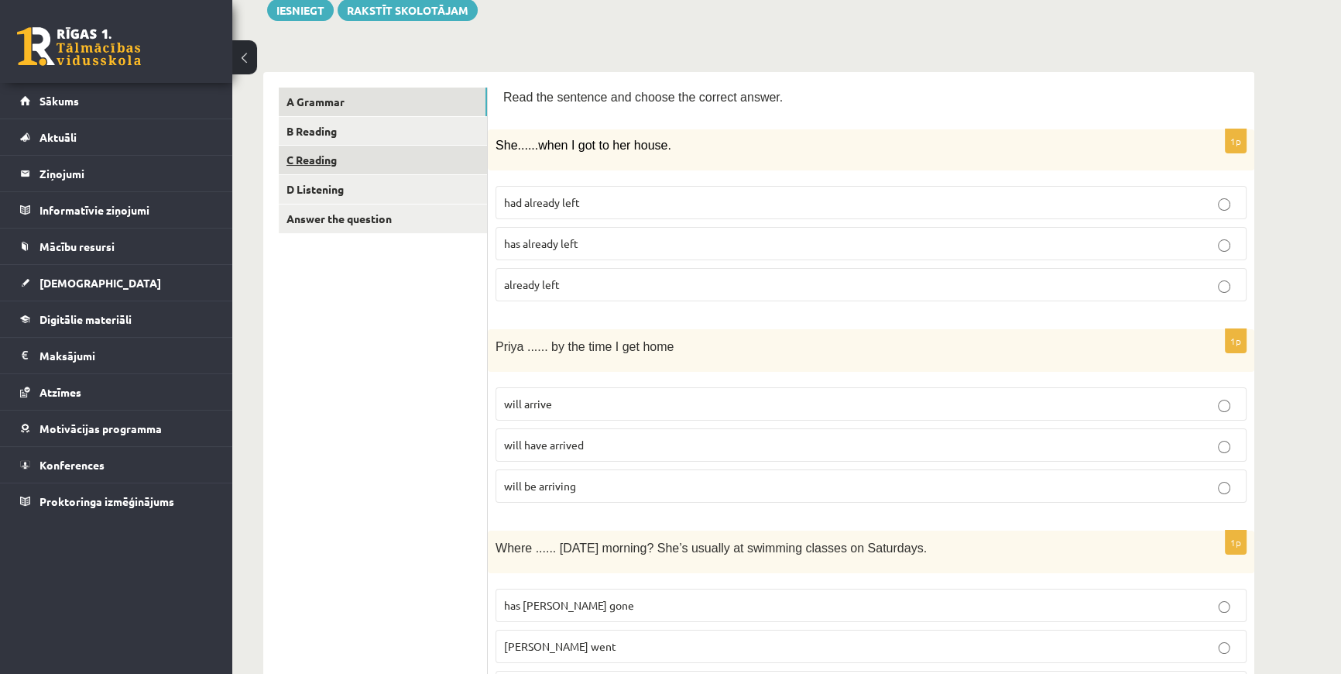
click at [301, 157] on link "C Reading" at bounding box center [383, 160] width 208 height 29
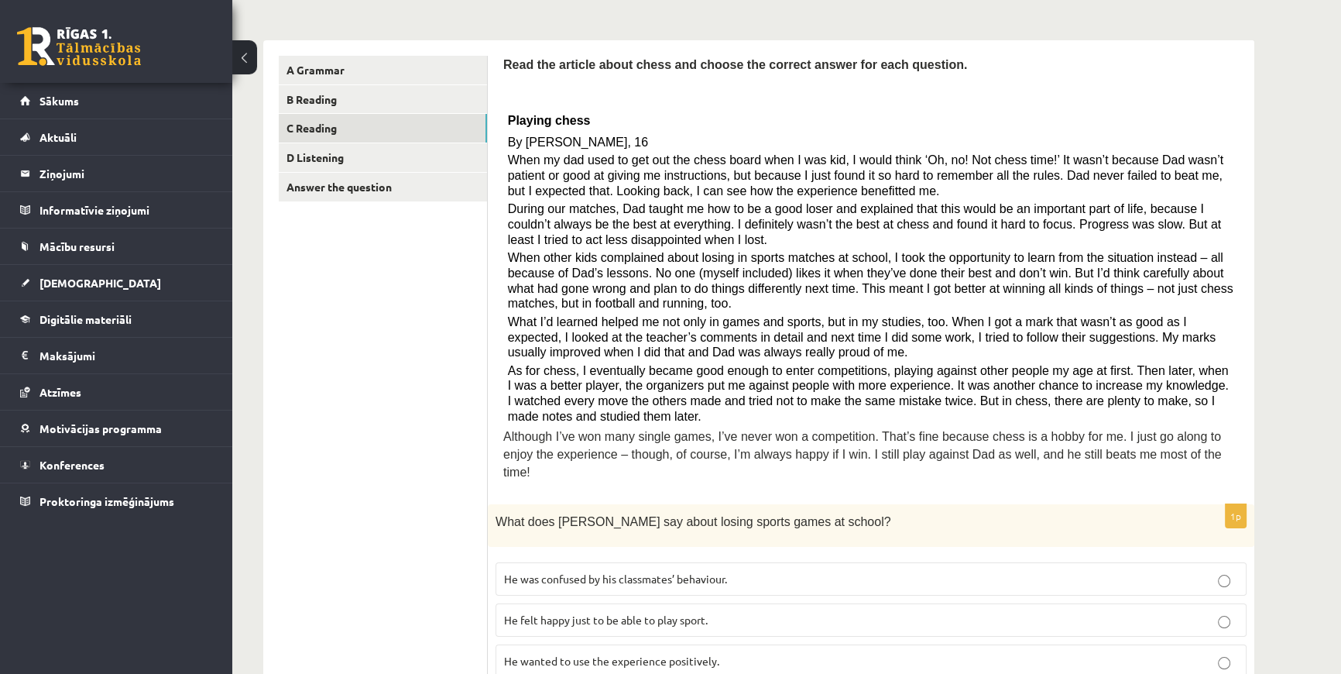
scroll to position [261, 0]
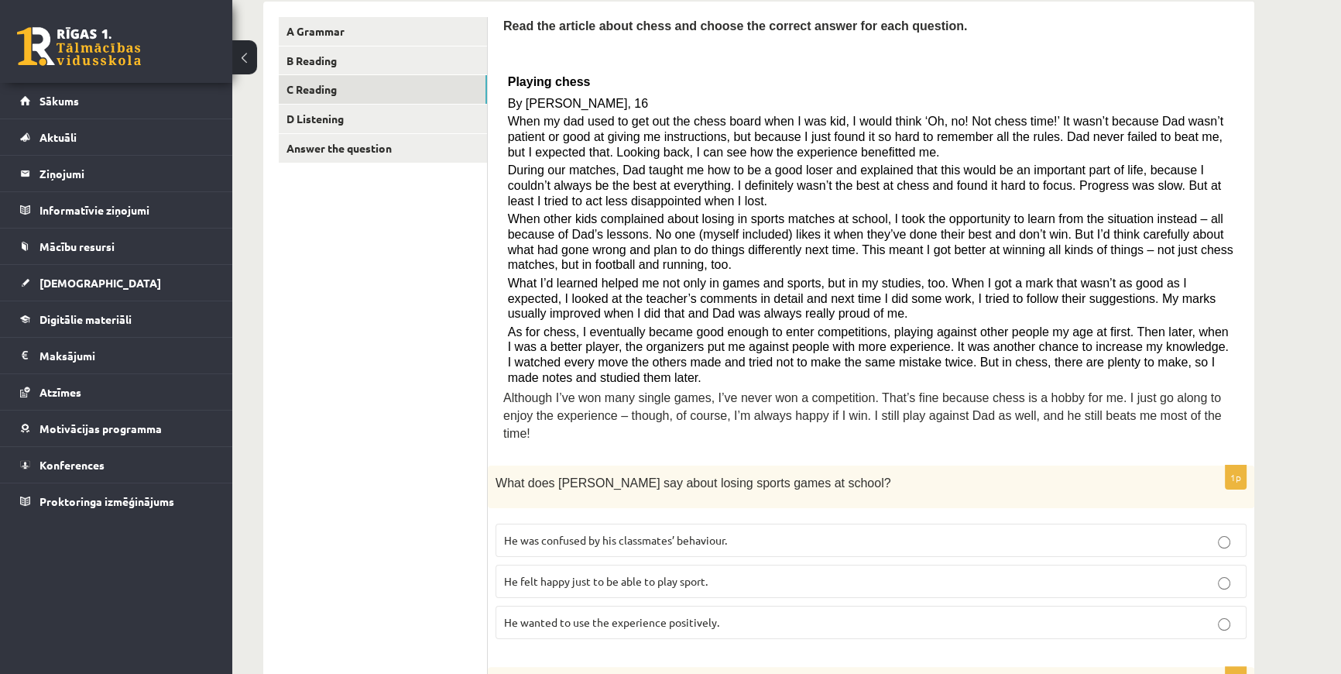
click at [764, 614] on p "He wanted to use the experience positively." at bounding box center [871, 622] width 734 height 16
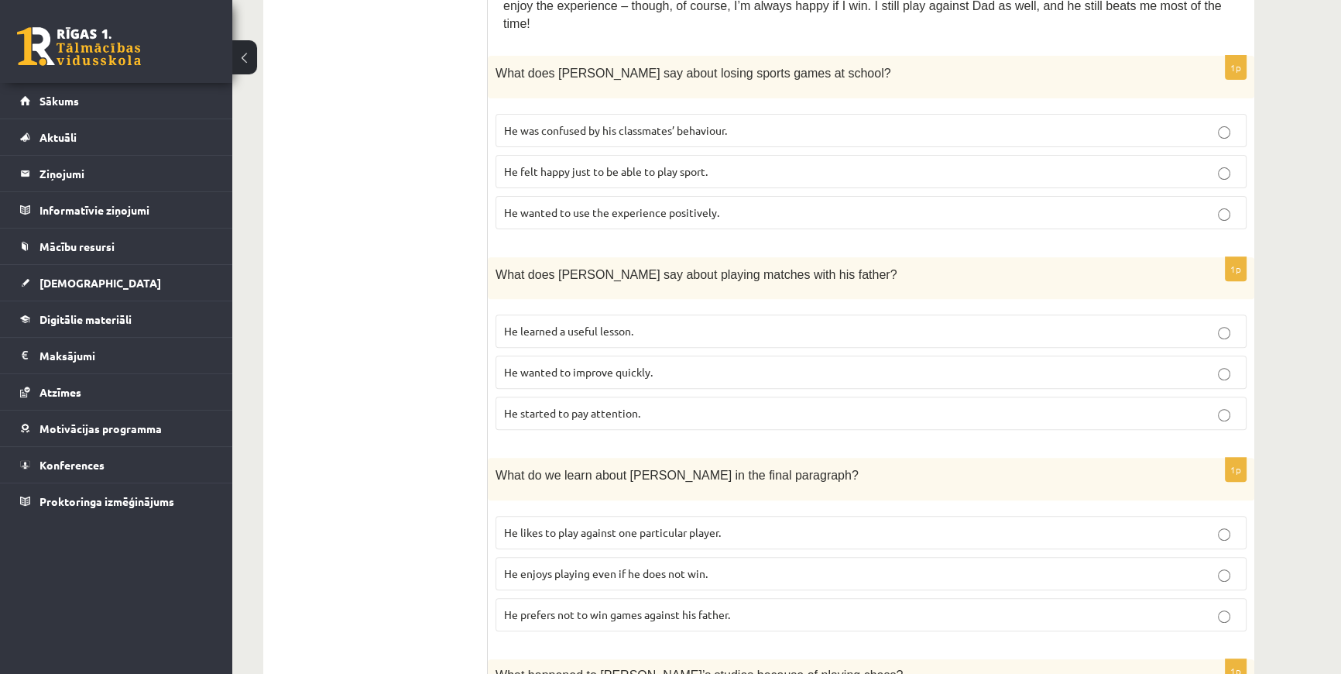
scroll to position [704, 0]
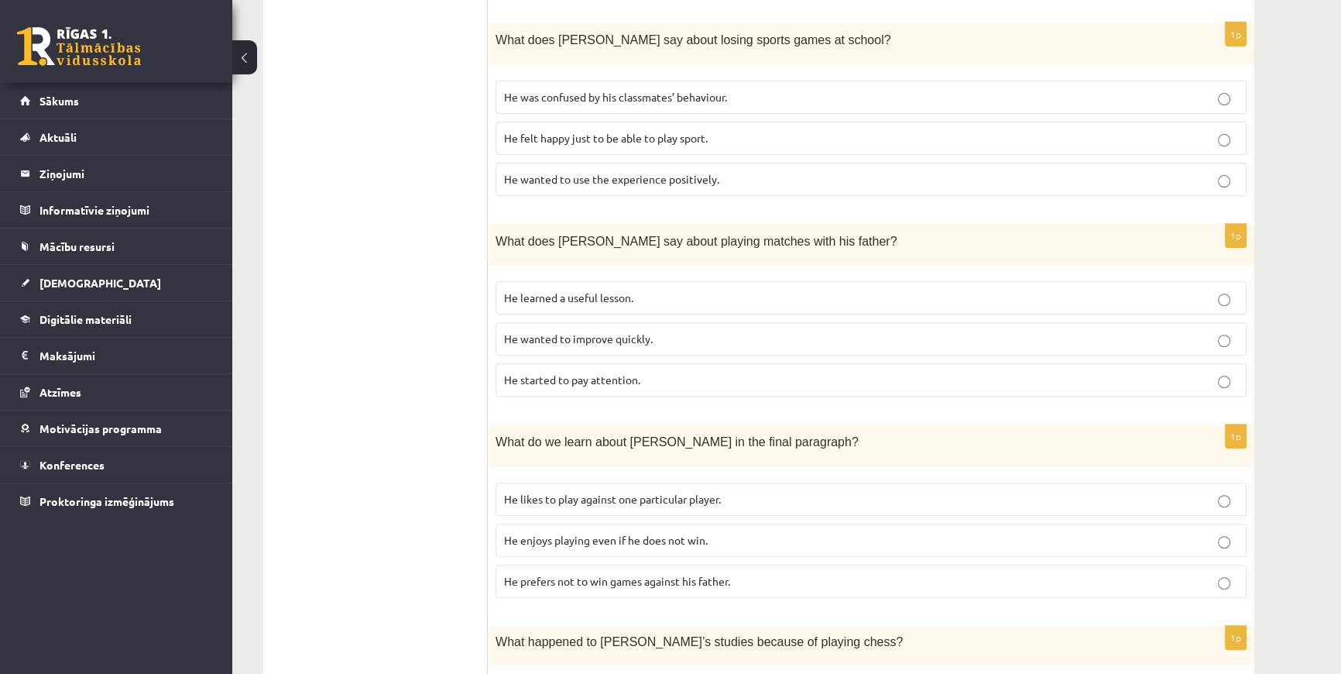
click at [588, 290] on span "He learned a useful lesson." at bounding box center [568, 297] width 129 height 14
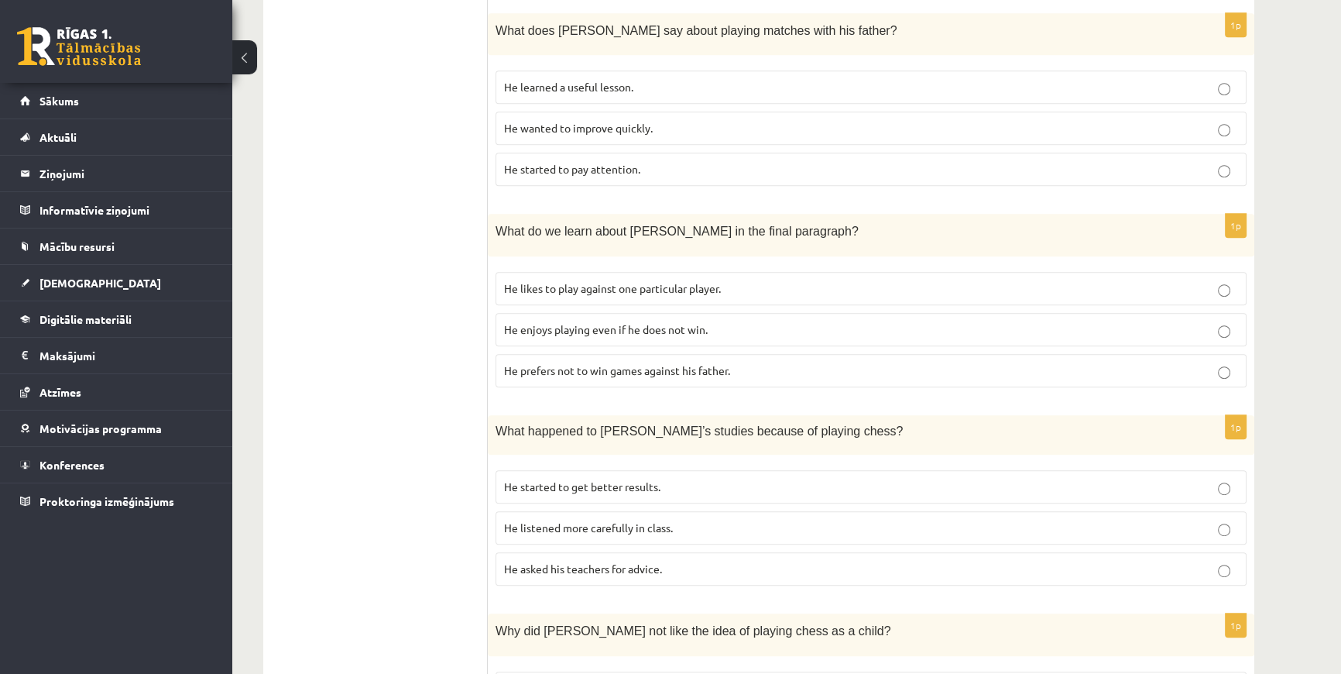
scroll to position [844, 0]
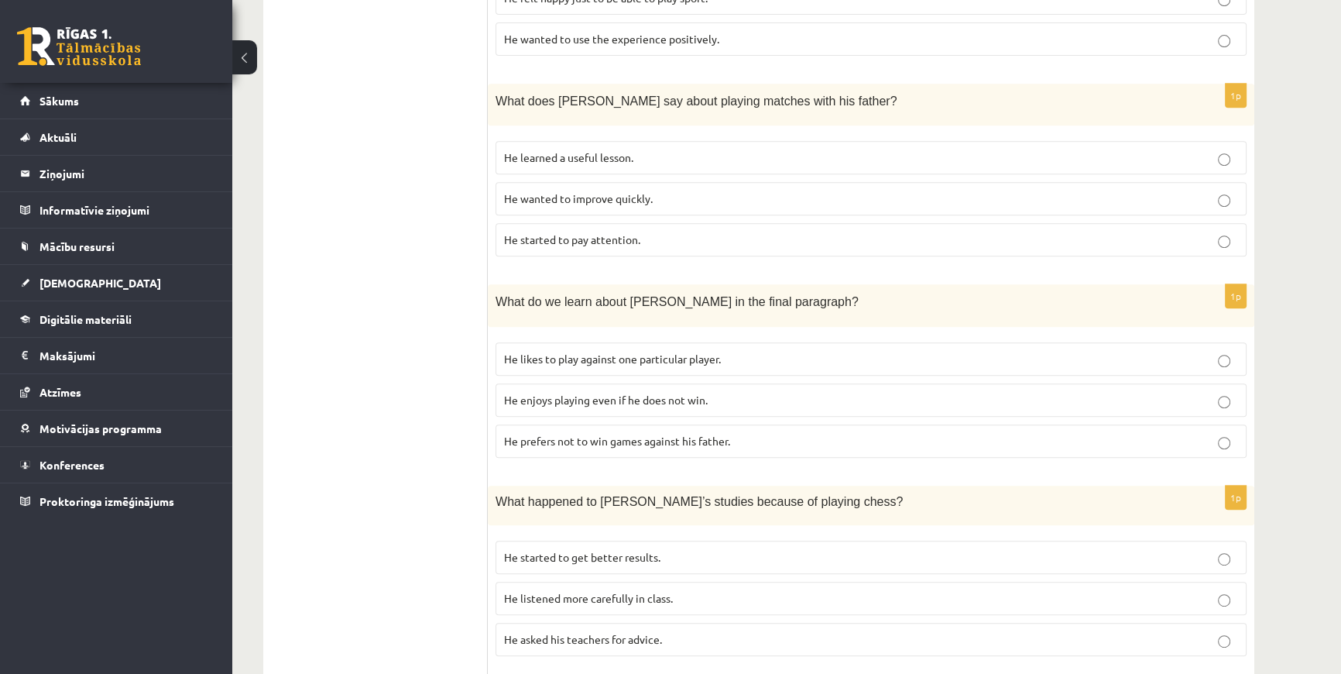
click at [562, 393] on span "He enjoys playing even if he does not win." at bounding box center [606, 400] width 204 height 14
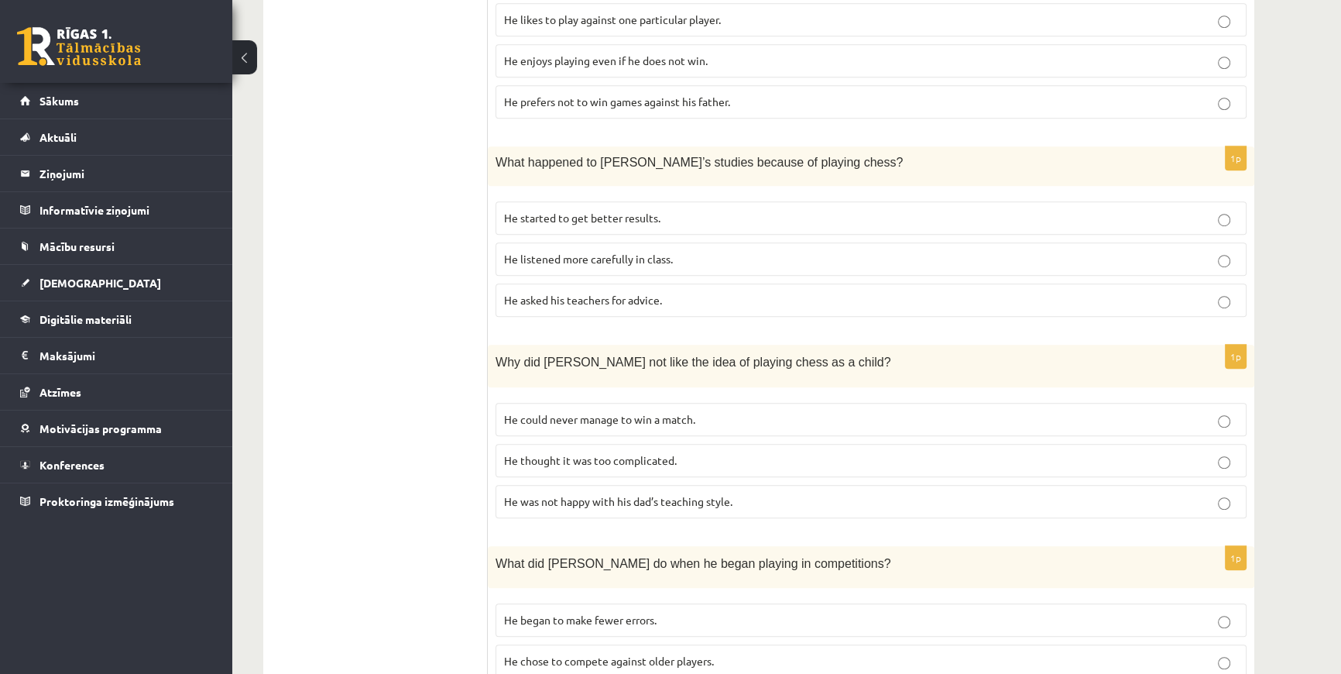
scroll to position [1197, 0]
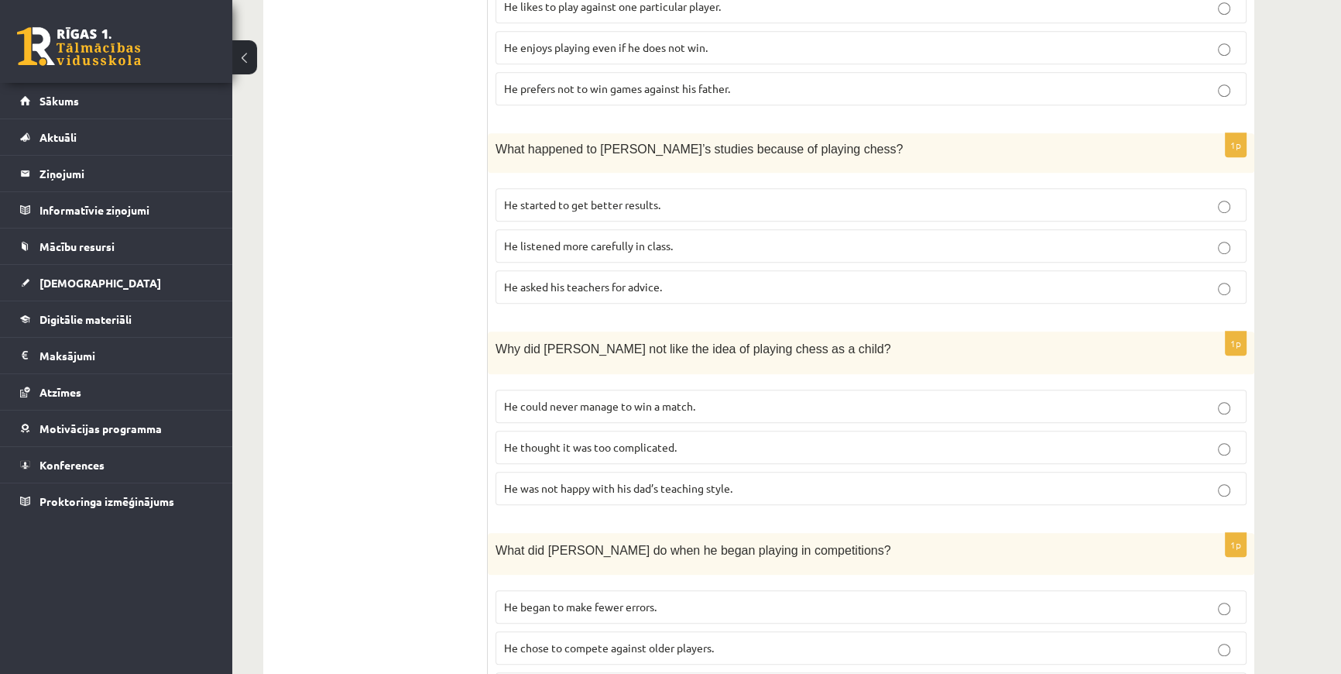
click at [575, 197] on p "He started to get better results." at bounding box center [871, 205] width 734 height 16
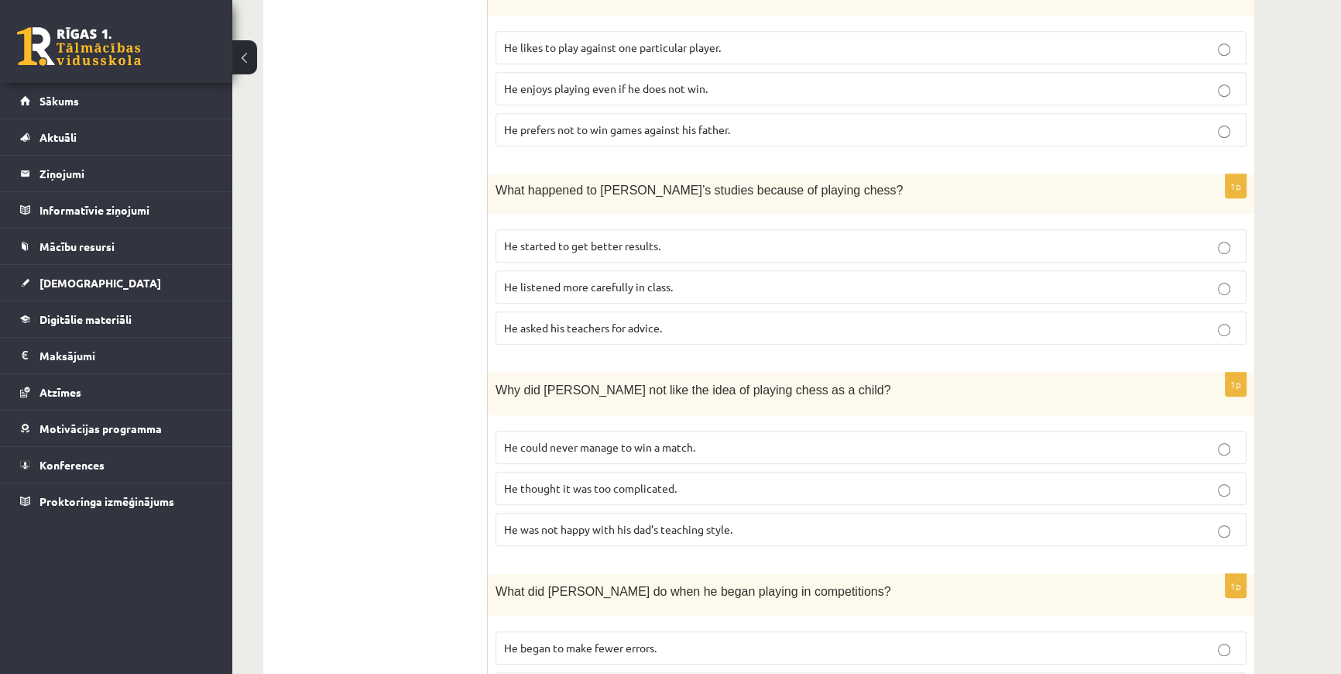
scroll to position [1264, 0]
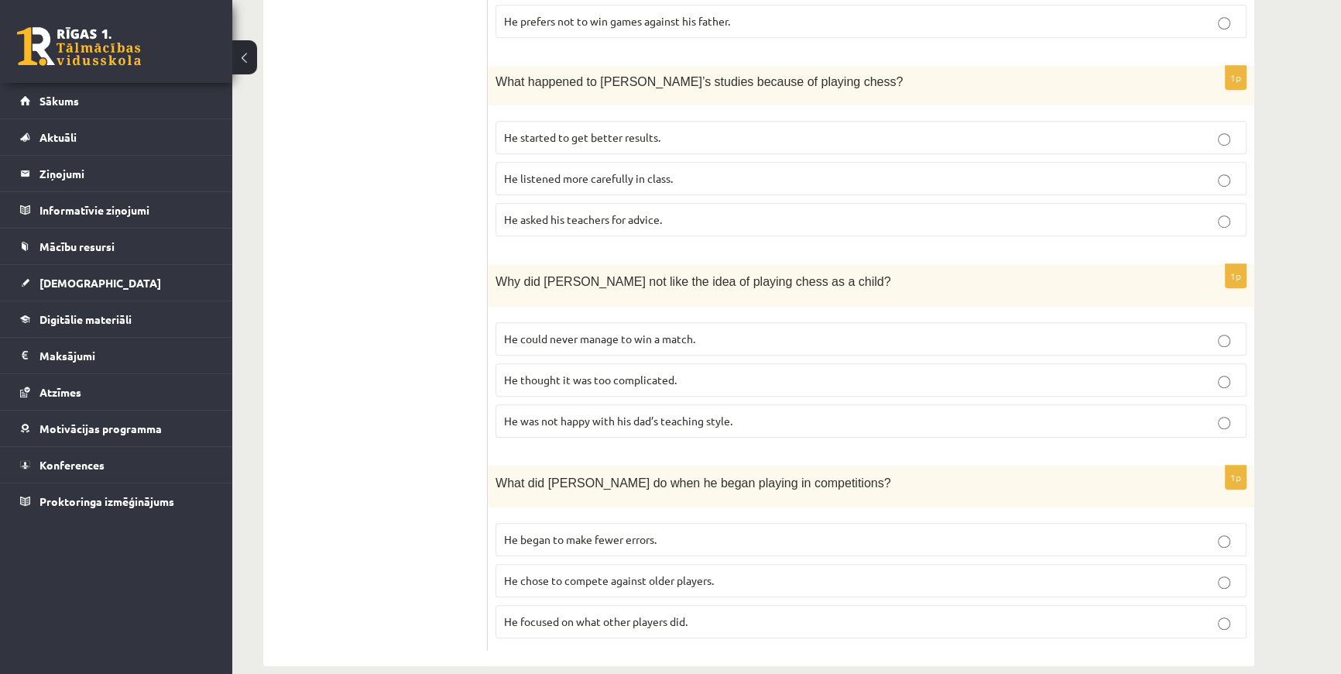
click at [583, 372] on p "He thought it was too complicated." at bounding box center [871, 380] width 734 height 16
click at [850, 613] on p "He focused on what other players did." at bounding box center [871, 621] width 734 height 16
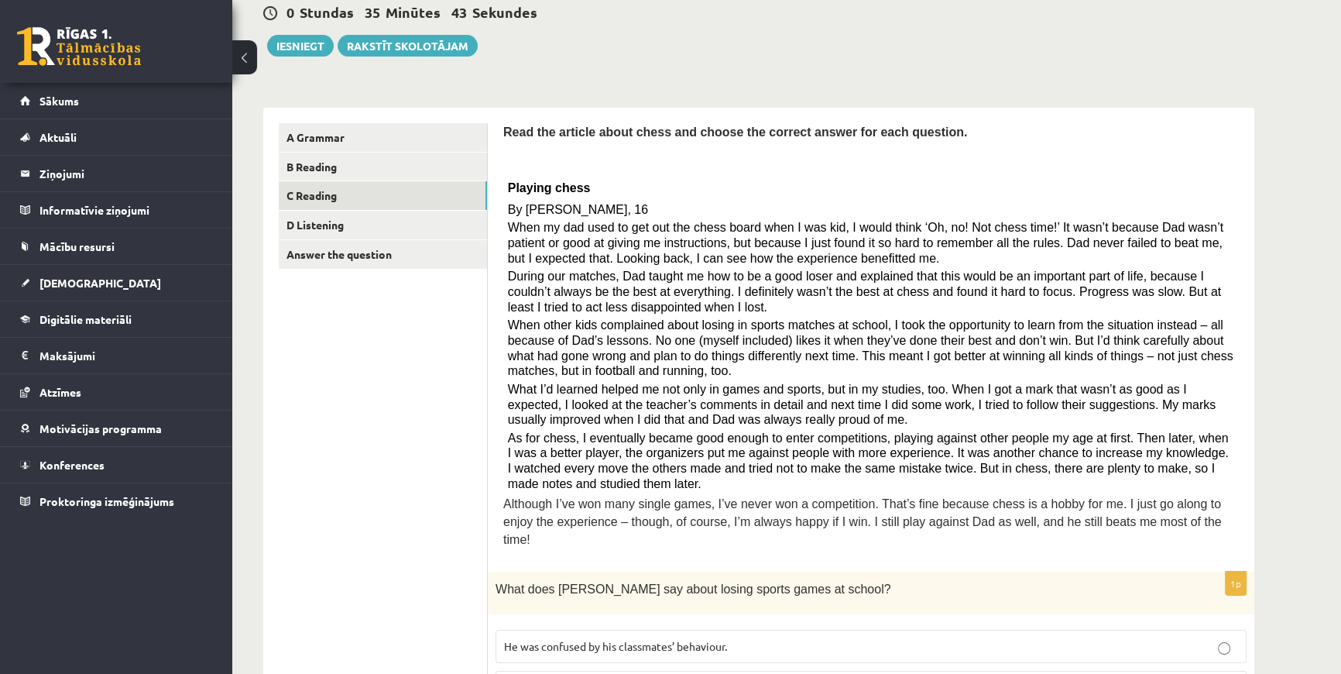
scroll to position [0, 0]
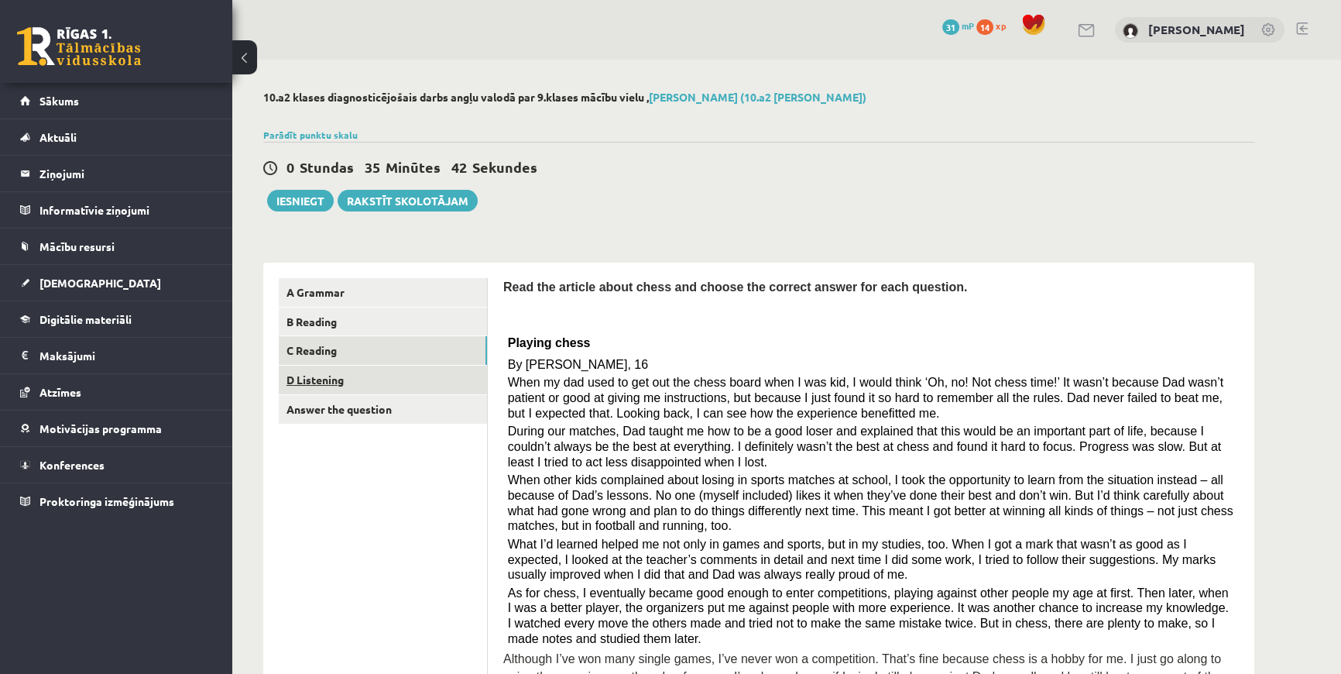
click at [340, 376] on link "D Listening" at bounding box center [383, 380] width 208 height 29
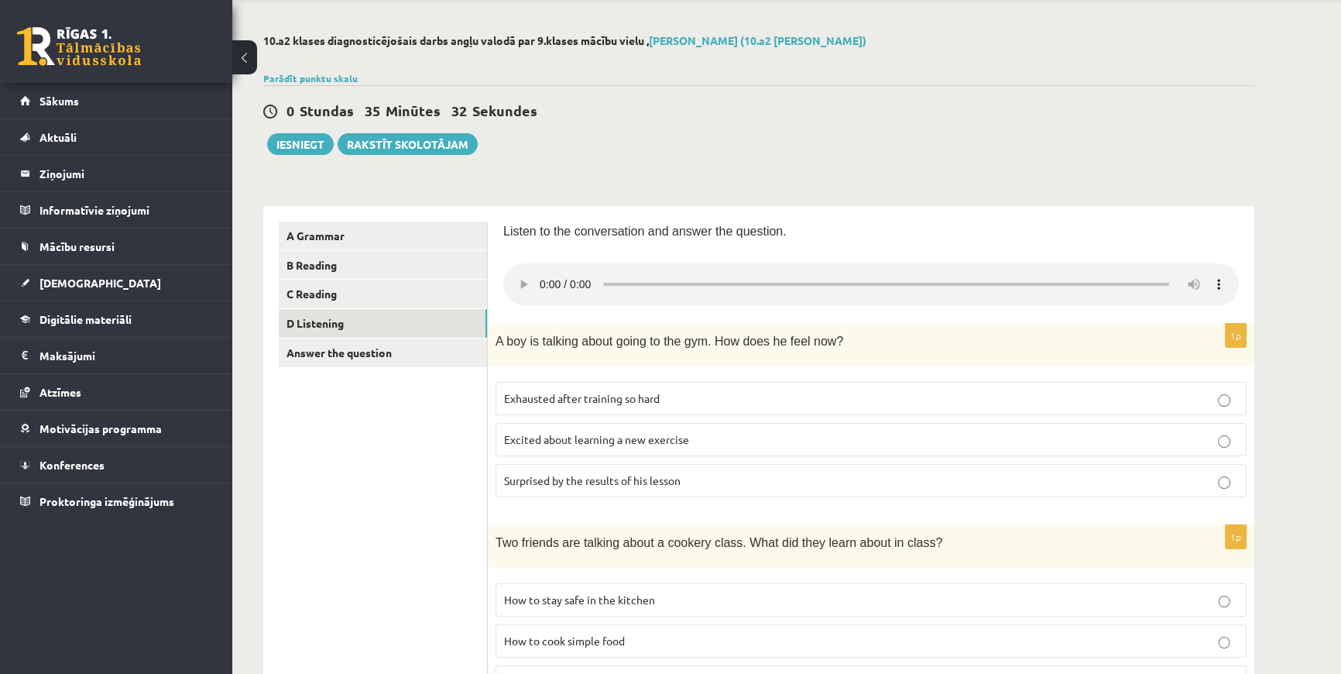
scroll to position [26, 0]
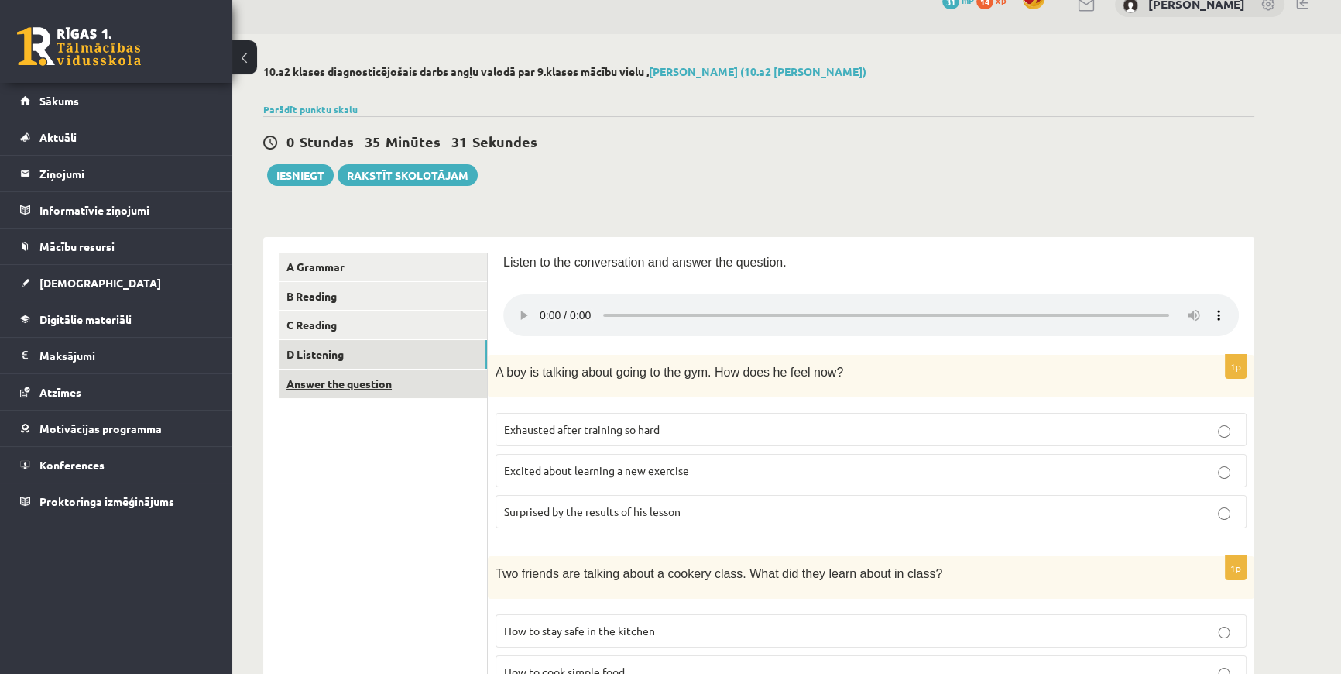
click at [355, 393] on link "Answer the question" at bounding box center [383, 383] width 208 height 29
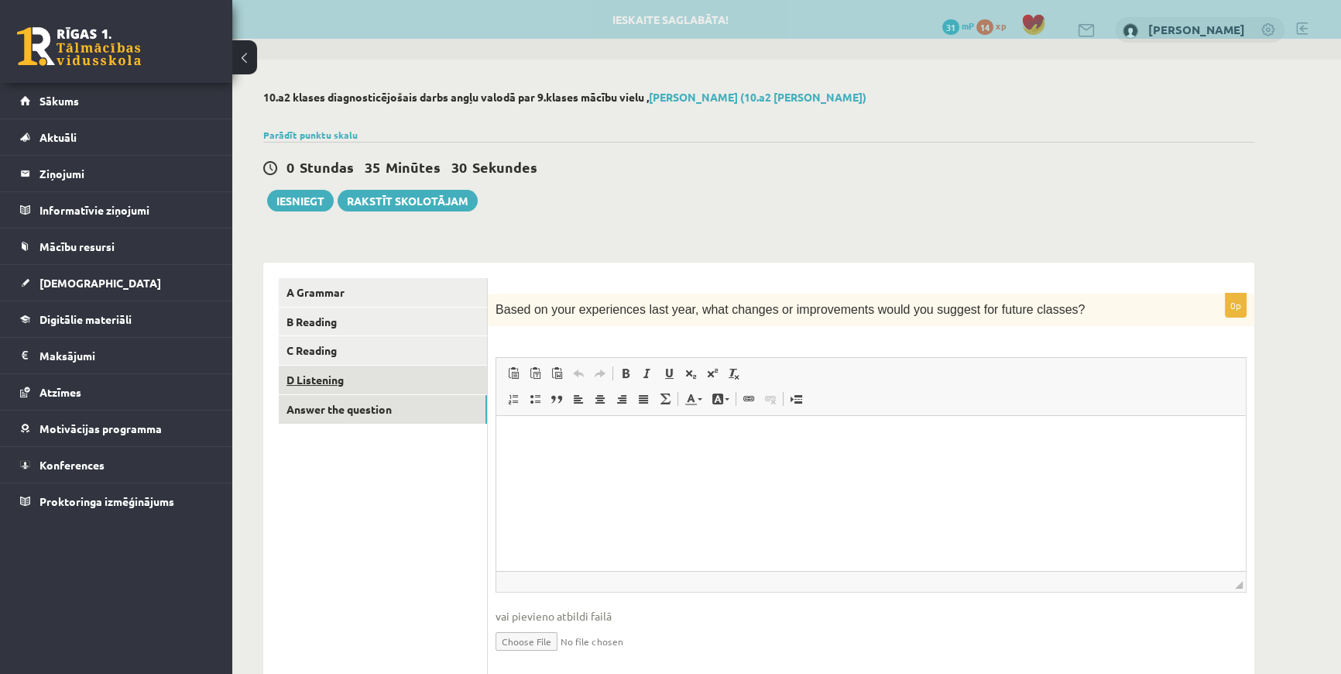
scroll to position [0, 0]
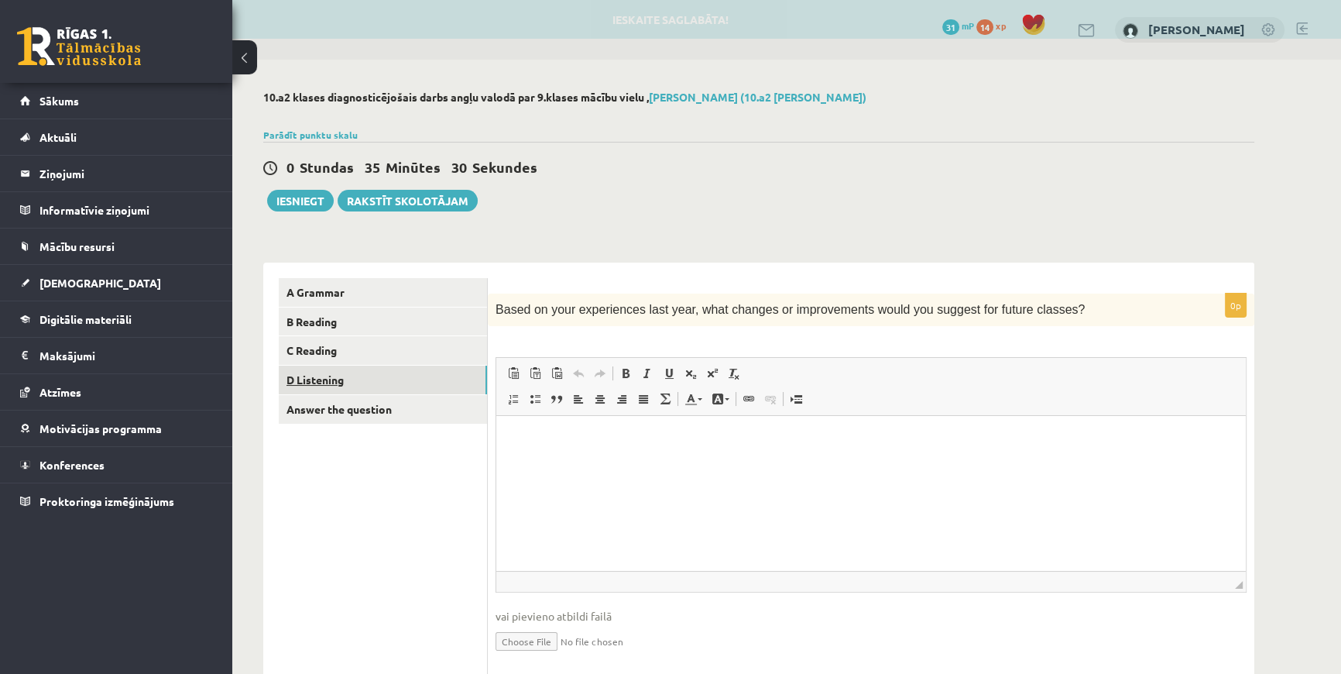
click at [311, 379] on link "D Listening" at bounding box center [383, 380] width 208 height 29
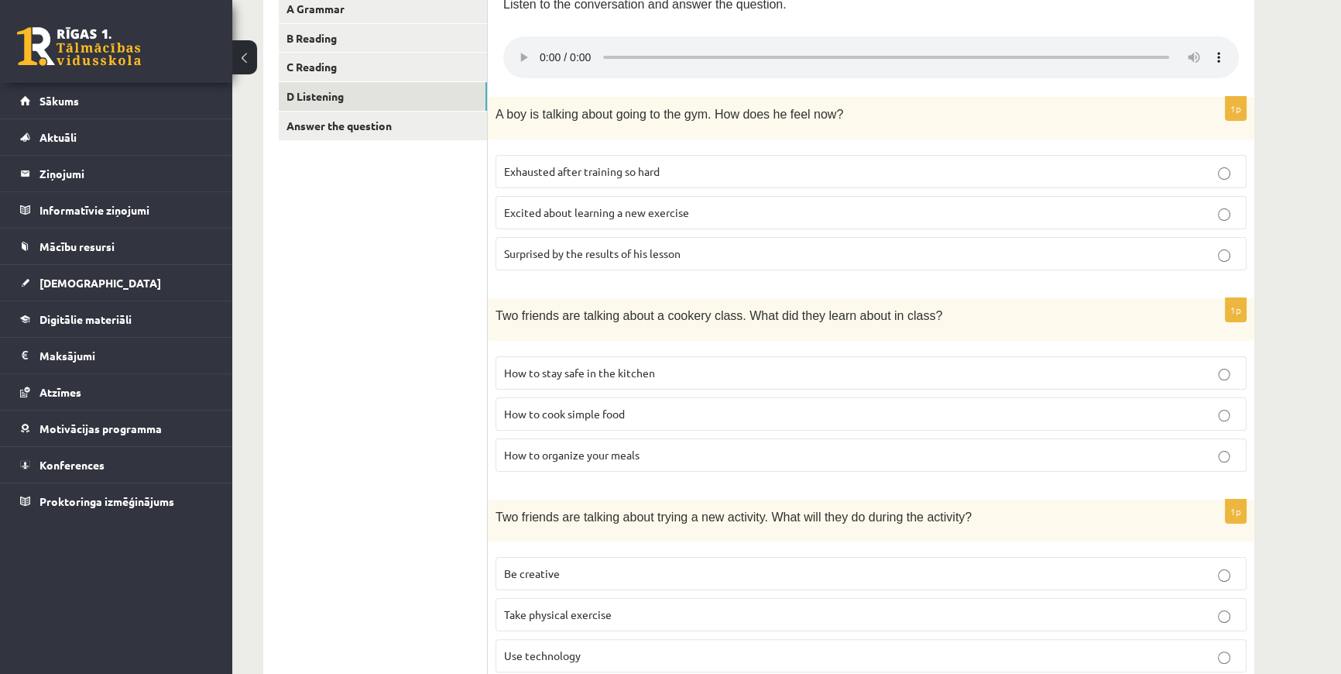
scroll to position [281, 0]
click at [589, 372] on span "How to stay safe in the kitchen" at bounding box center [579, 375] width 151 height 14
click at [621, 461] on span "How to organize your meals" at bounding box center [572, 457] width 136 height 14
click at [592, 417] on span "How to cook simple food" at bounding box center [564, 416] width 121 height 14
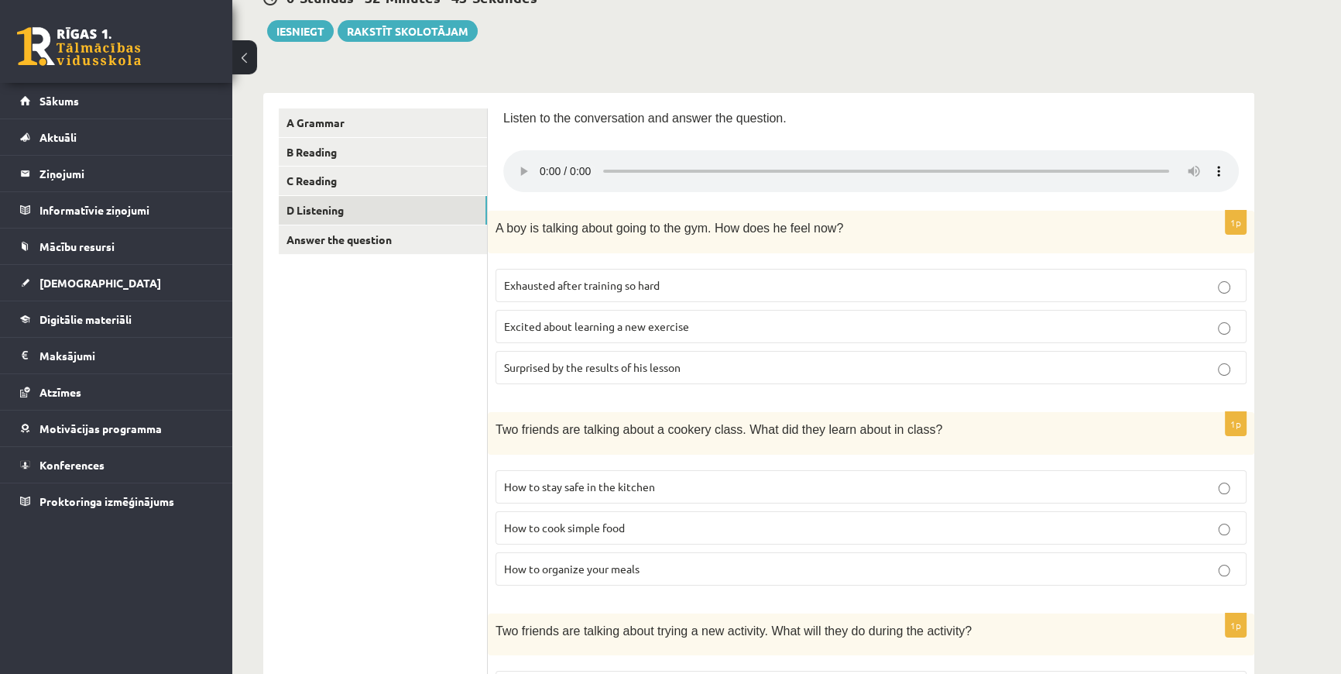
scroll to position [140, 0]
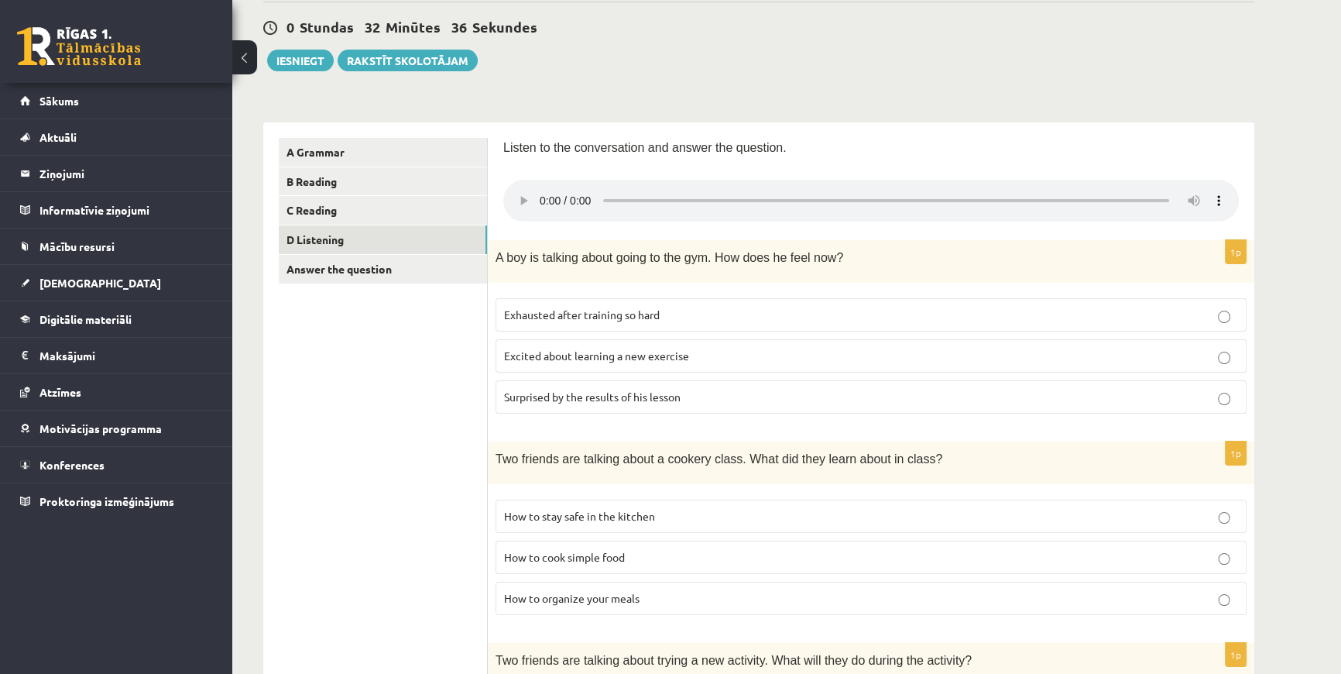
drag, startPoint x: 555, startPoint y: 325, endPoint x: 549, endPoint y: 333, distance: 10.5
click at [550, 331] on fieldset "Exhausted after training so hard Excited about learning a new exercise Surprise…" at bounding box center [871, 354] width 751 height 128
click at [548, 313] on span "Exhausted after training so hard" at bounding box center [582, 314] width 156 height 14
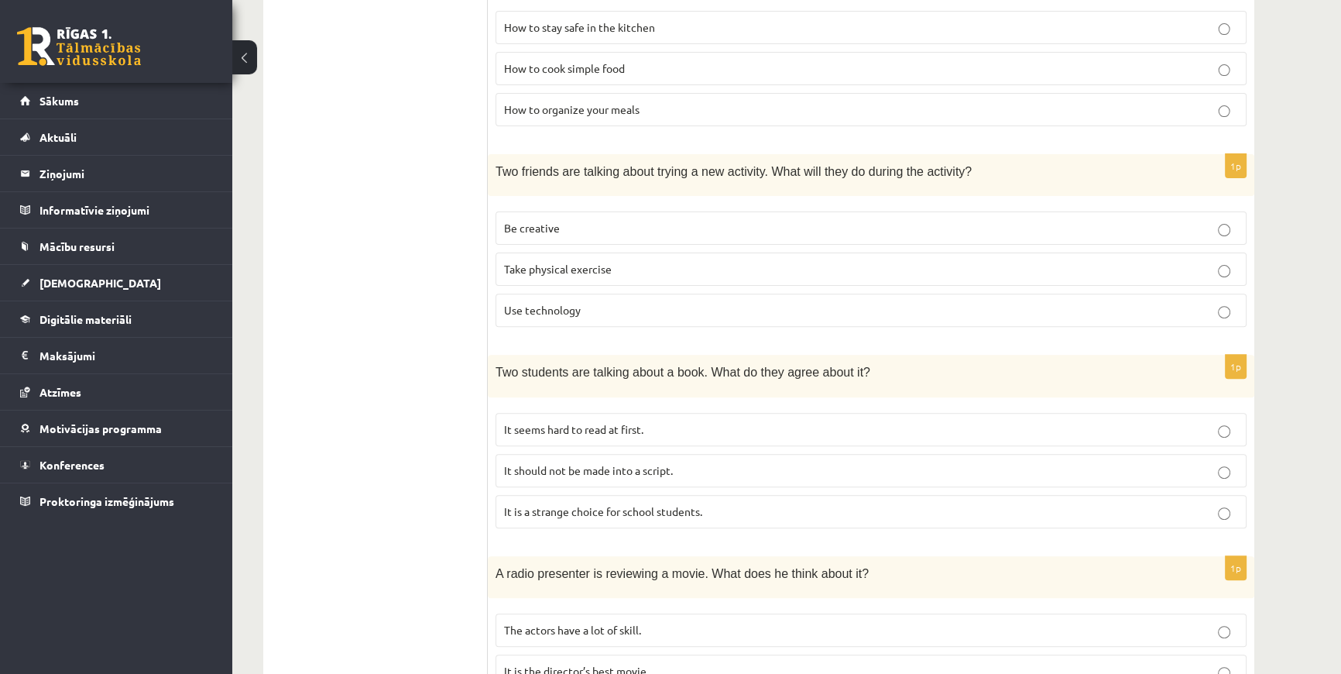
scroll to position [589, 0]
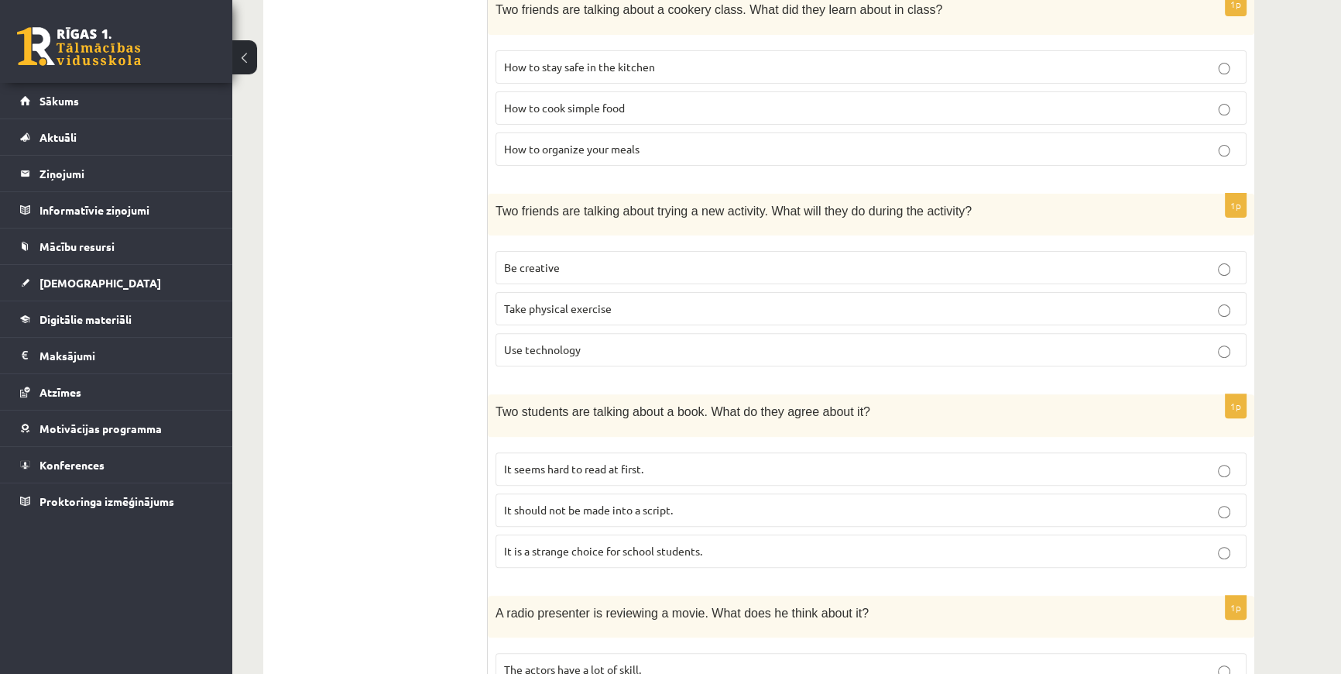
click at [616, 252] on label "Be creative" at bounding box center [871, 267] width 751 height 33
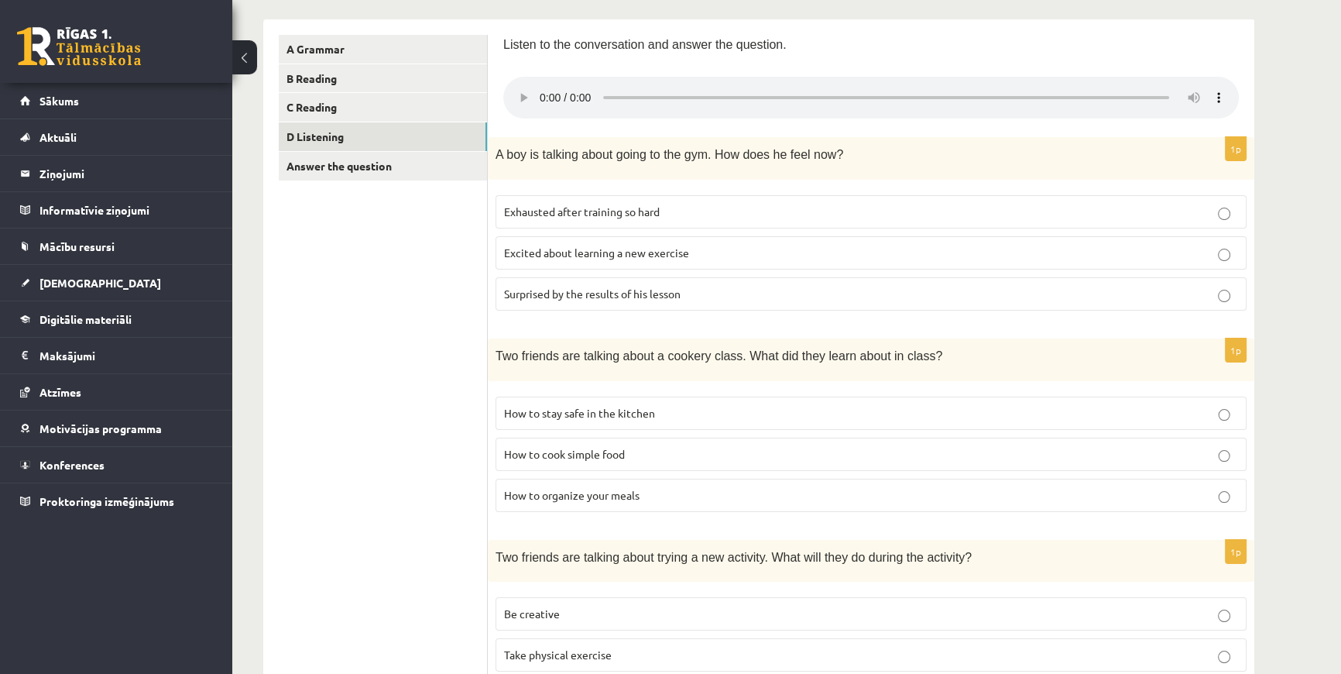
scroll to position [238, 0]
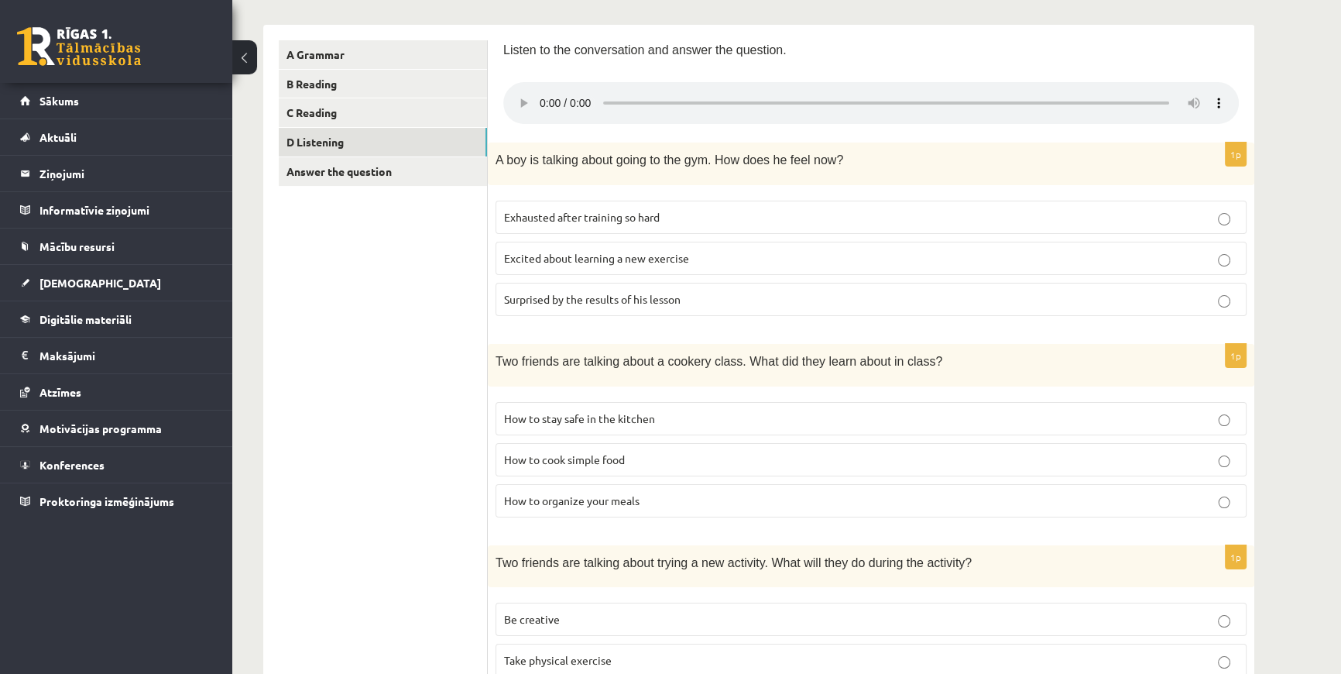
click at [555, 499] on span "How to organize your meals" at bounding box center [572, 500] width 136 height 14
click at [637, 250] on p "Excited about learning a new exercise" at bounding box center [871, 258] width 734 height 16
click at [550, 217] on span "Exhausted after training so hard" at bounding box center [582, 217] width 156 height 14
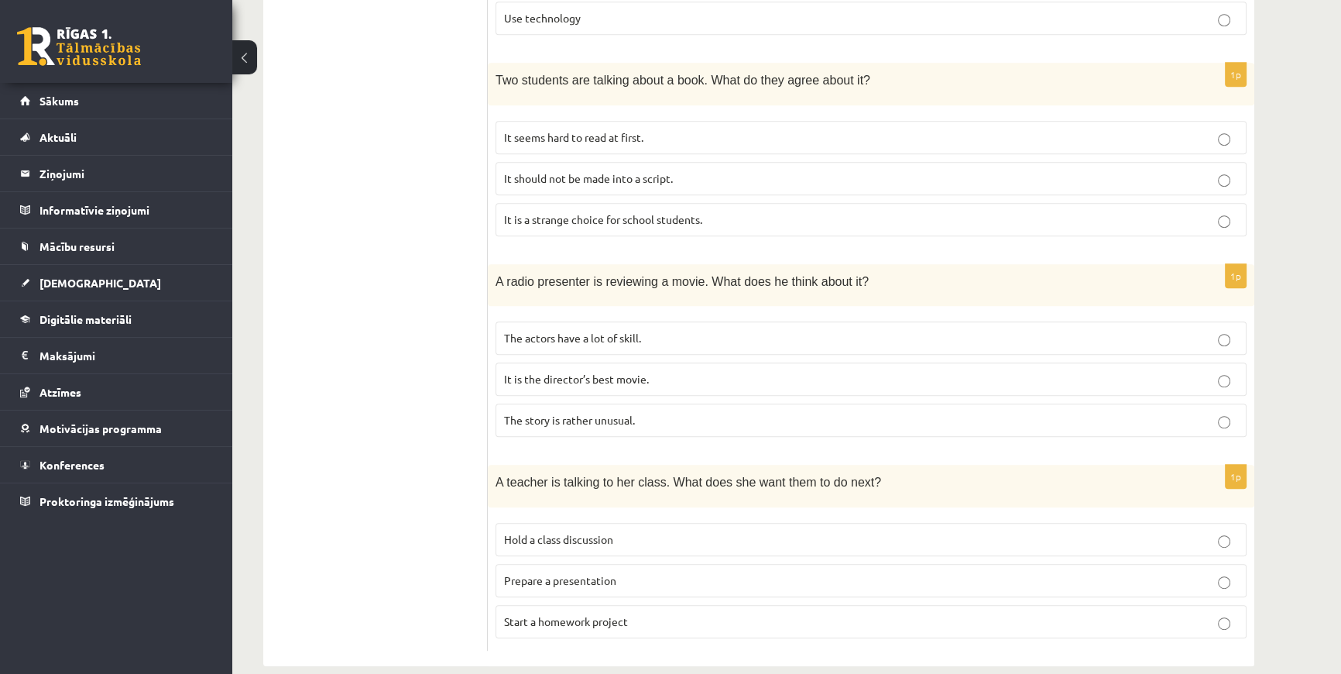
scroll to position [942, 0]
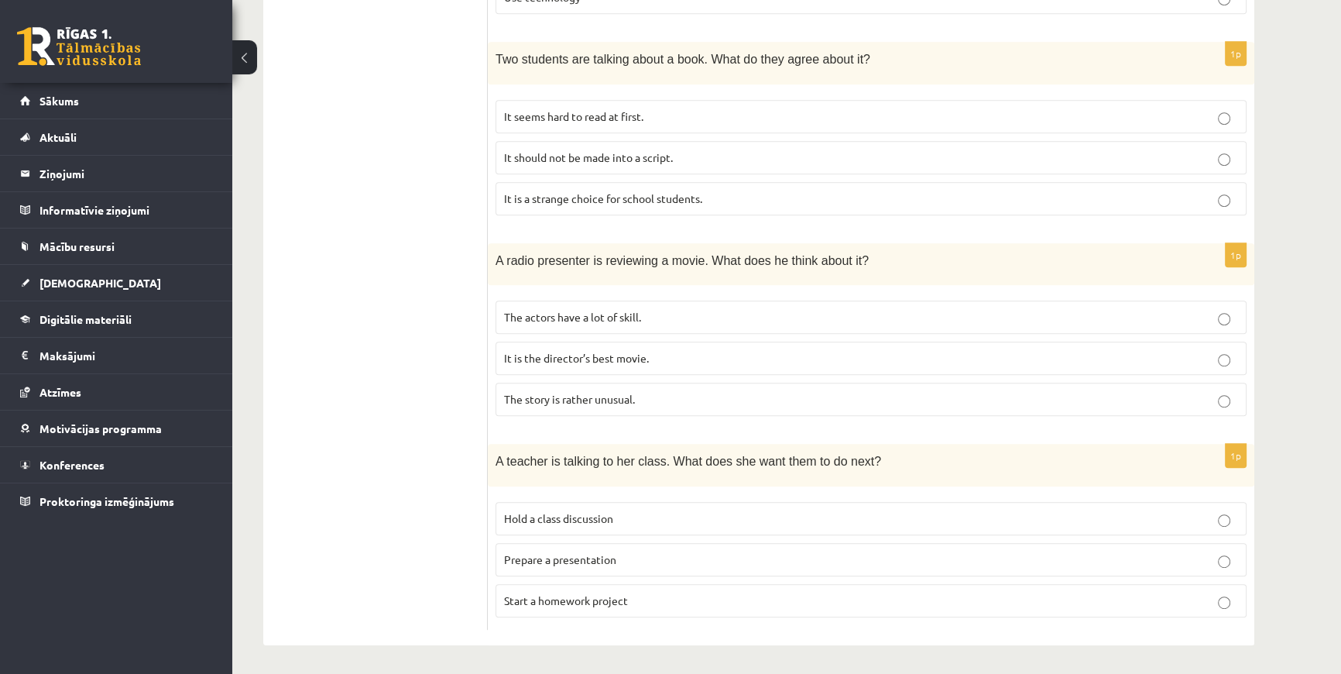
click at [582, 321] on p "The actors have a lot of skill." at bounding box center [871, 317] width 734 height 16
click at [582, 398] on span "The story is rather unusual." at bounding box center [569, 399] width 131 height 14
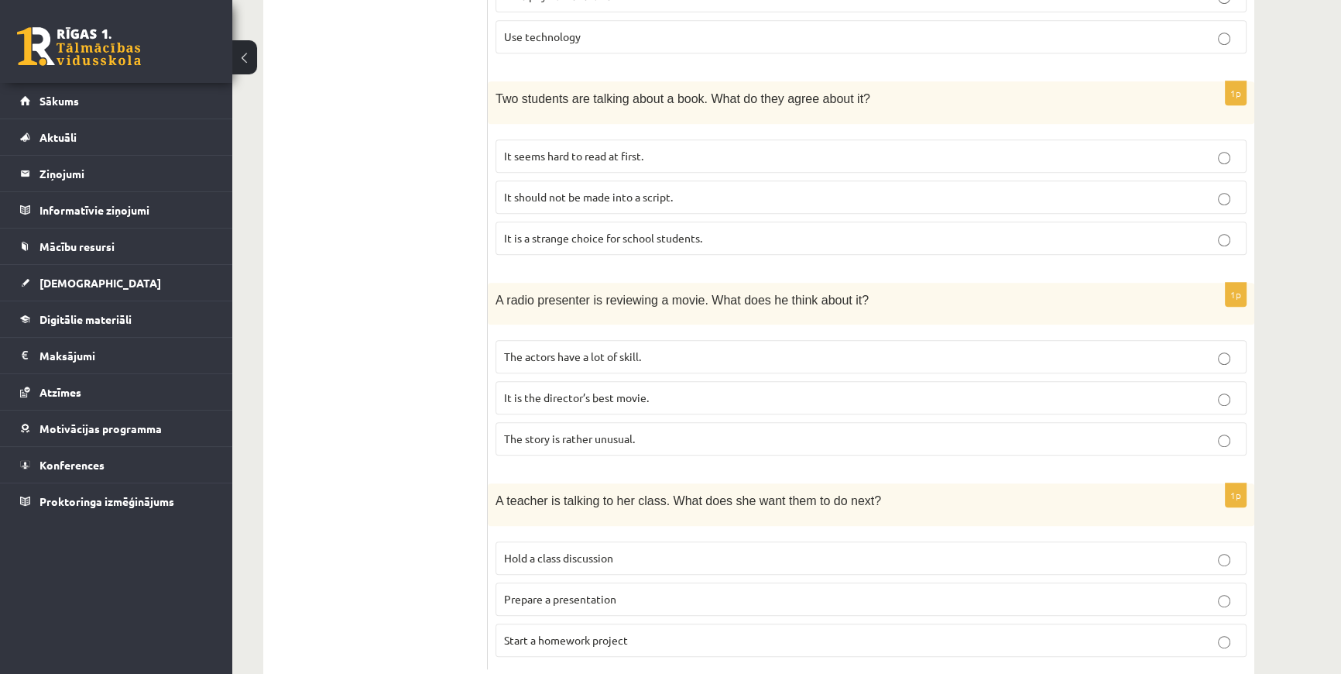
scroll to position [871, 0]
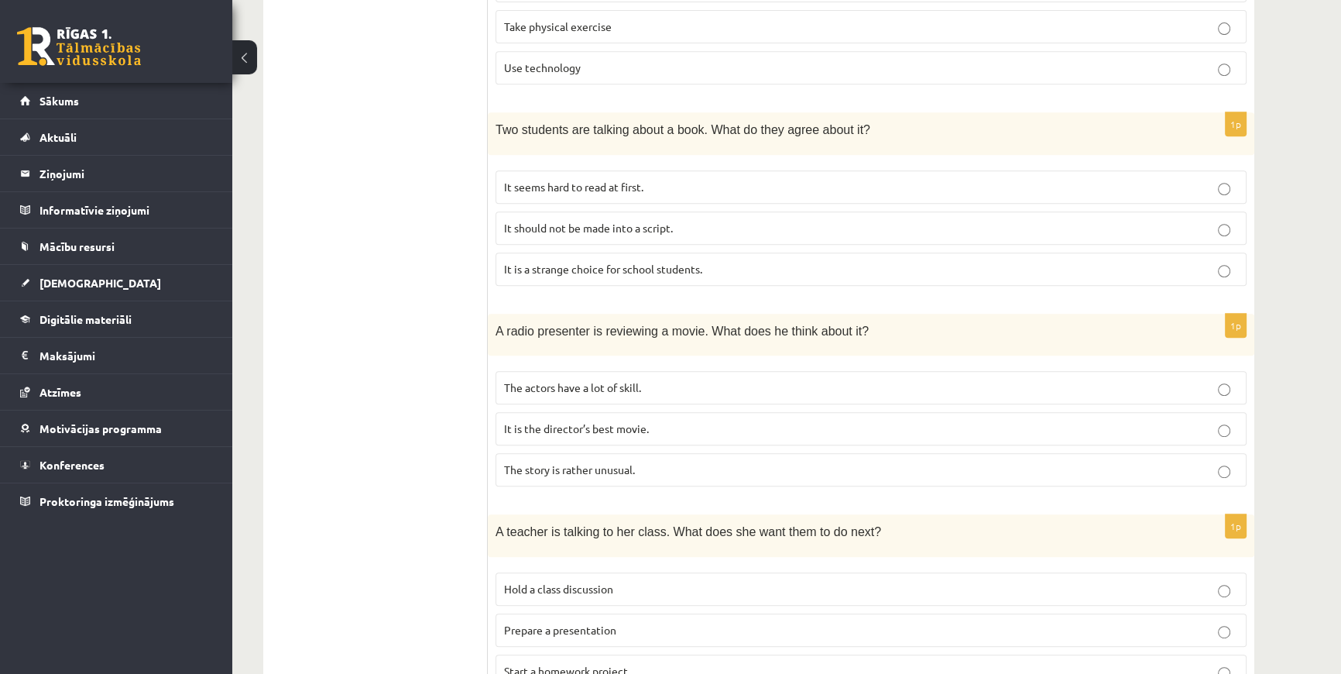
click at [685, 181] on p "It seems hard to read at first." at bounding box center [871, 187] width 734 height 16
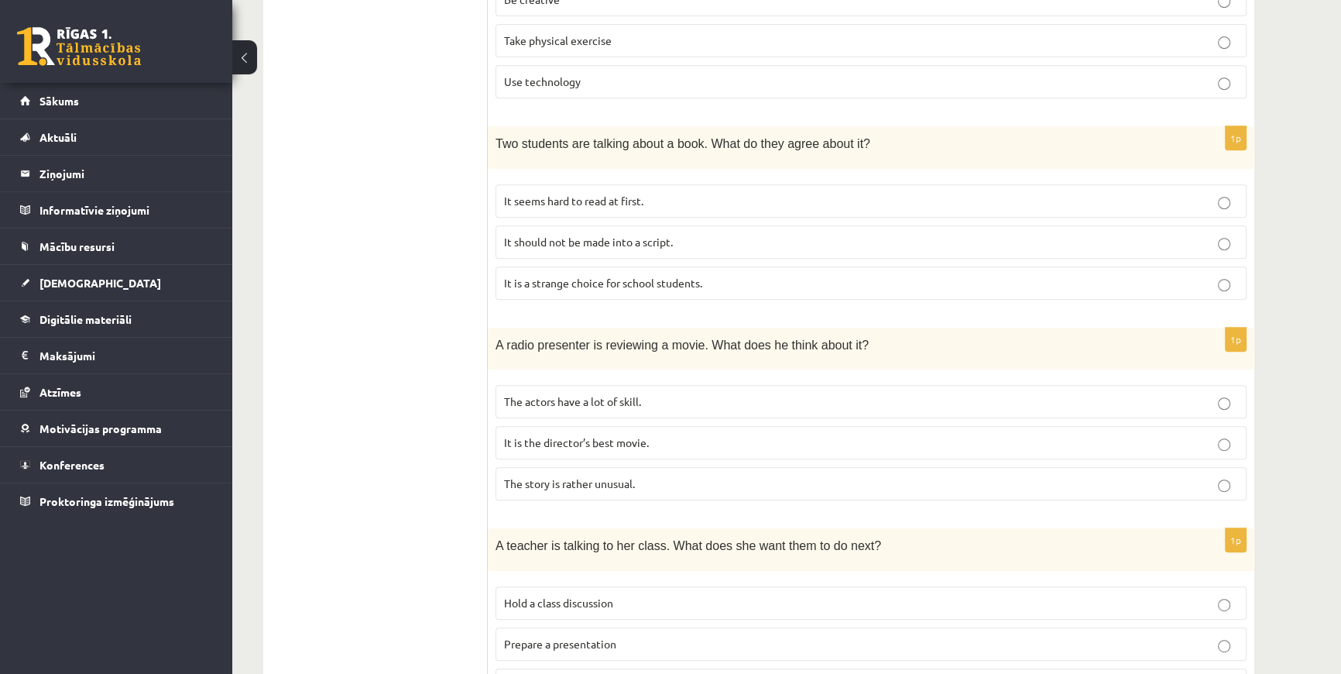
scroll to position [942, 0]
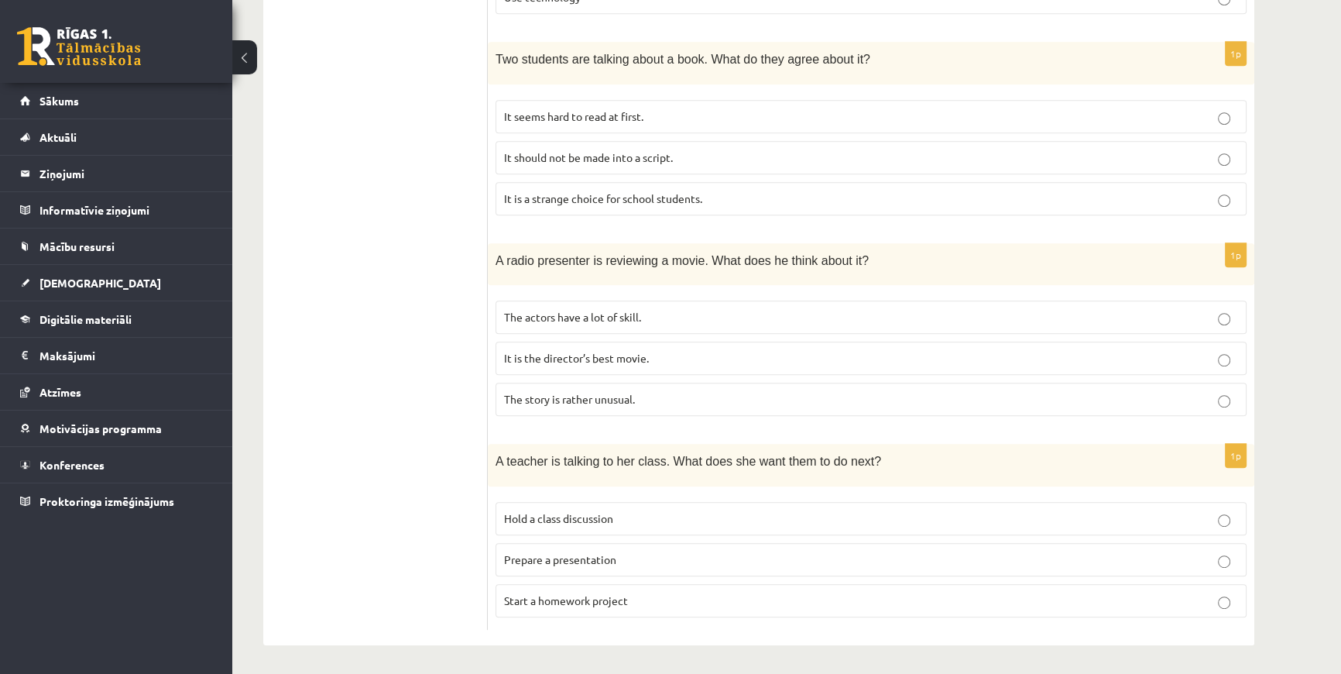
click at [576, 596] on span "Start a homework project" at bounding box center [566, 600] width 124 height 14
click at [1214, 558] on p "Prepare a presentation" at bounding box center [871, 559] width 734 height 16
click at [596, 597] on span "Start a homework project" at bounding box center [566, 600] width 124 height 14
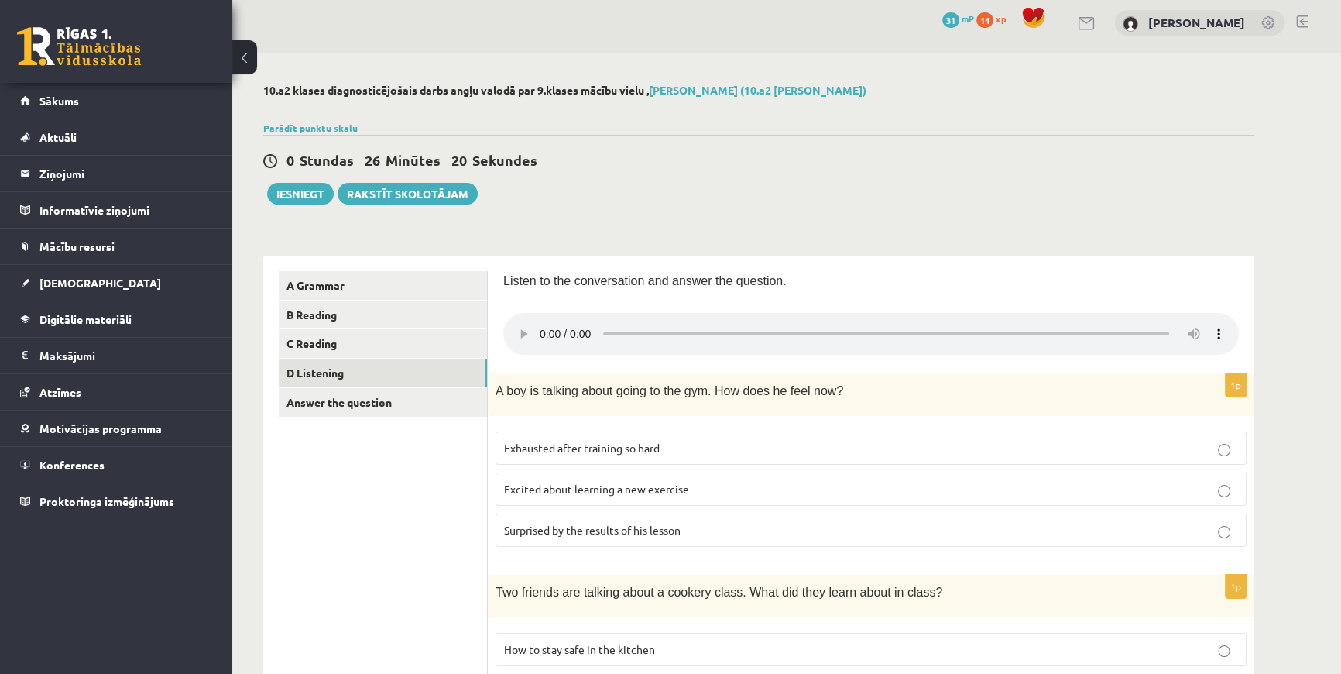
scroll to position [211, 0]
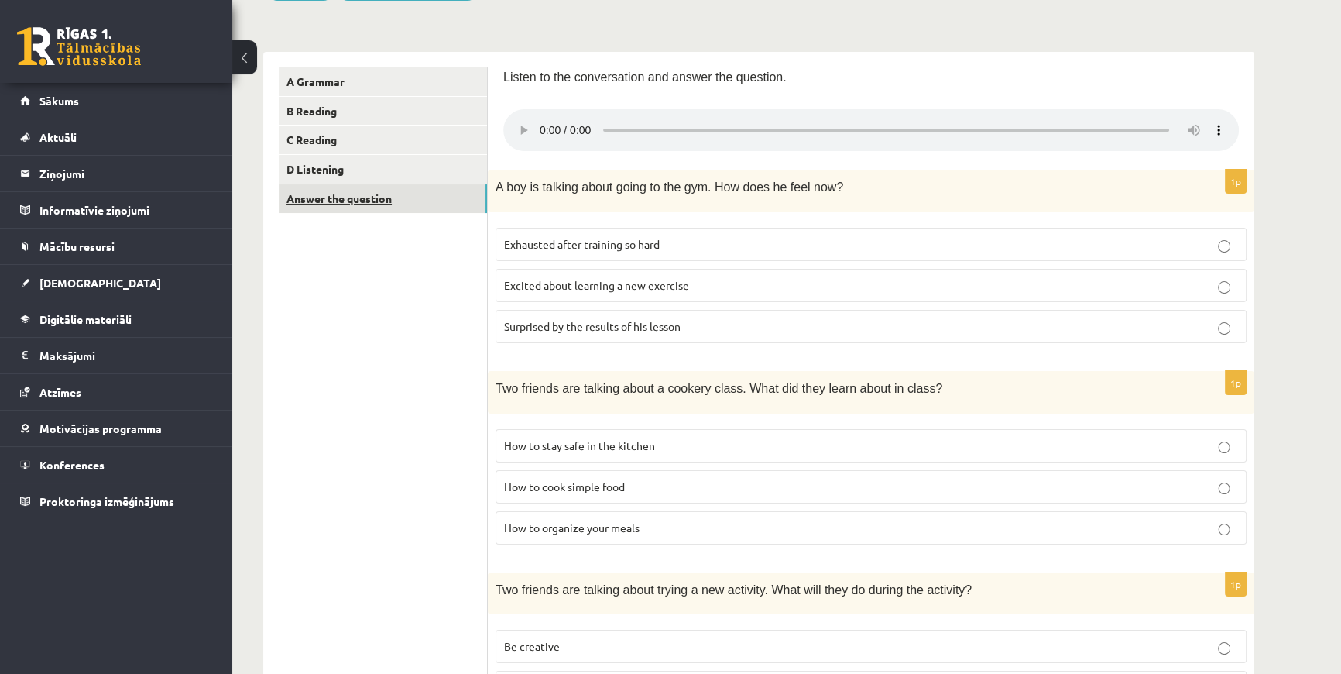
click at [299, 202] on link "Answer the question" at bounding box center [383, 198] width 208 height 29
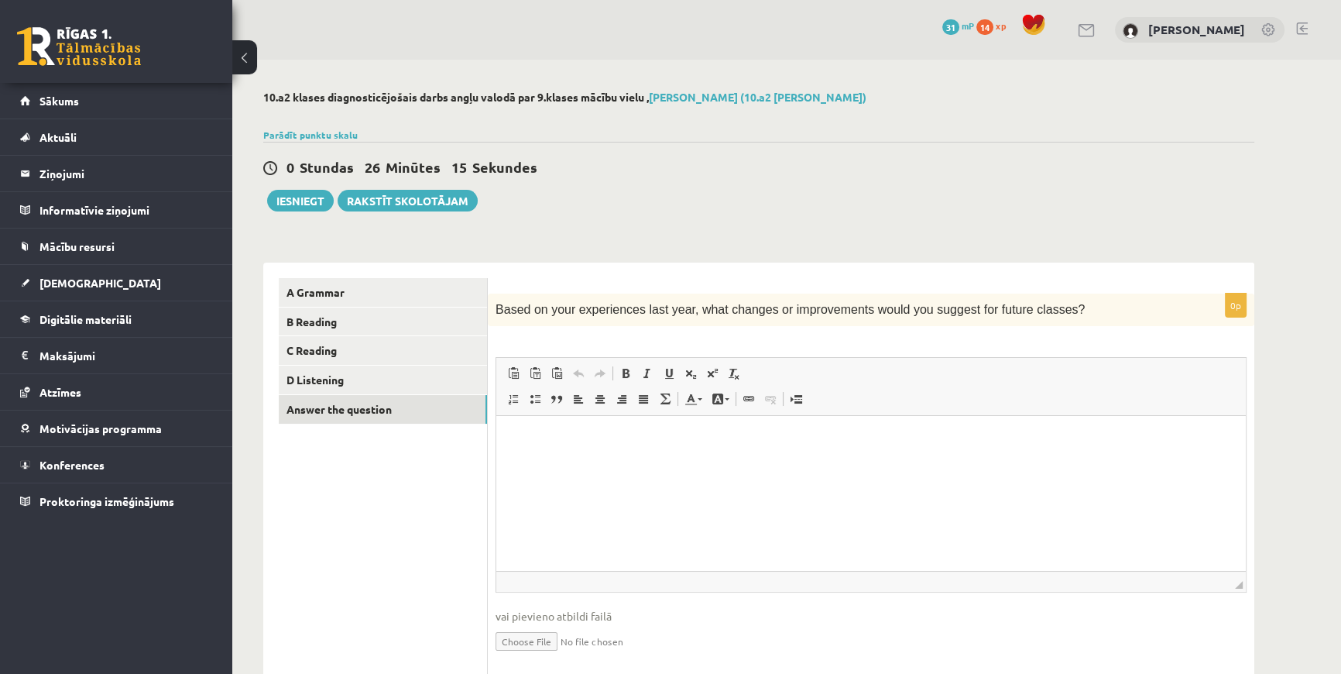
scroll to position [53, 0]
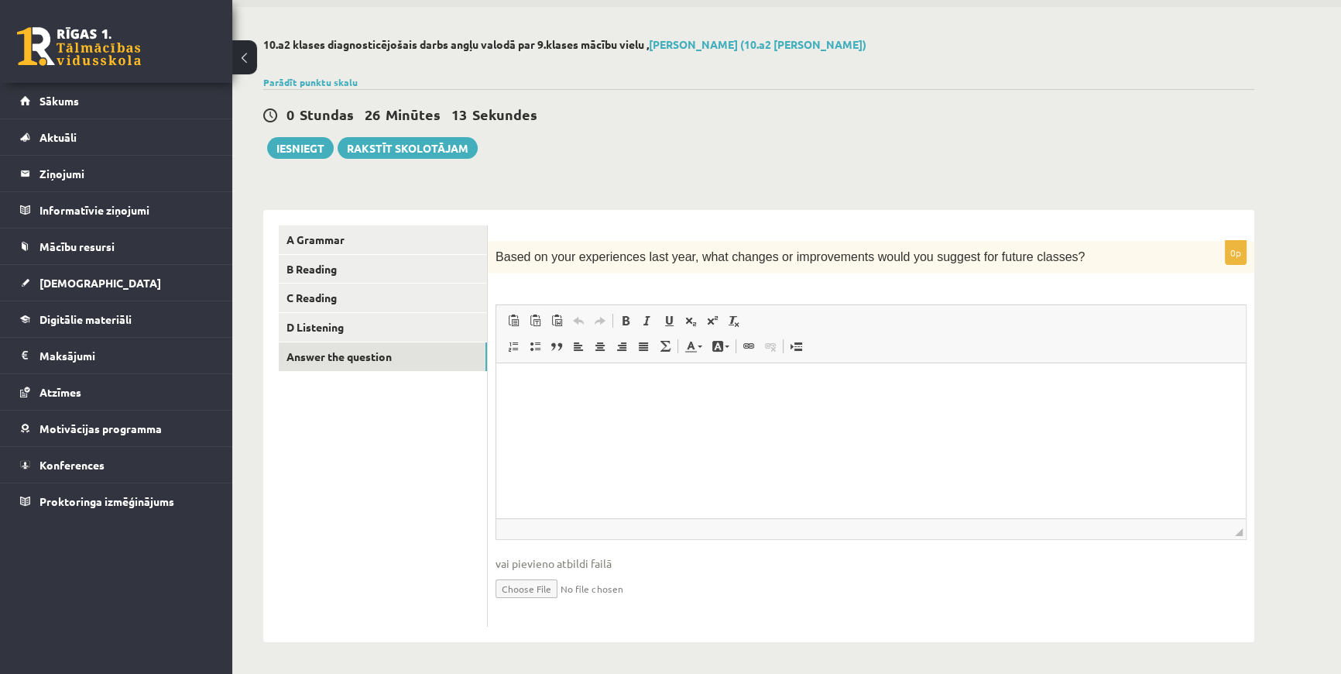
click at [564, 395] on html at bounding box center [871, 386] width 750 height 47
click at [326, 239] on link "A Grammar" at bounding box center [383, 239] width 208 height 29
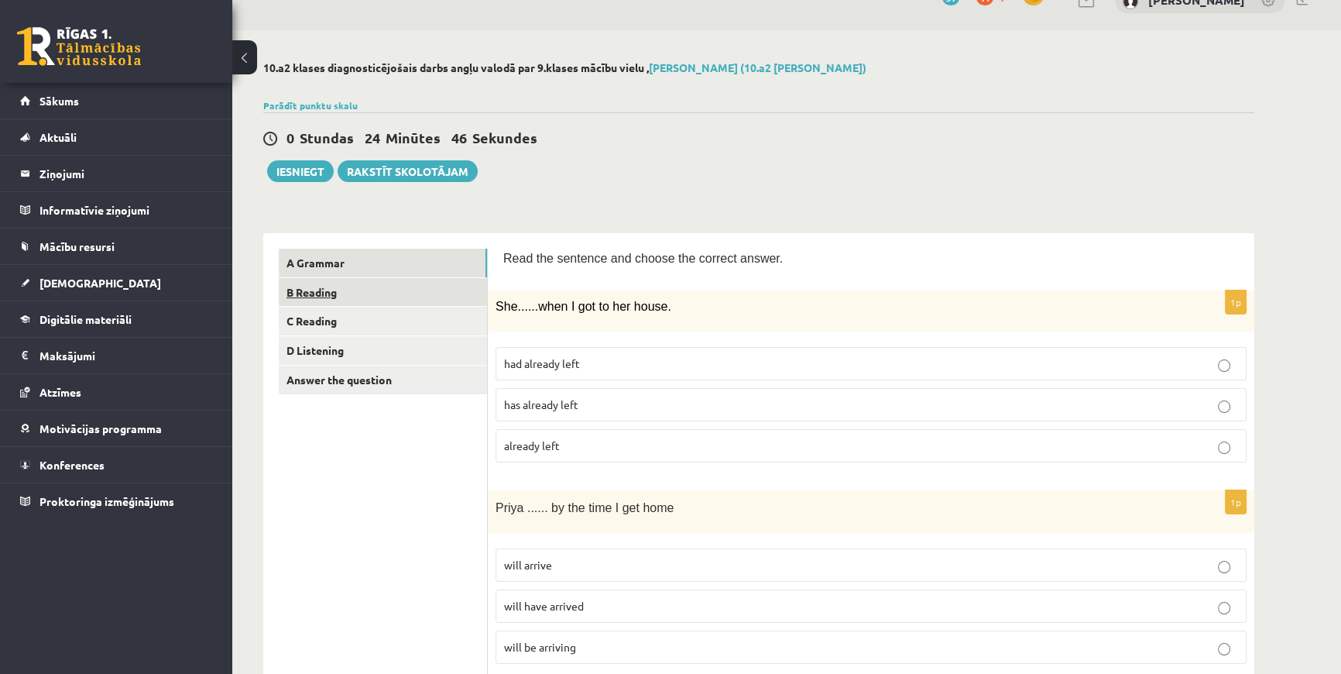
scroll to position [0, 0]
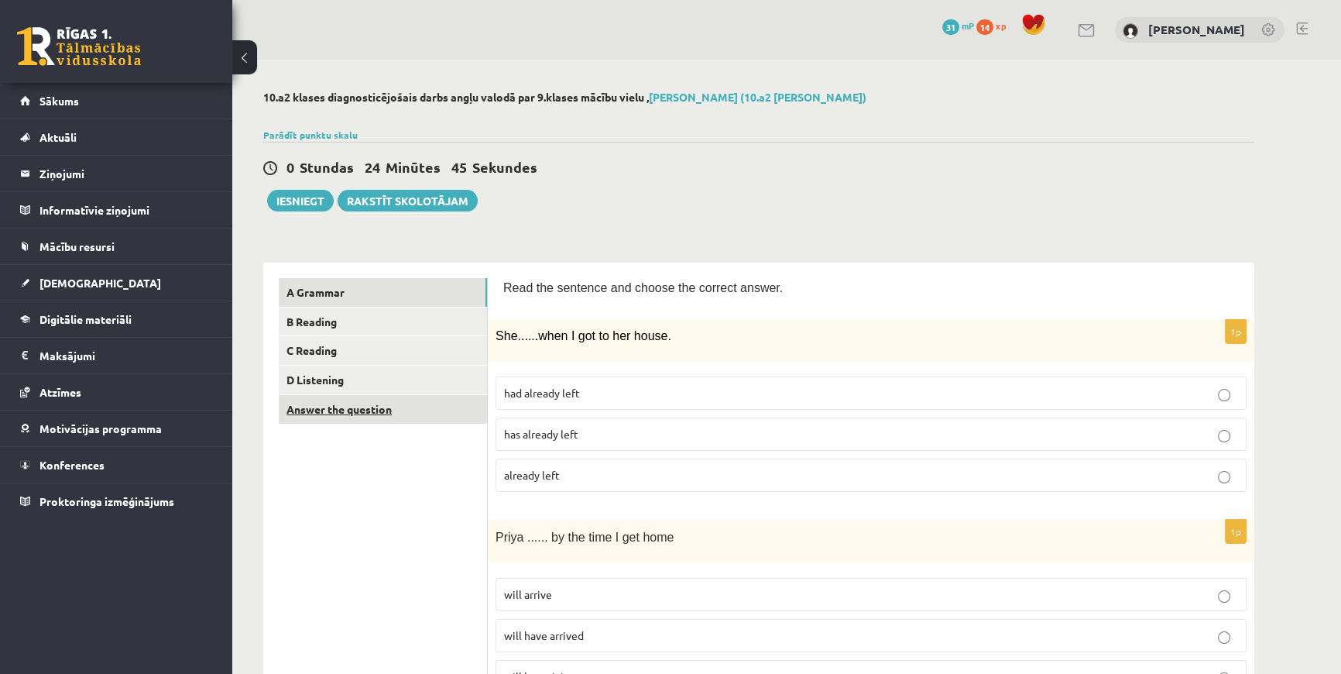
click at [346, 411] on link "Answer the question" at bounding box center [383, 409] width 208 height 29
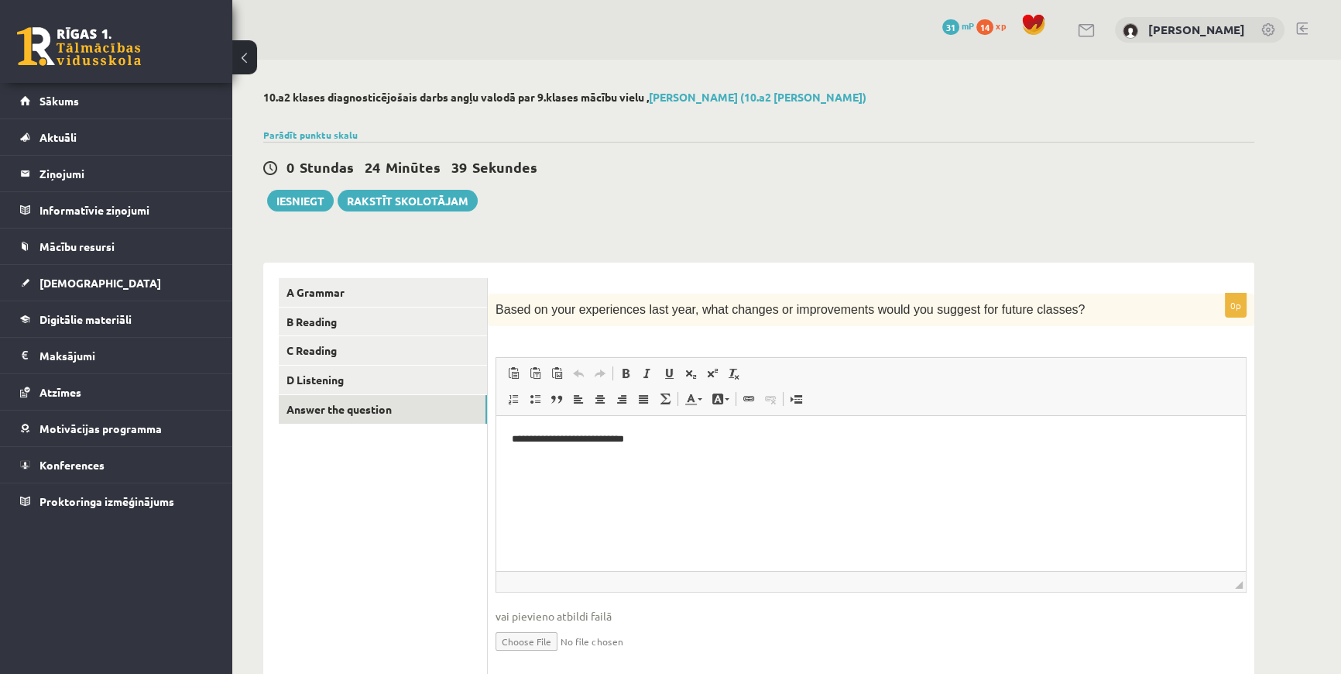
drag, startPoint x: 310, startPoint y: 198, endPoint x: 298, endPoint y: 224, distance: 28.1
click at [298, 224] on div "10.a2 klases diagnosticējošais darbs angļu valodā par 9.klases mācību vielu , Ņ…" at bounding box center [758, 393] width 1053 height 666
click at [293, 201] on button "Iesniegt" at bounding box center [300, 201] width 67 height 22
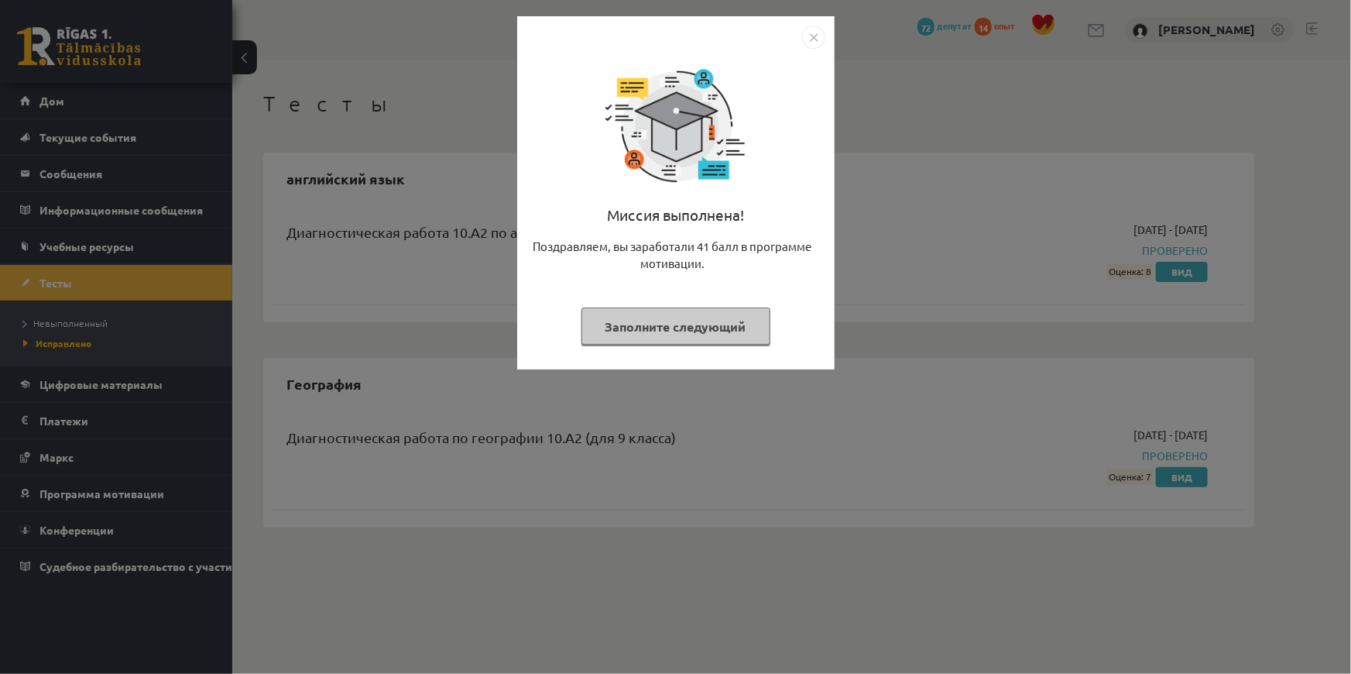
click at [1066, 163] on div "Миссия выполнена! Поздравляем, вы заработали 41 балл в программе мотивации. Зап…" at bounding box center [675, 337] width 1351 height 674
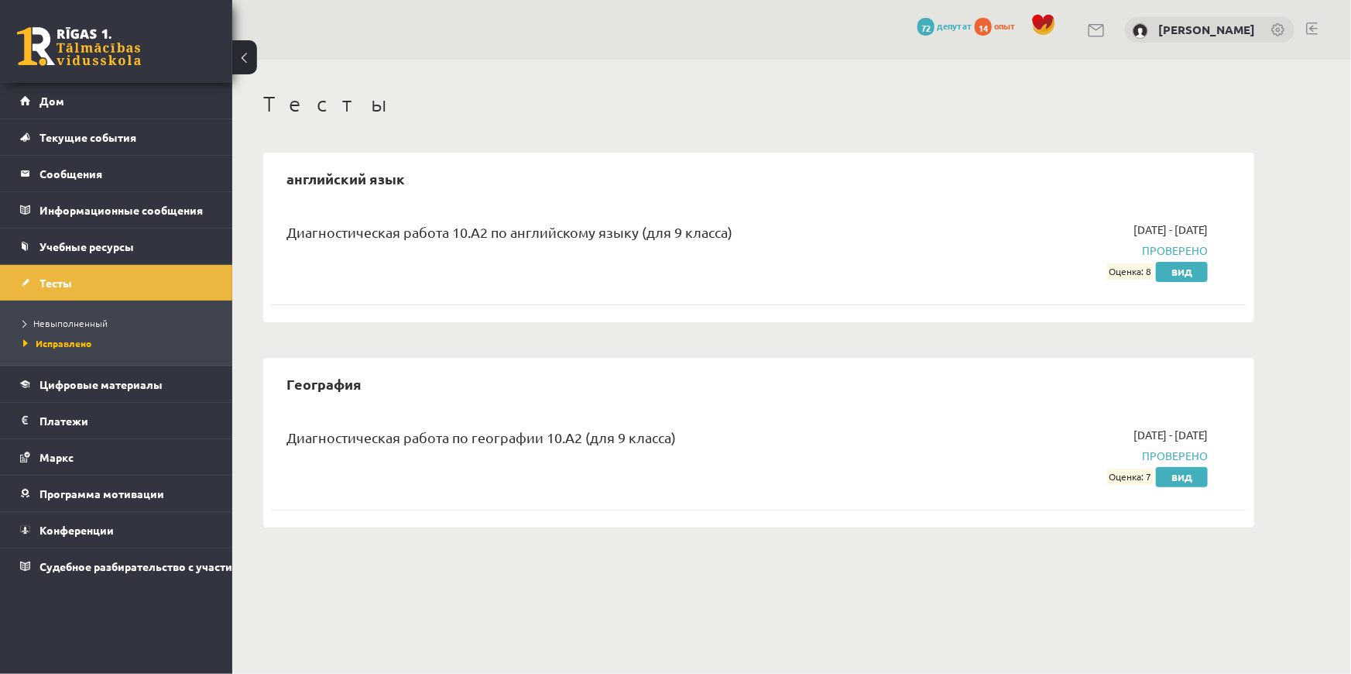
click at [1146, 273] on font "Оценка: 8" at bounding box center [1131, 272] width 43 height 12
click at [929, 335] on div "английский язык Диагностическая работа 10.А2 по английскому языку (для 9 класса…" at bounding box center [758, 340] width 991 height 375
click at [1190, 273] on font "Вид" at bounding box center [1182, 272] width 21 height 12
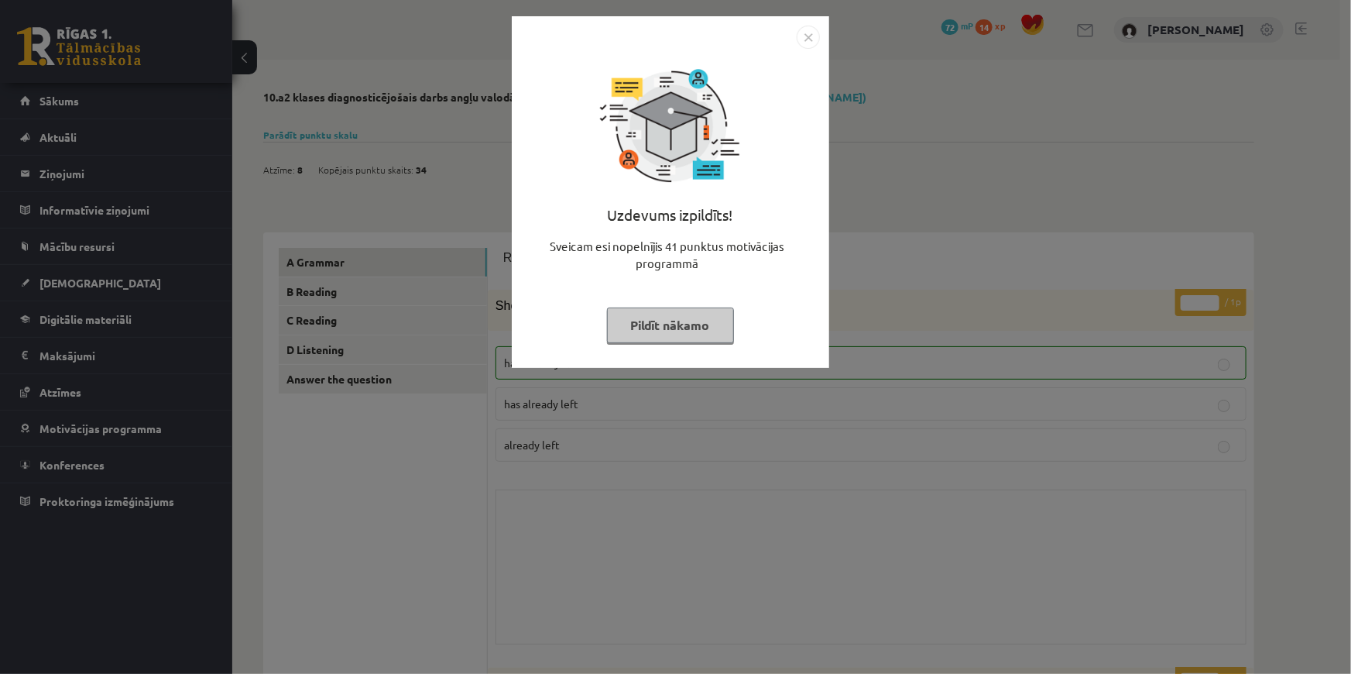
click at [719, 330] on button "Pildīt nākamo" at bounding box center [670, 325] width 127 height 36
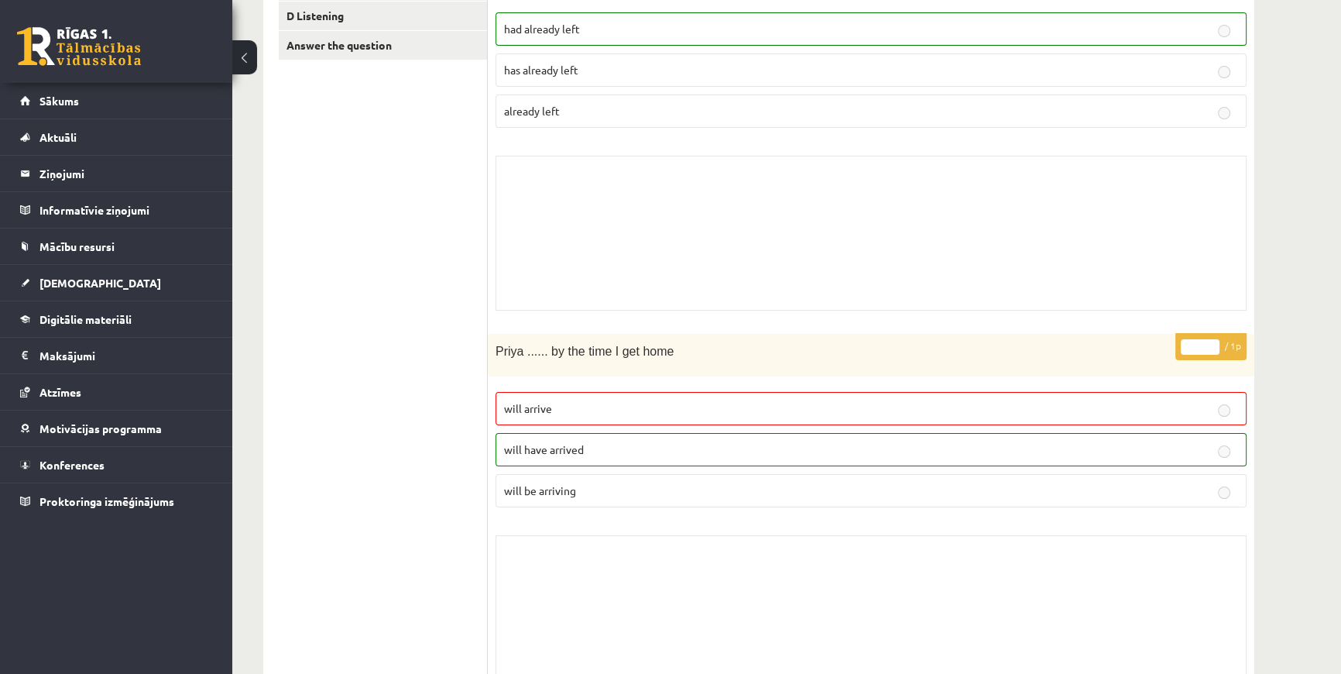
scroll to position [352, 0]
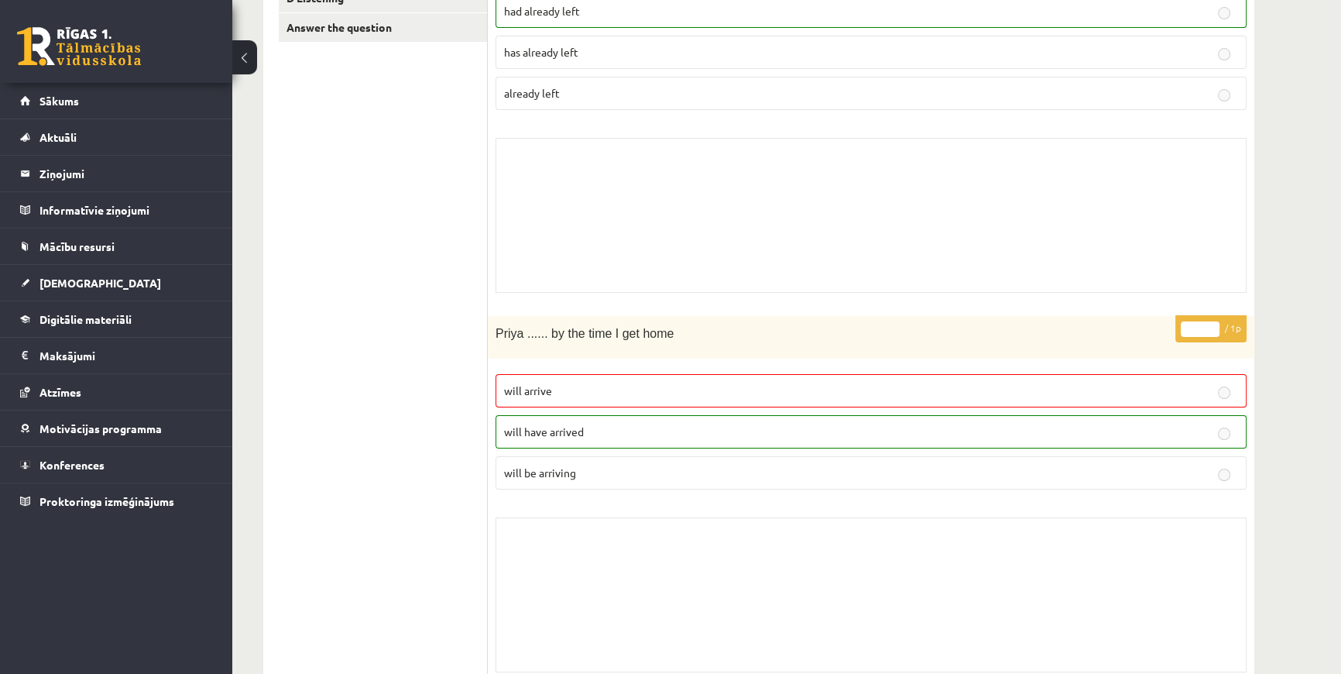
click at [546, 417] on label "will have arrived" at bounding box center [871, 431] width 751 height 33
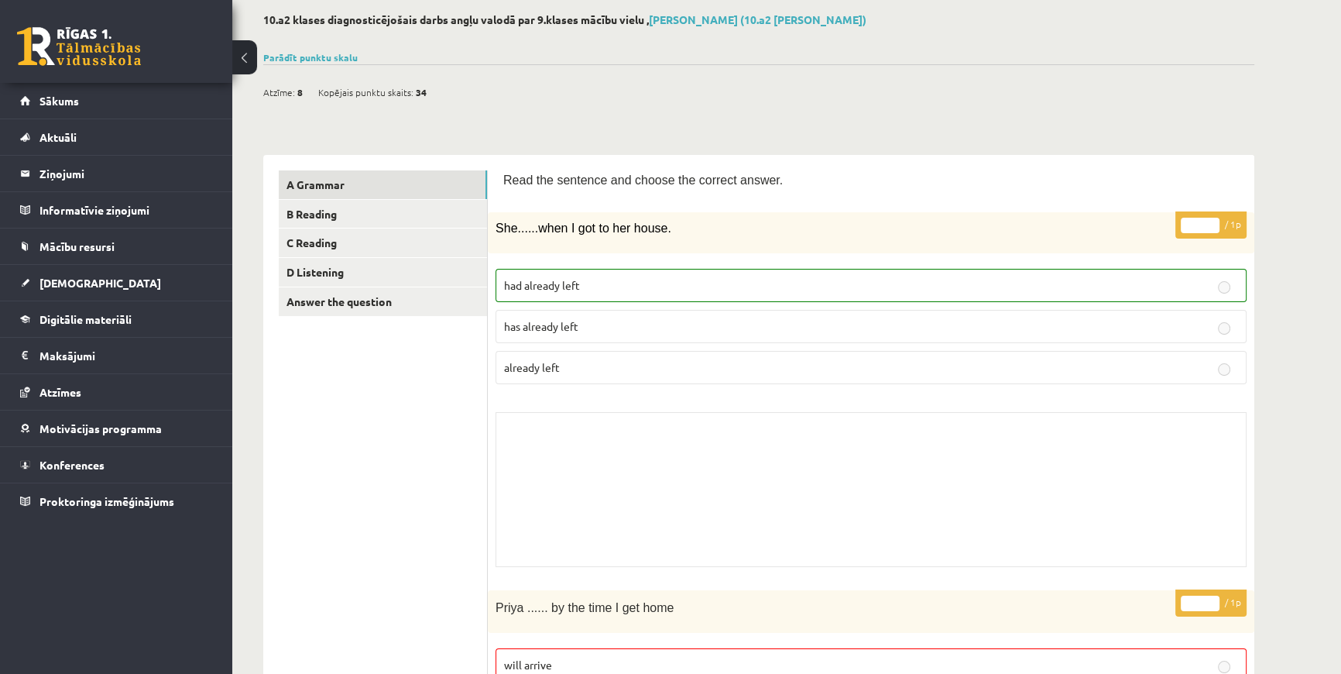
scroll to position [0, 0]
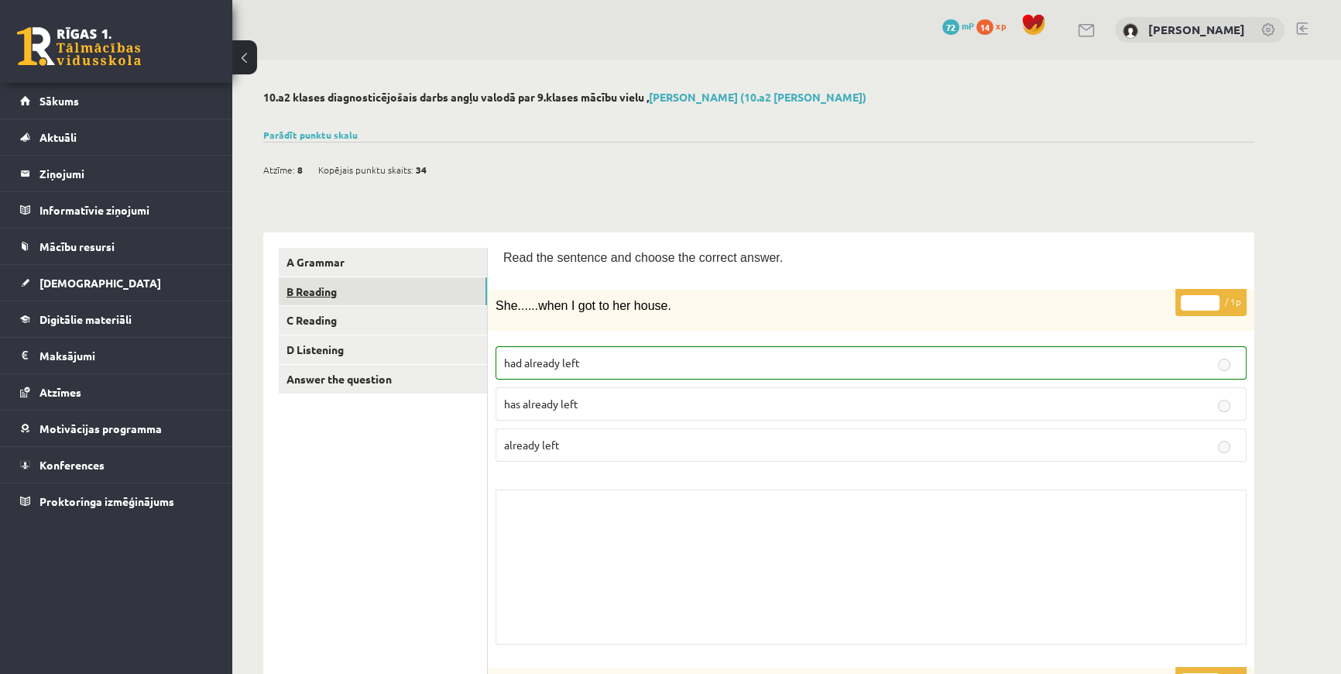
click at [328, 290] on link "B Reading" at bounding box center [383, 291] width 208 height 29
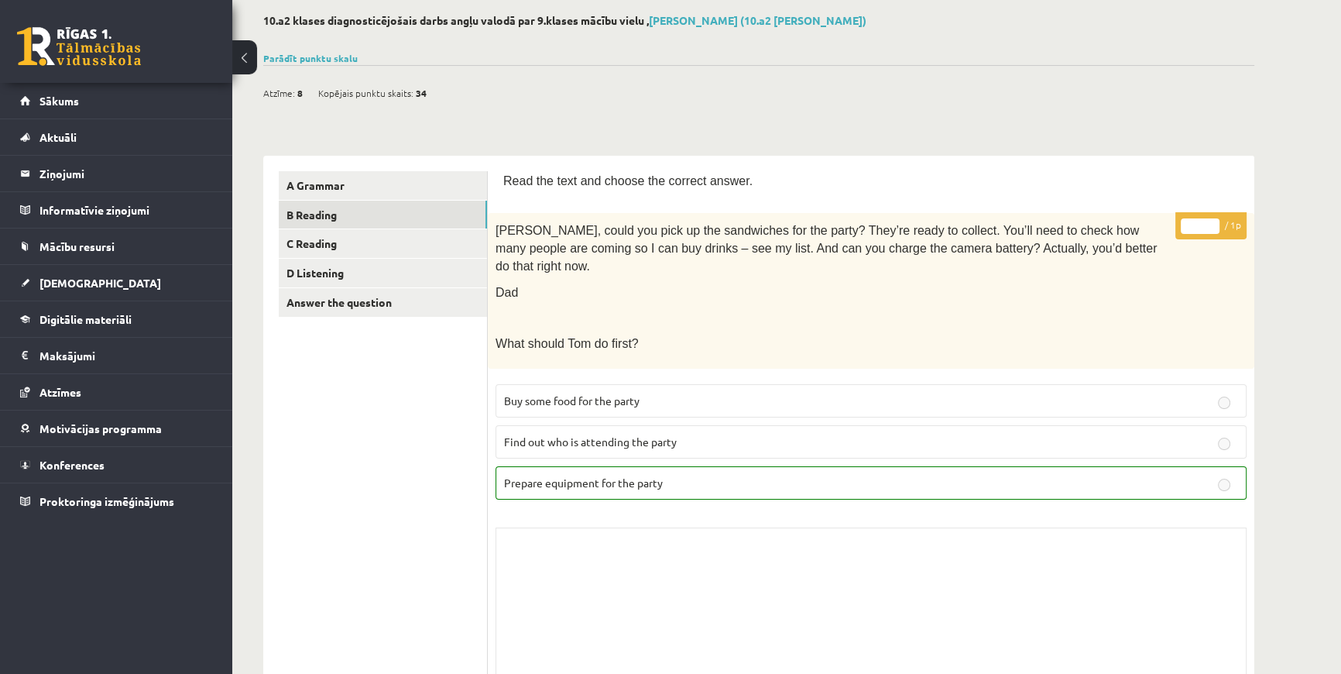
scroll to position [62, 0]
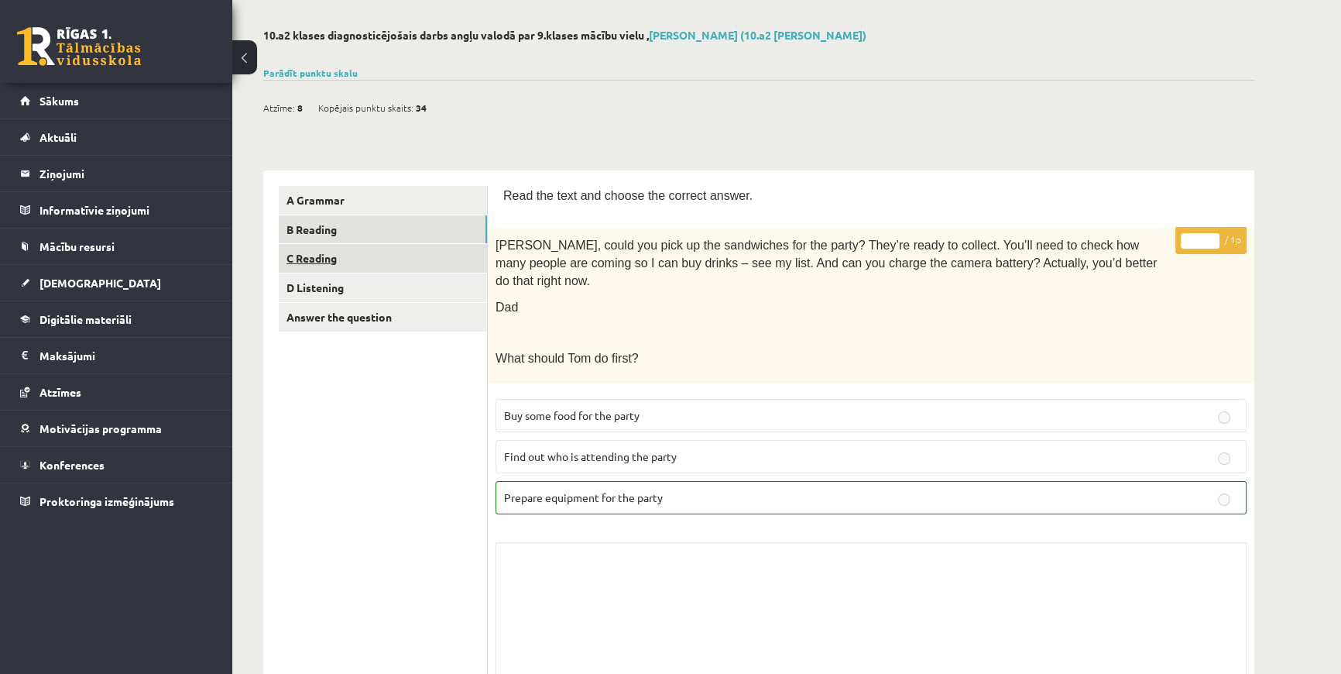
click at [318, 255] on link "C Reading" at bounding box center [383, 258] width 208 height 29
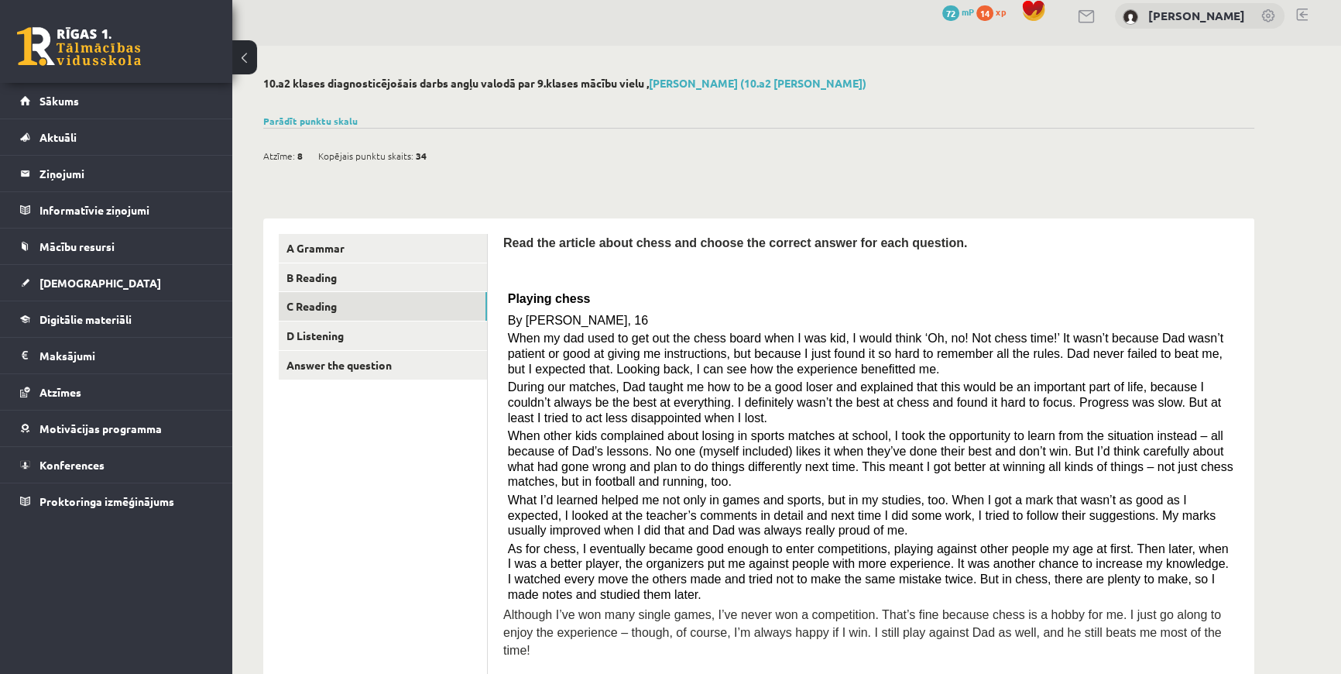
scroll to position [4, 0]
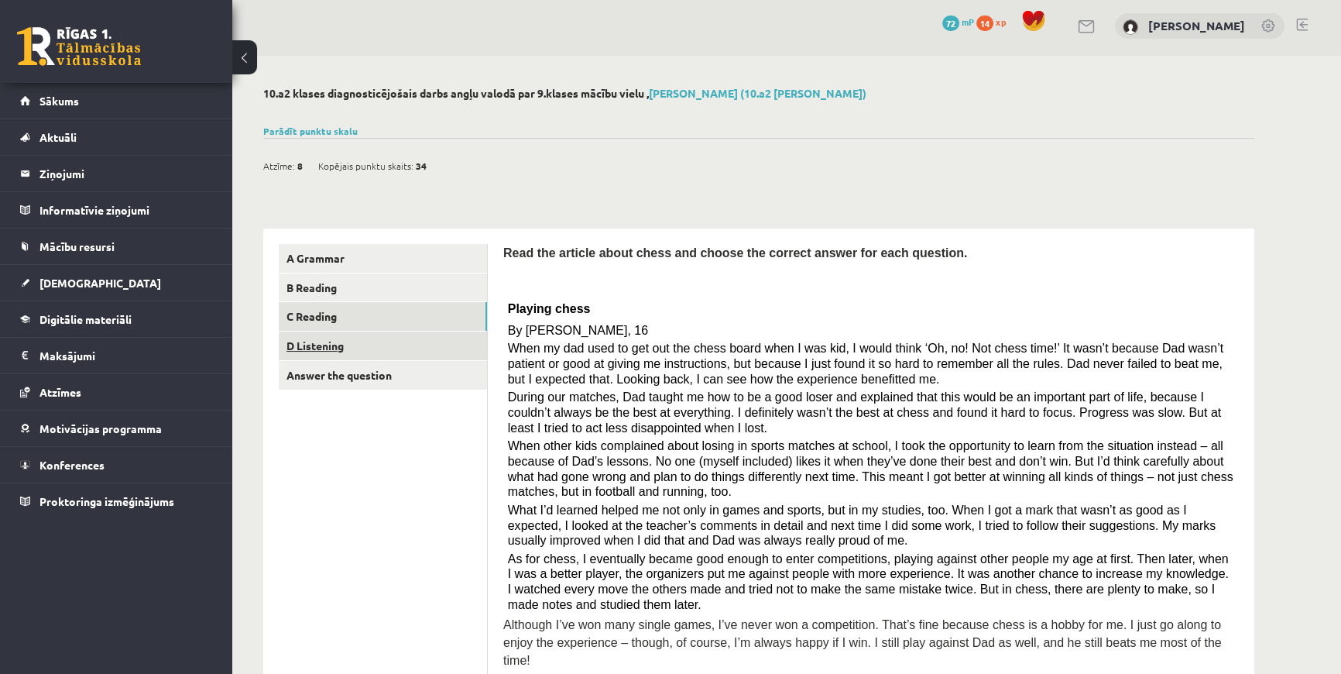
click at [330, 338] on link "D Listening" at bounding box center [383, 345] width 208 height 29
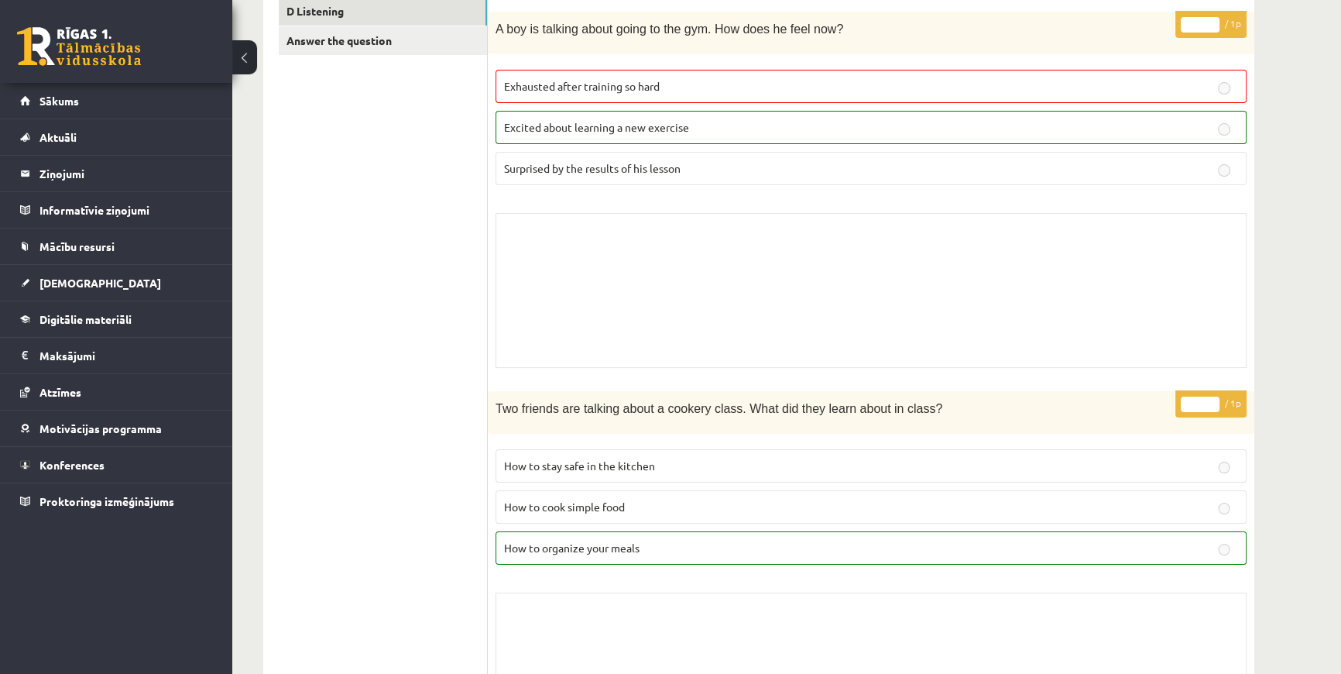
scroll to position [0, 0]
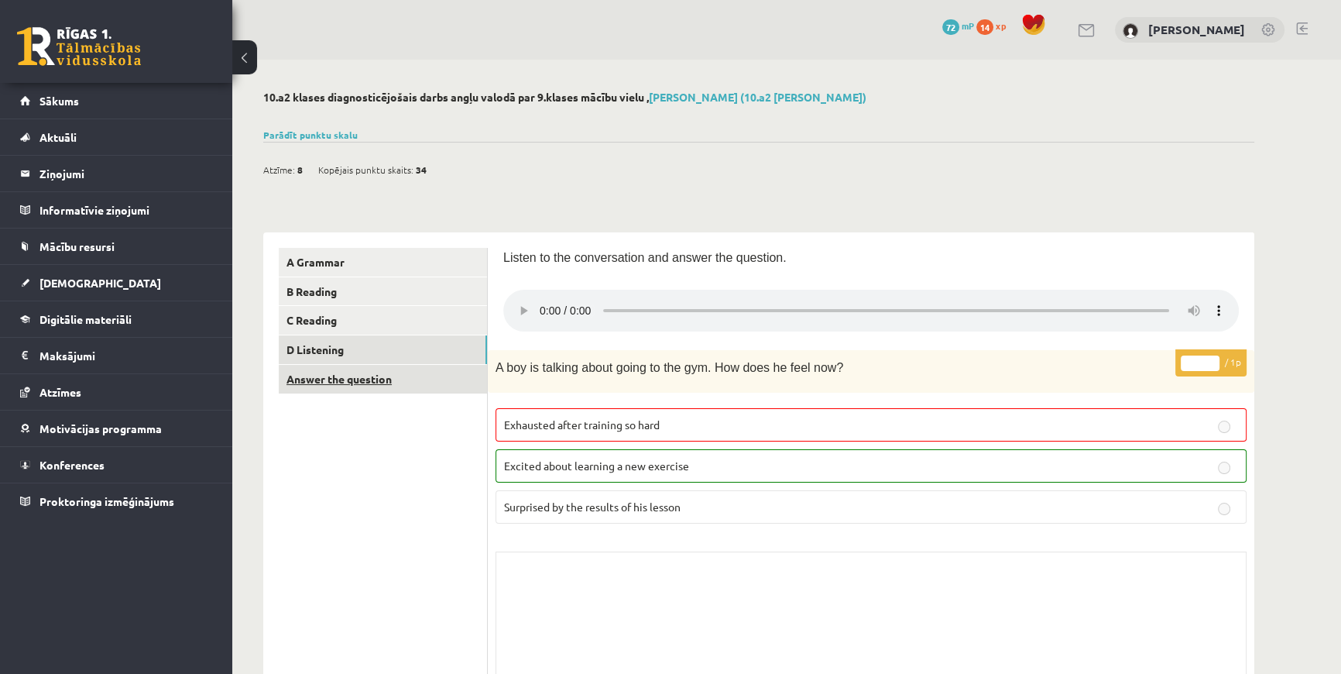
click at [397, 375] on link "Answer the question" at bounding box center [383, 379] width 208 height 29
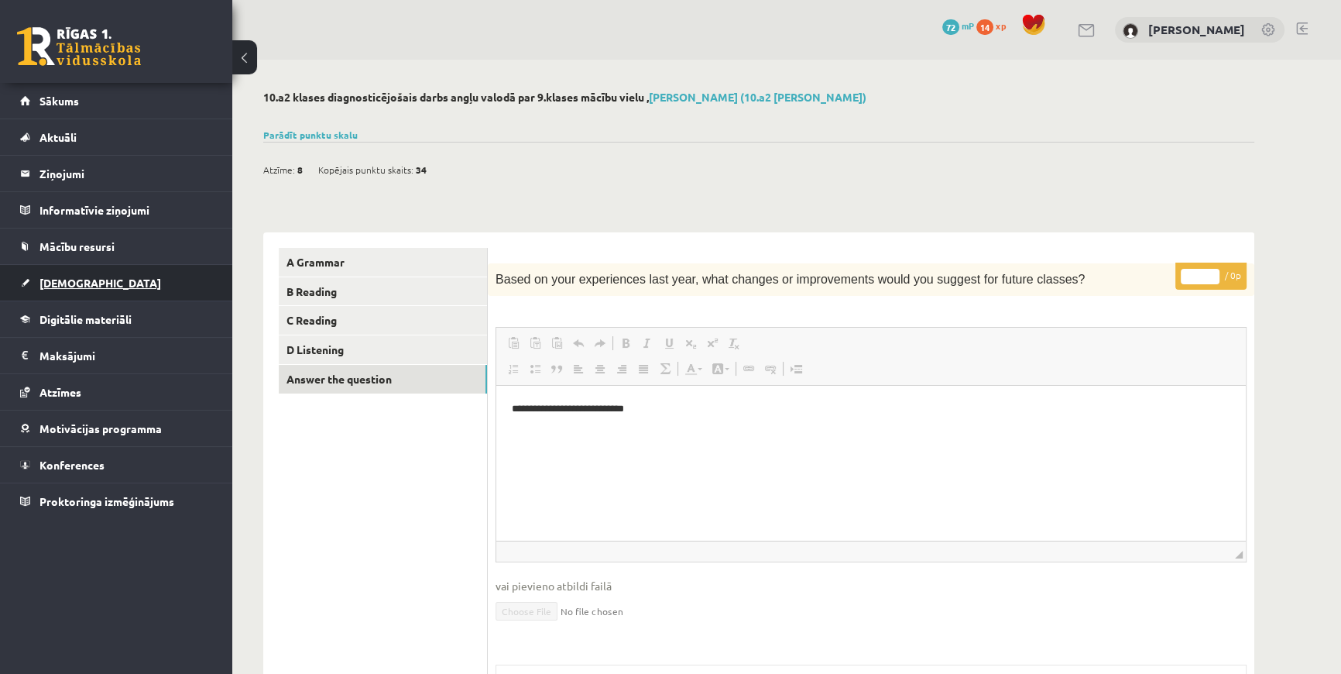
click at [64, 287] on span "[DEMOGRAPHIC_DATA]" at bounding box center [100, 283] width 122 height 14
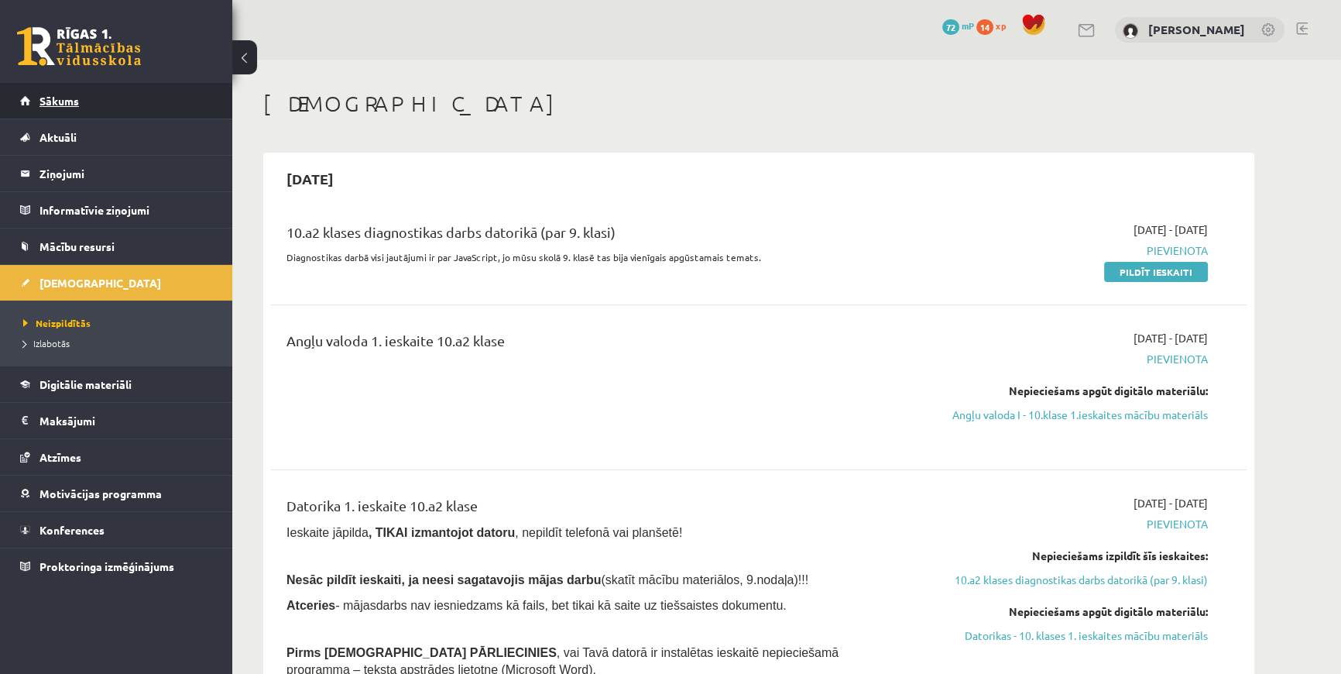
click at [55, 96] on span "Sākums" at bounding box center [58, 101] width 39 height 14
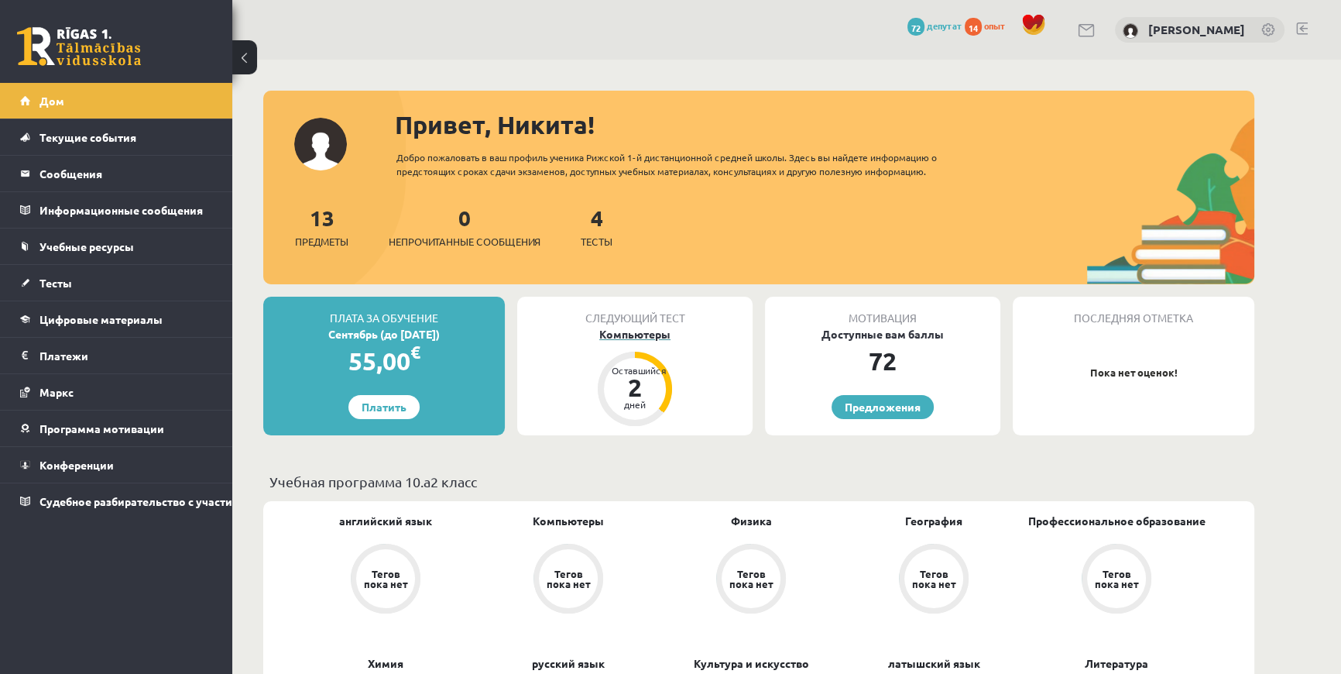
click at [658, 330] on font "Компьютеры" at bounding box center [634, 334] width 71 height 14
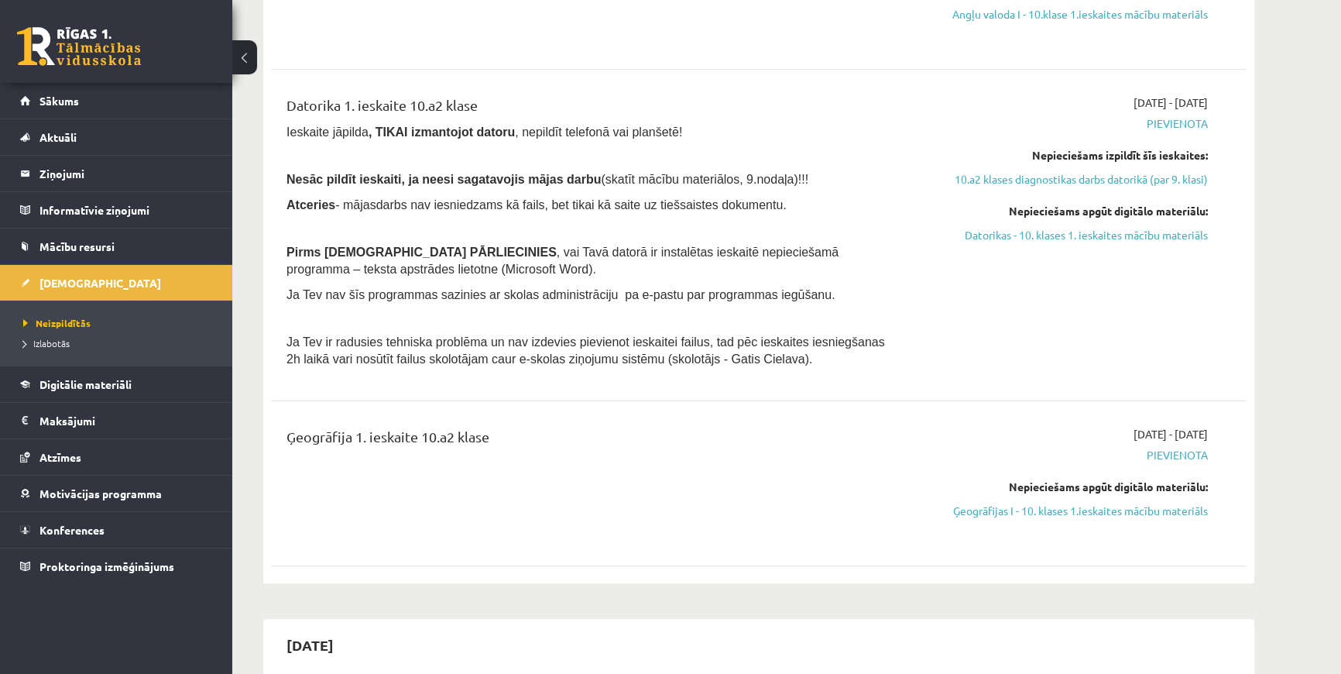
scroll to position [422, 0]
